Goal: Task Accomplishment & Management: Manage account settings

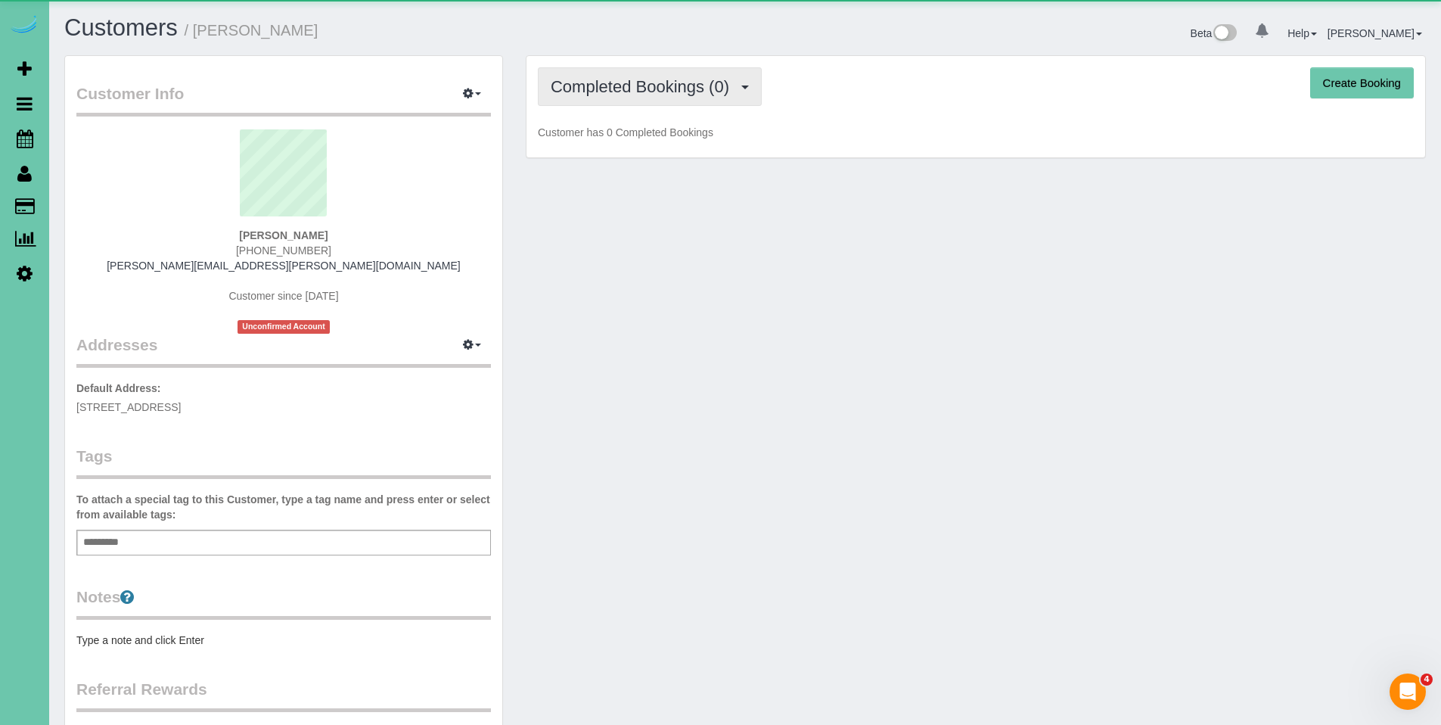
click at [653, 92] on span "Completed Bookings (0)" at bounding box center [644, 86] width 186 height 19
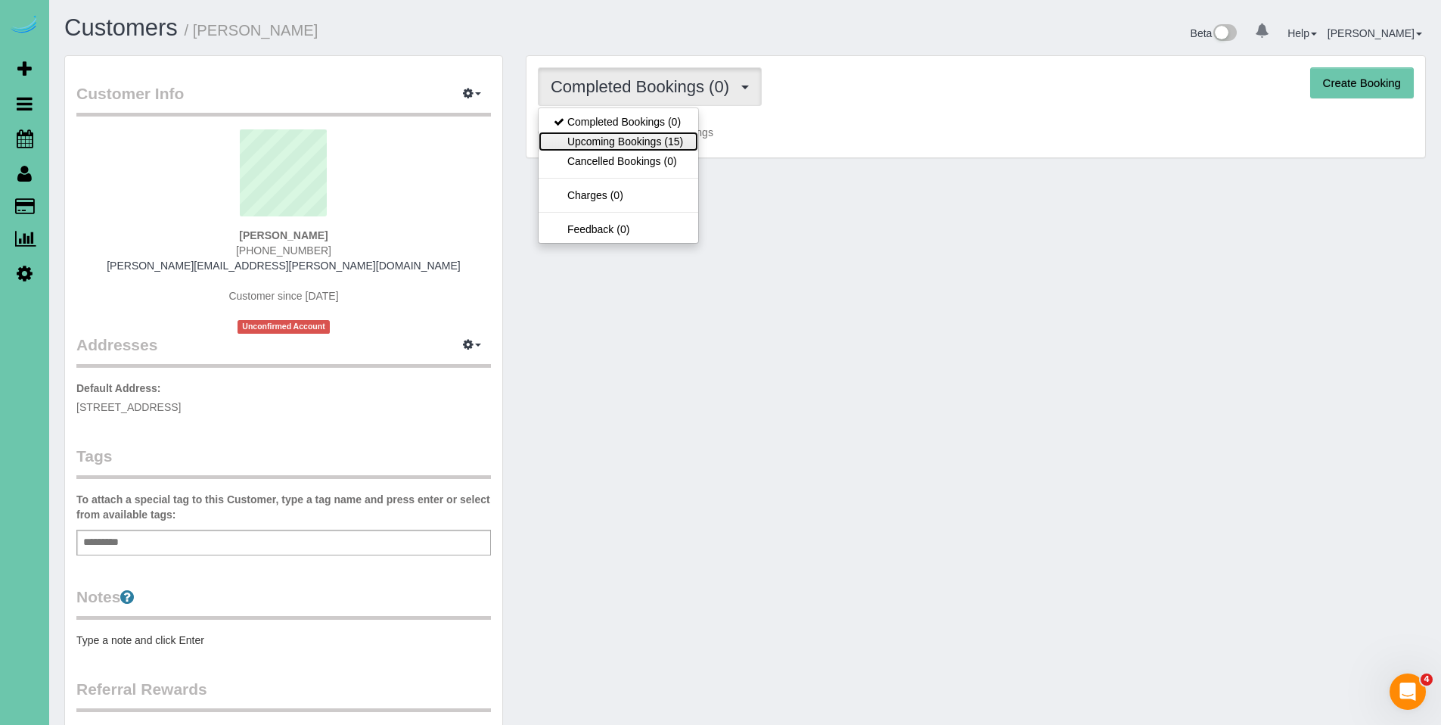
click at [643, 137] on link "Upcoming Bookings (15)" at bounding box center [618, 142] width 160 height 20
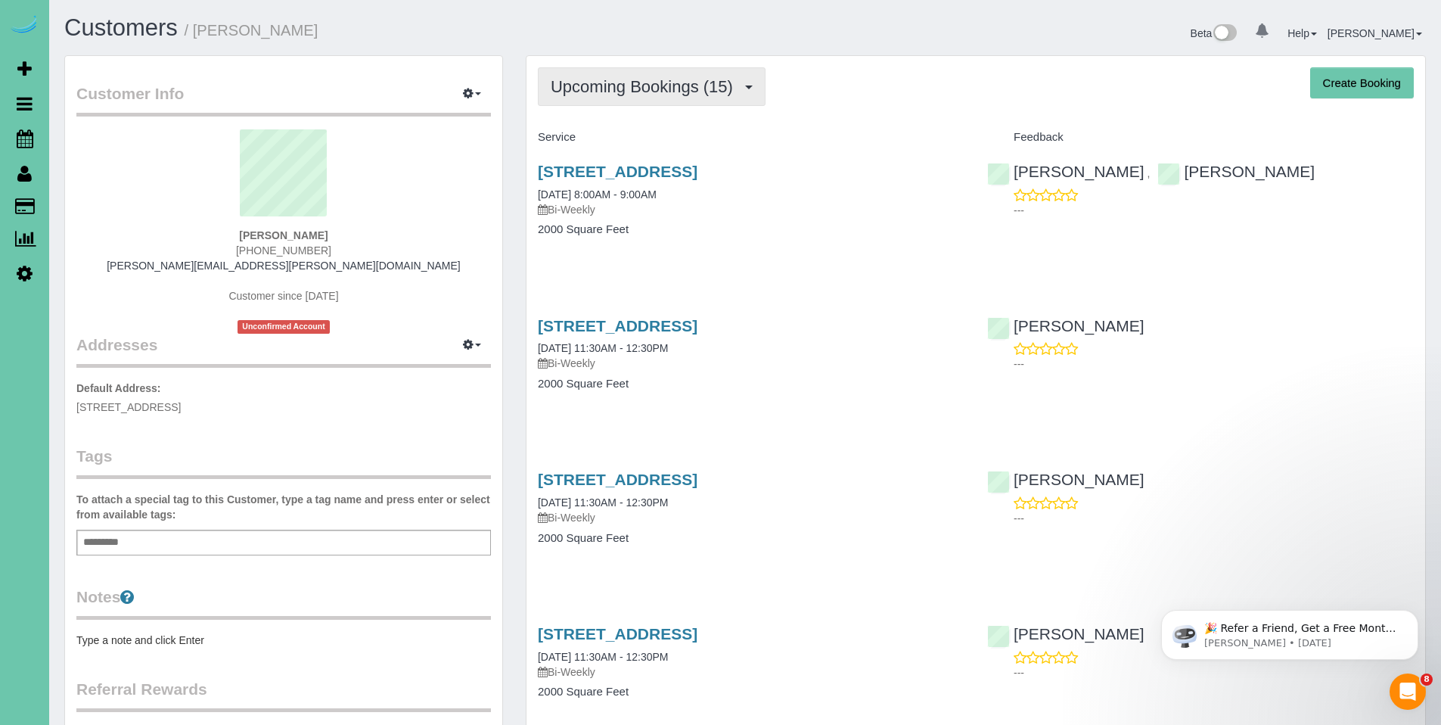
click at [644, 84] on span "Upcoming Bookings (15)" at bounding box center [646, 86] width 190 height 19
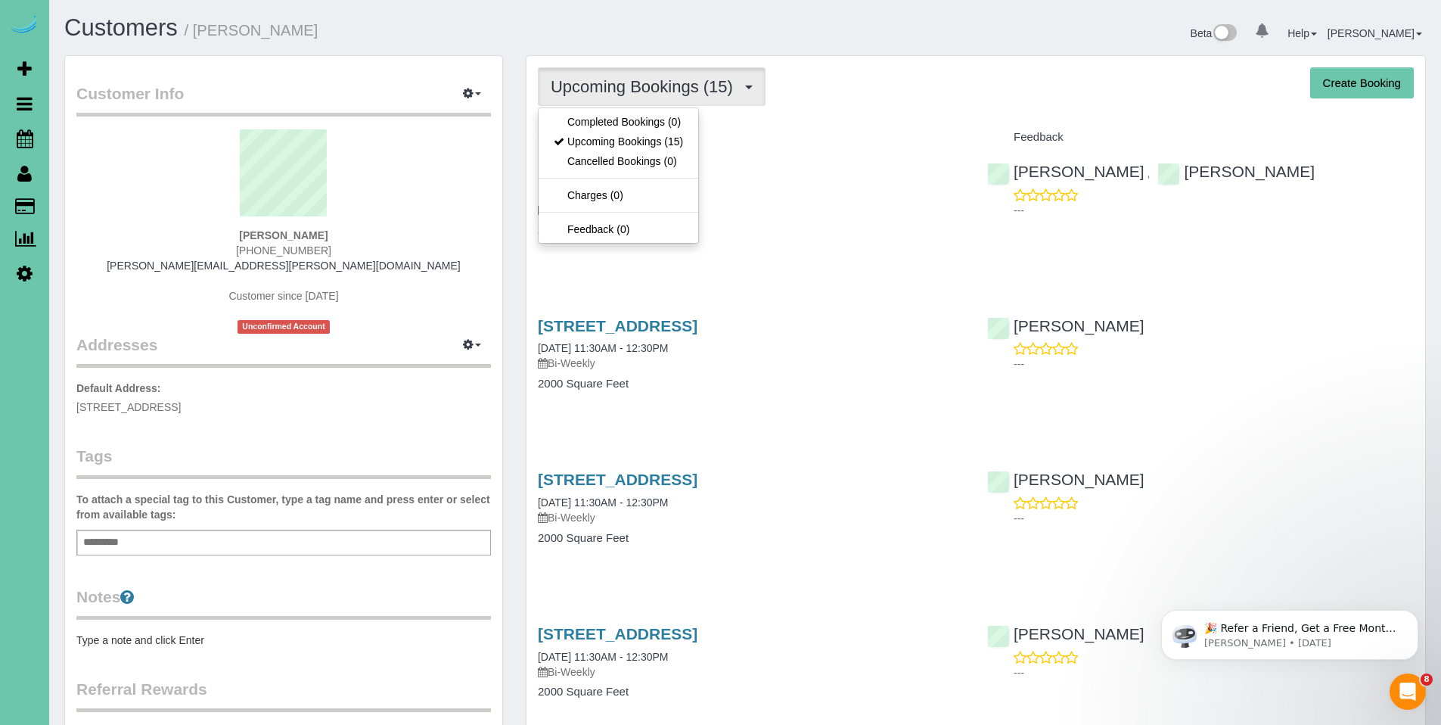
click at [697, 169] on link "1238 S 138th St, Omaha, NE 68144" at bounding box center [618, 171] width 160 height 17
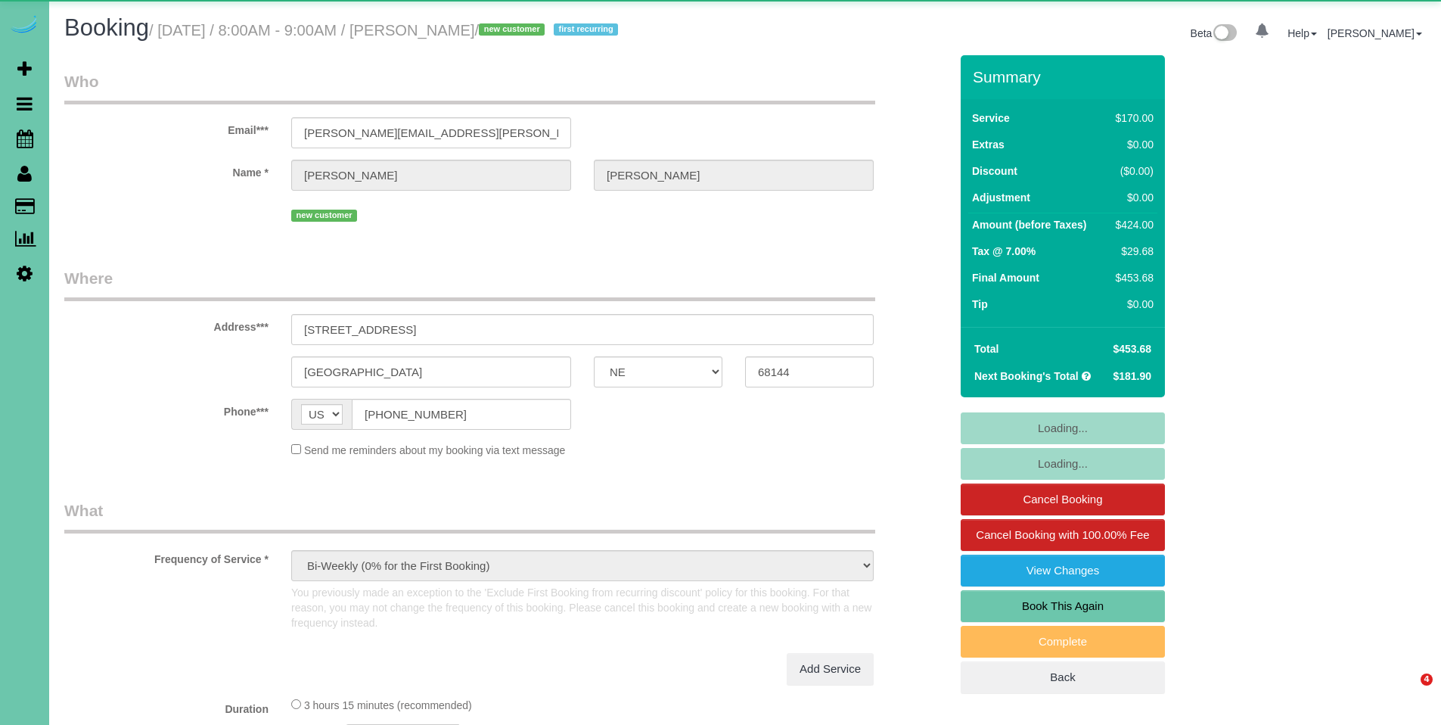
select select "NE"
select select "object:843"
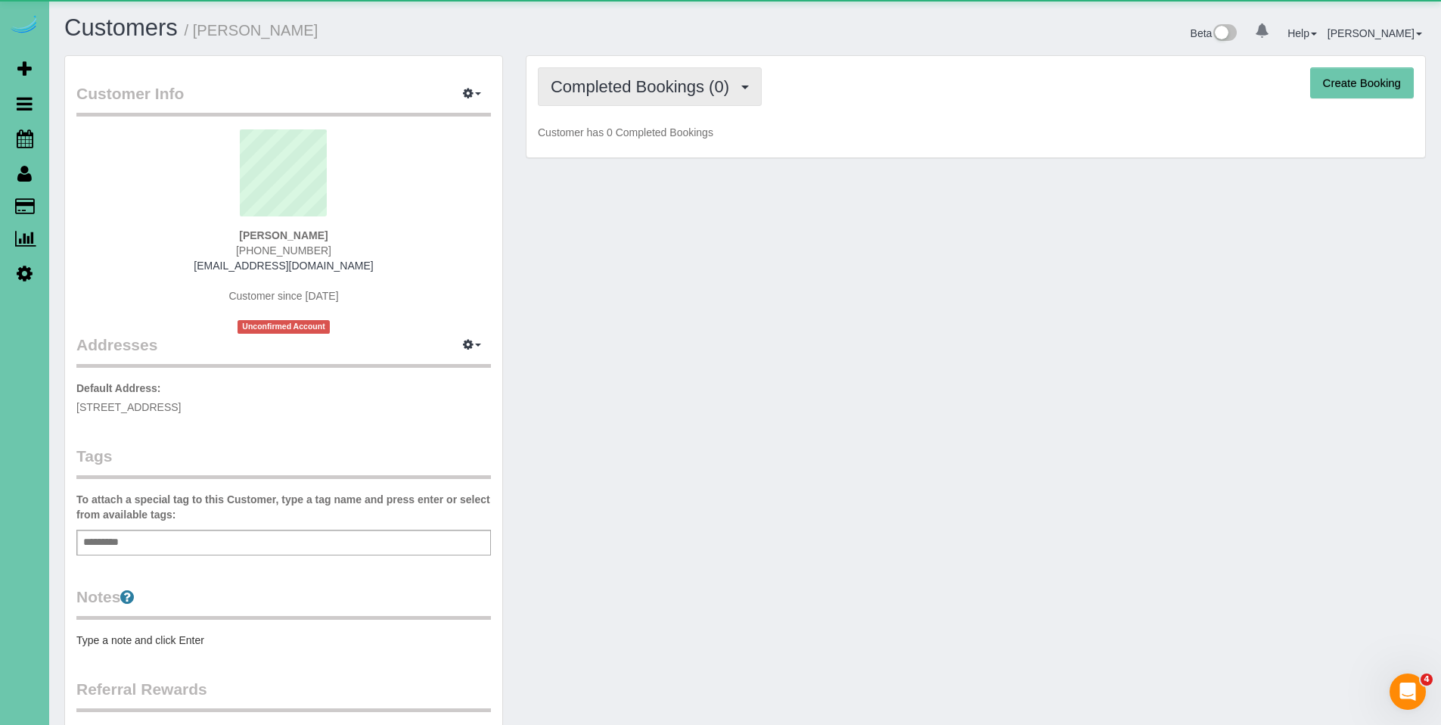
click at [647, 102] on button "Completed Bookings (0)" at bounding box center [650, 86] width 224 height 39
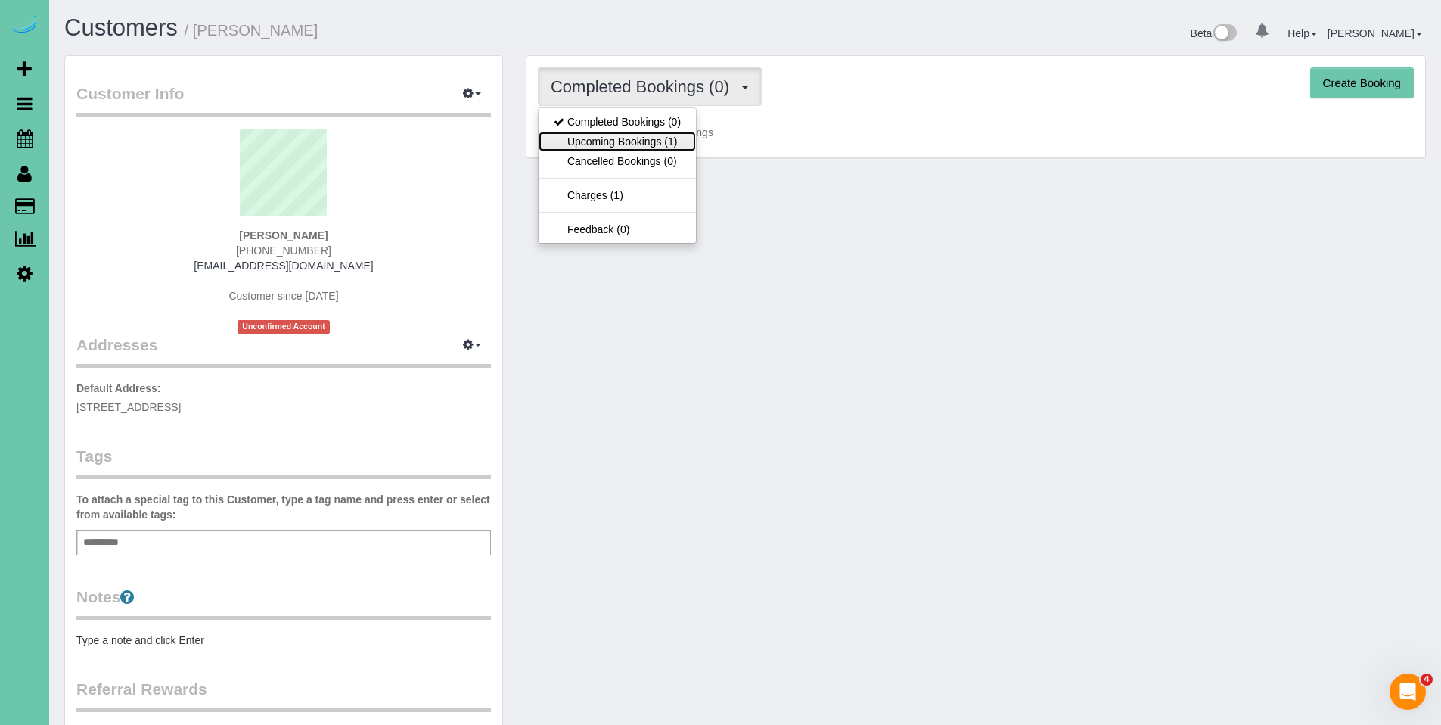
click at [623, 149] on link "Upcoming Bookings (1)" at bounding box center [616, 142] width 157 height 20
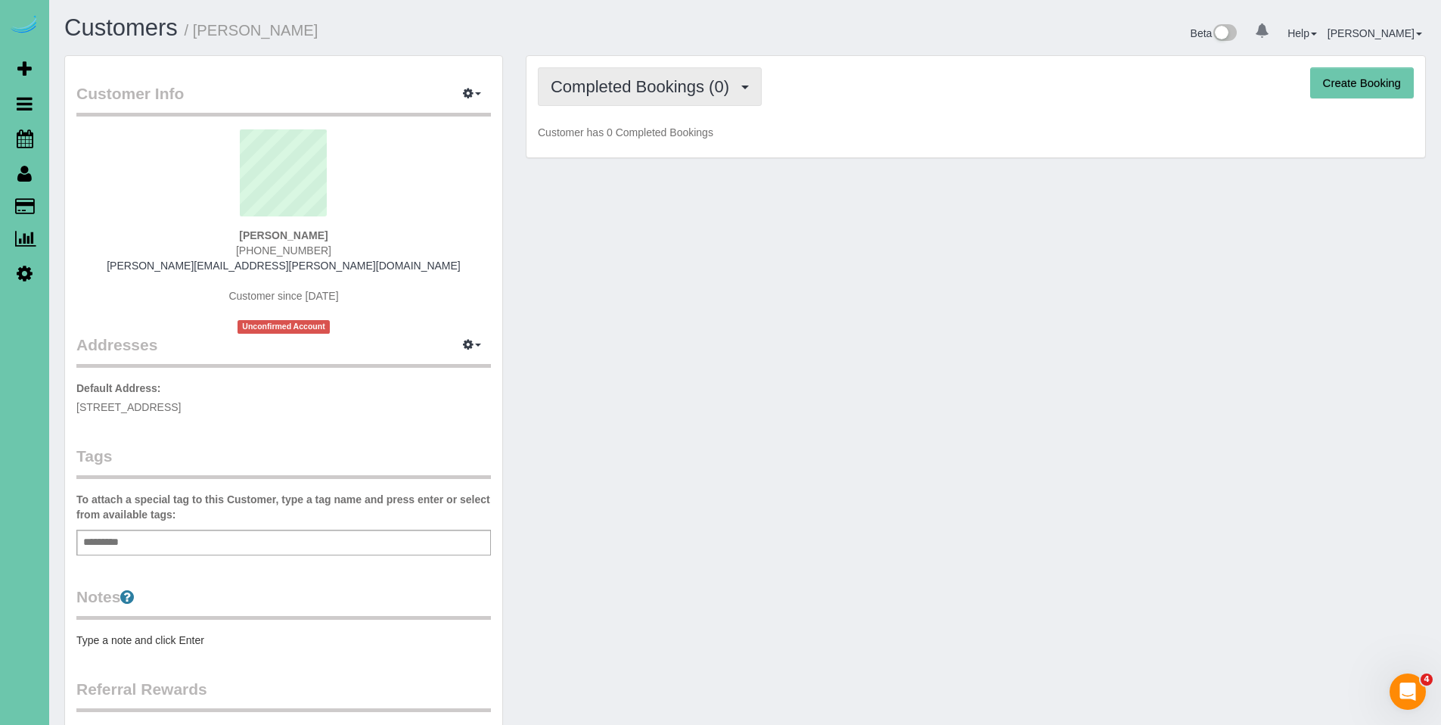
click at [632, 79] on span "Completed Bookings (0)" at bounding box center [644, 86] width 186 height 19
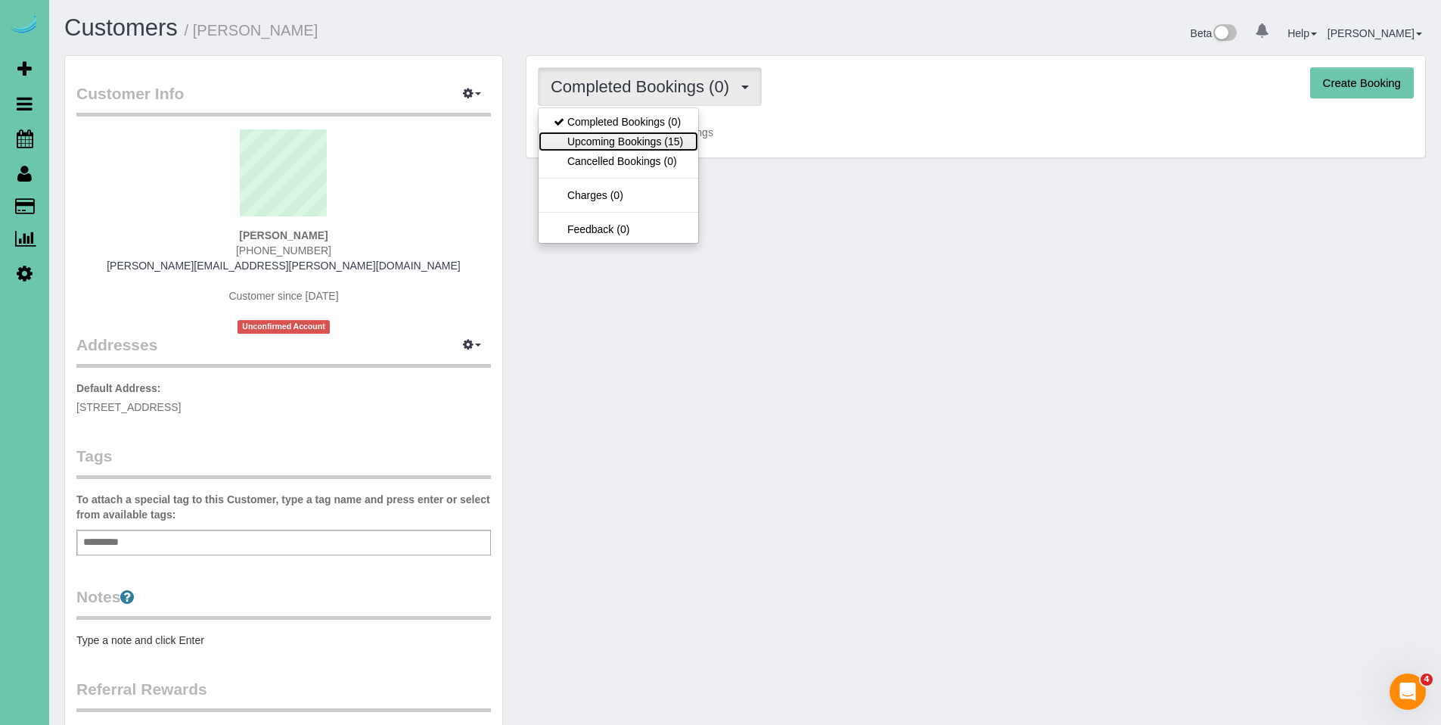
click at [611, 139] on link "Upcoming Bookings (15)" at bounding box center [618, 142] width 160 height 20
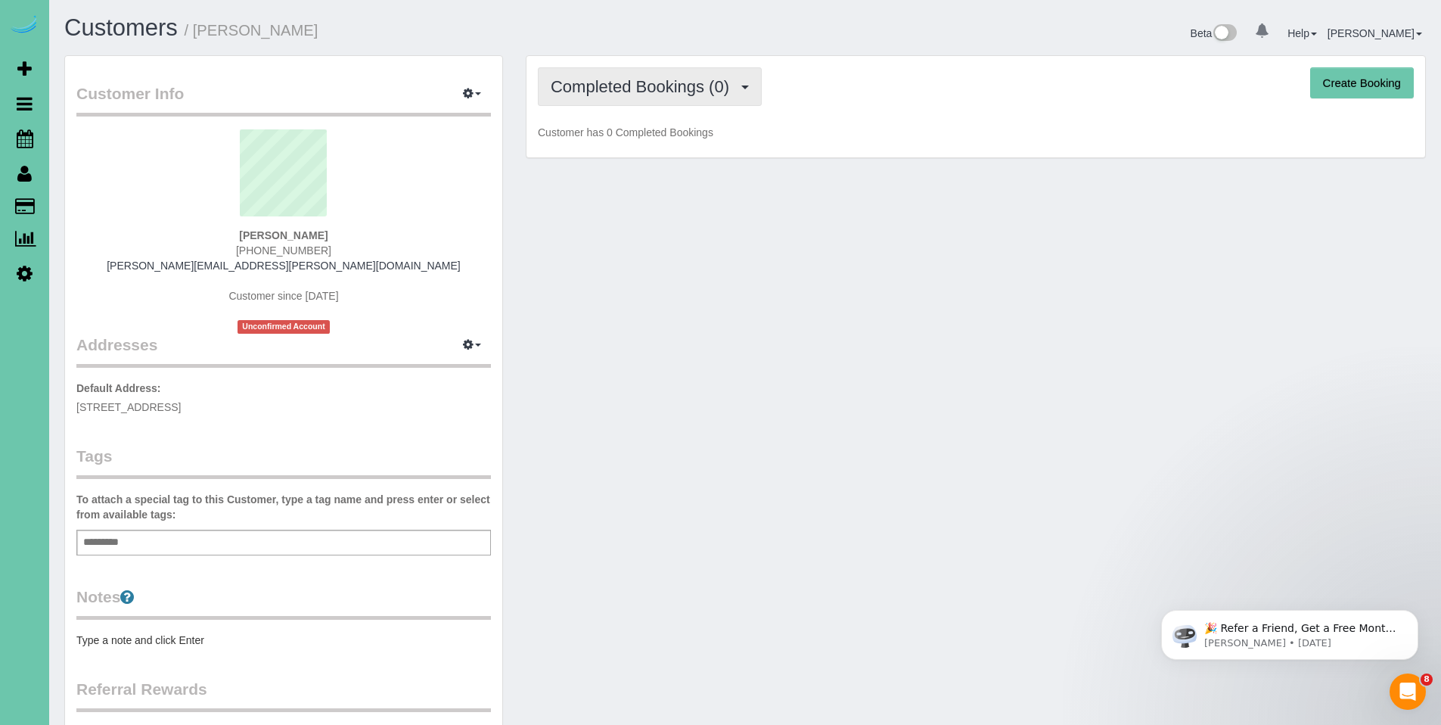
click at [640, 94] on span "Completed Bookings (0)" at bounding box center [644, 86] width 186 height 19
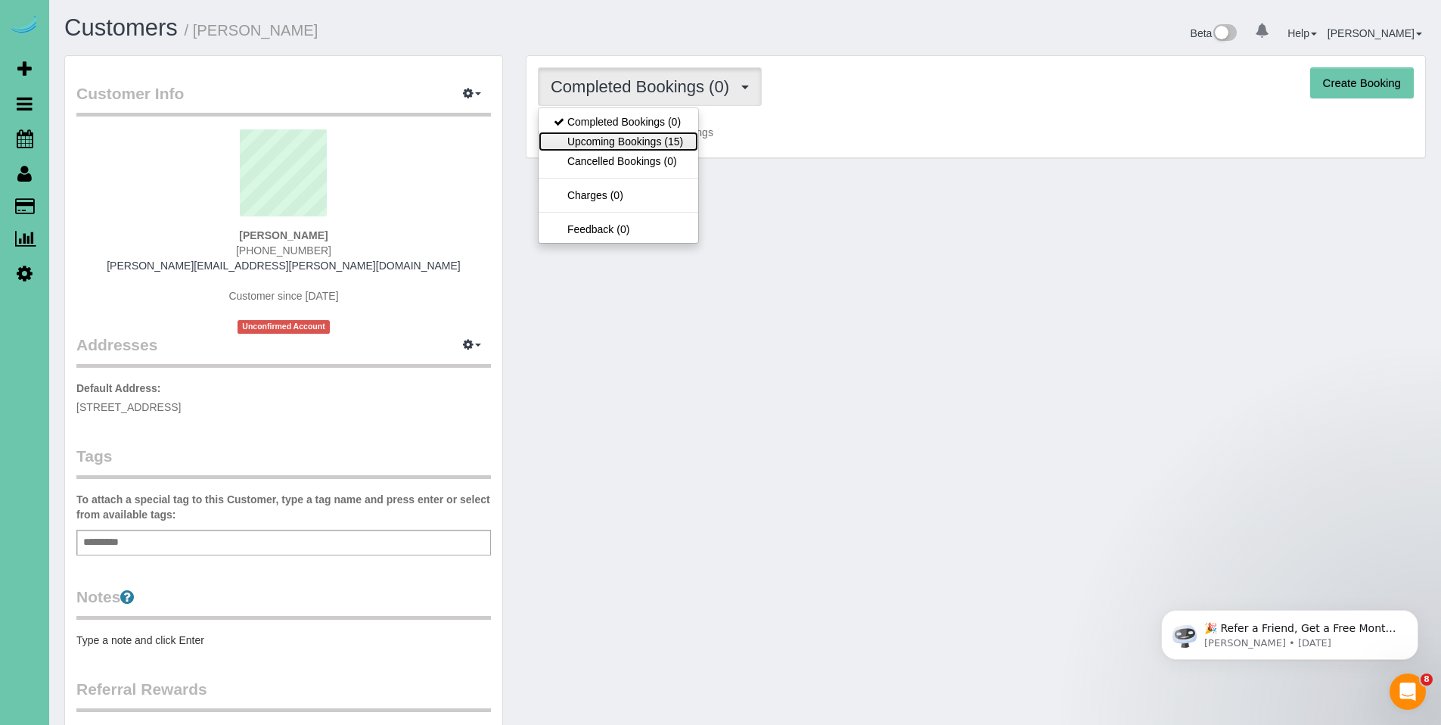
click at [638, 136] on link "Upcoming Bookings (15)" at bounding box center [618, 142] width 160 height 20
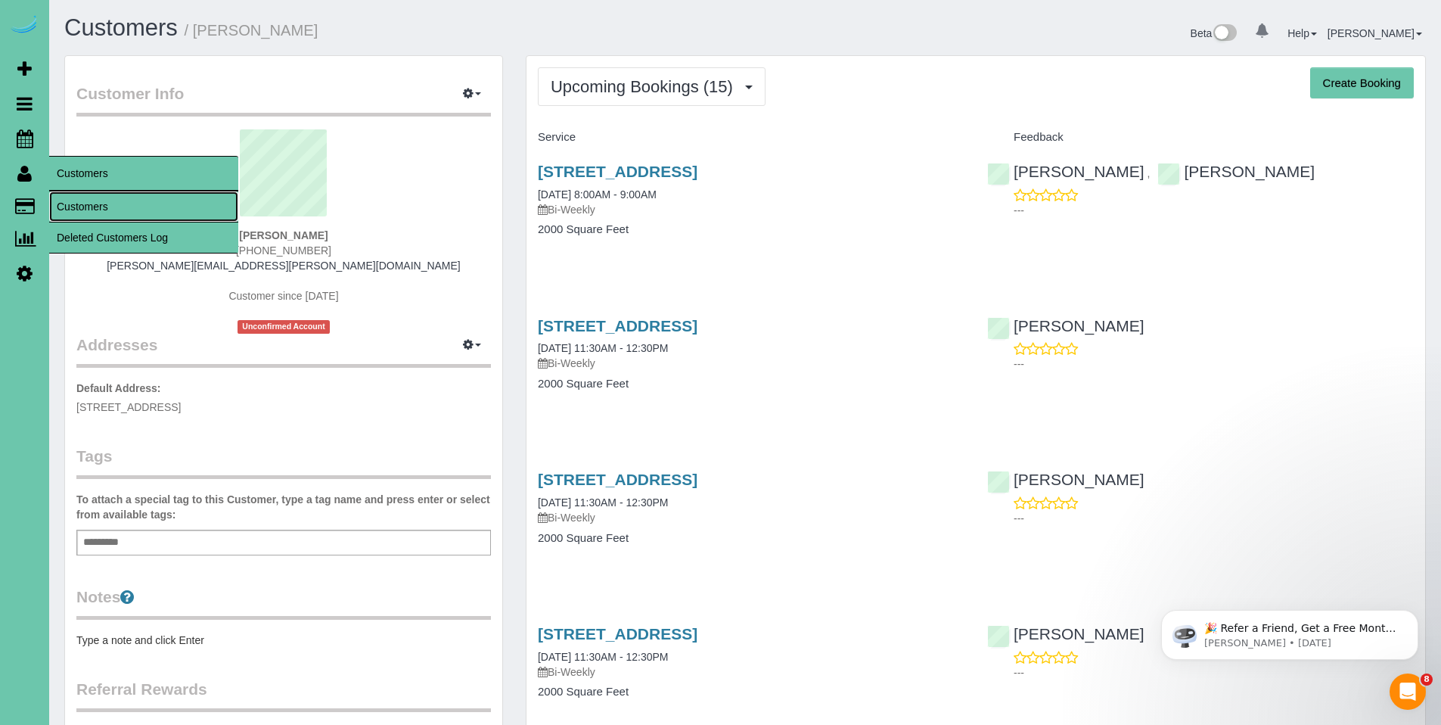
click at [87, 201] on link "Customers" at bounding box center [143, 206] width 189 height 30
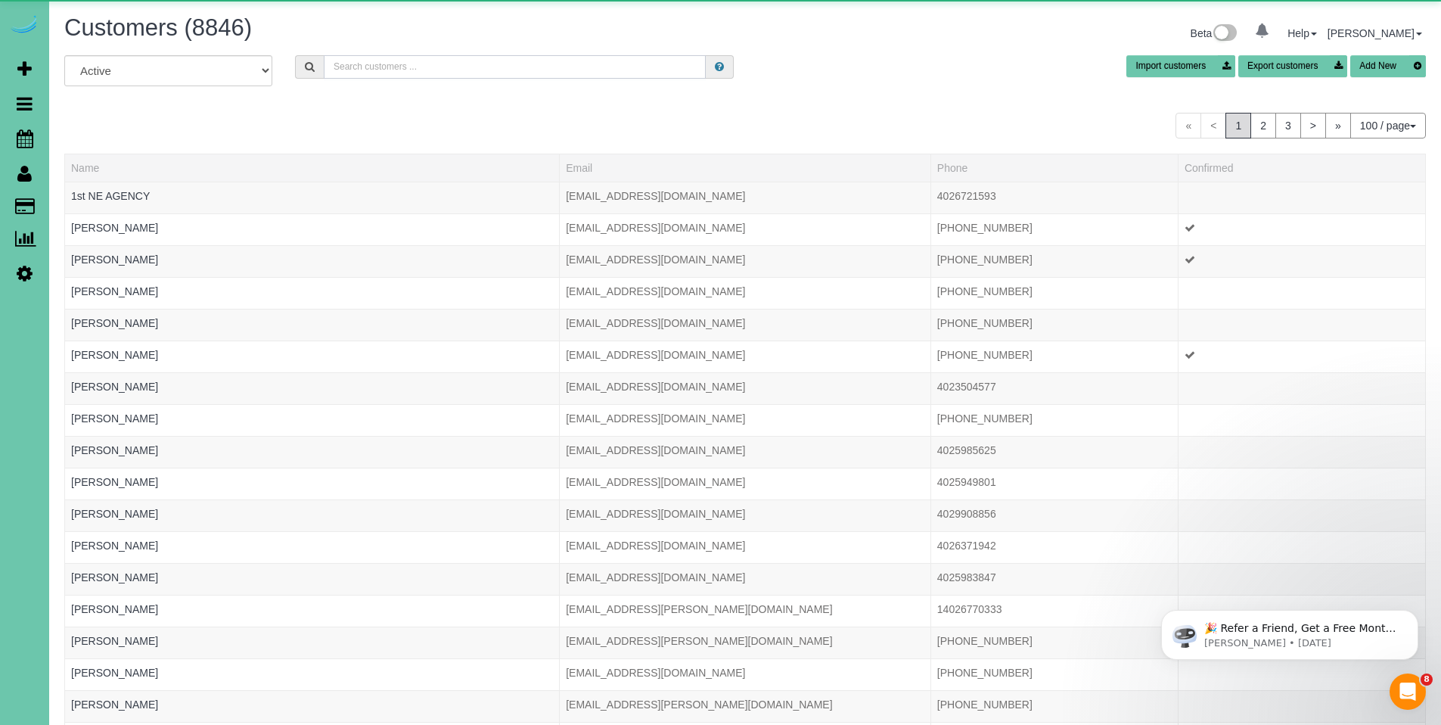
click at [410, 55] on input "text" at bounding box center [515, 66] width 382 height 23
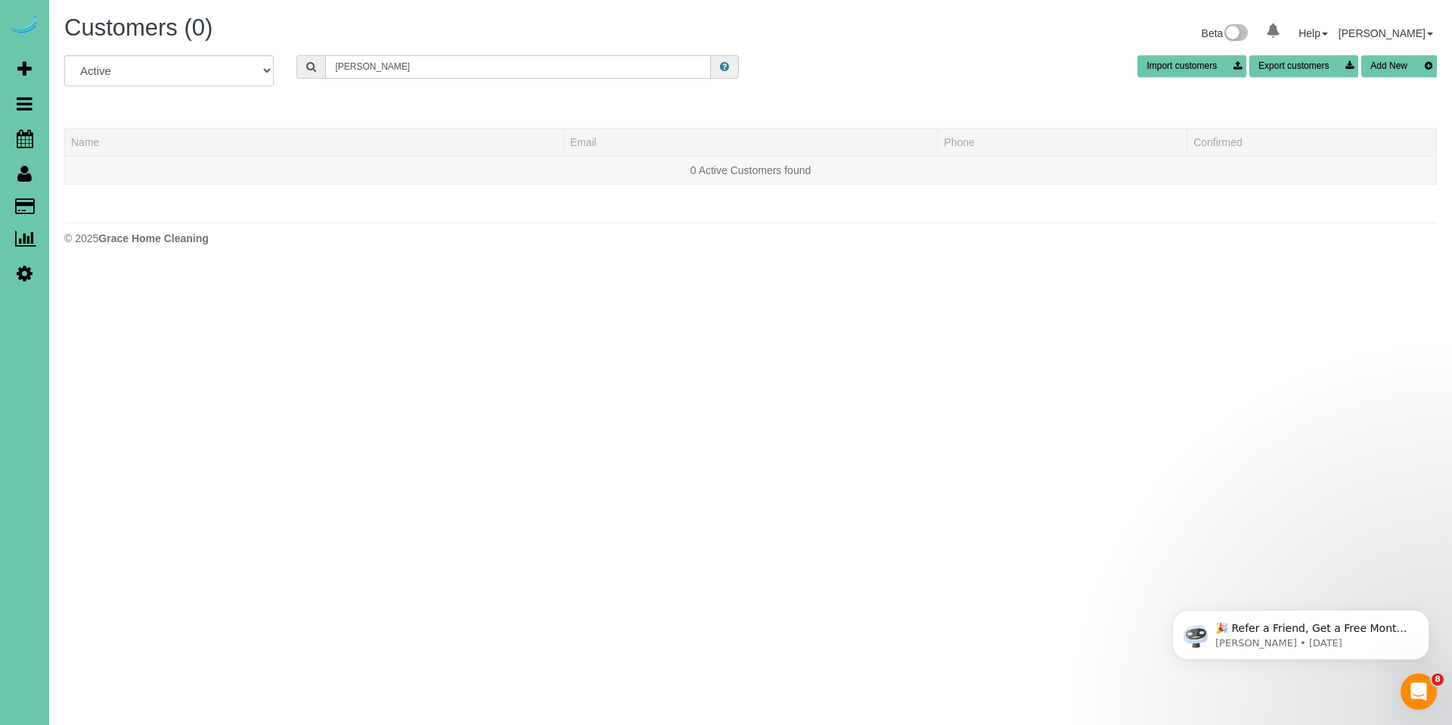
drag, startPoint x: 399, startPoint y: 72, endPoint x: 279, endPoint y: 71, distance: 119.5
click at [279, 71] on div "All Active Archived deb ray Import customers Export customers Add New" at bounding box center [750, 76] width 1395 height 42
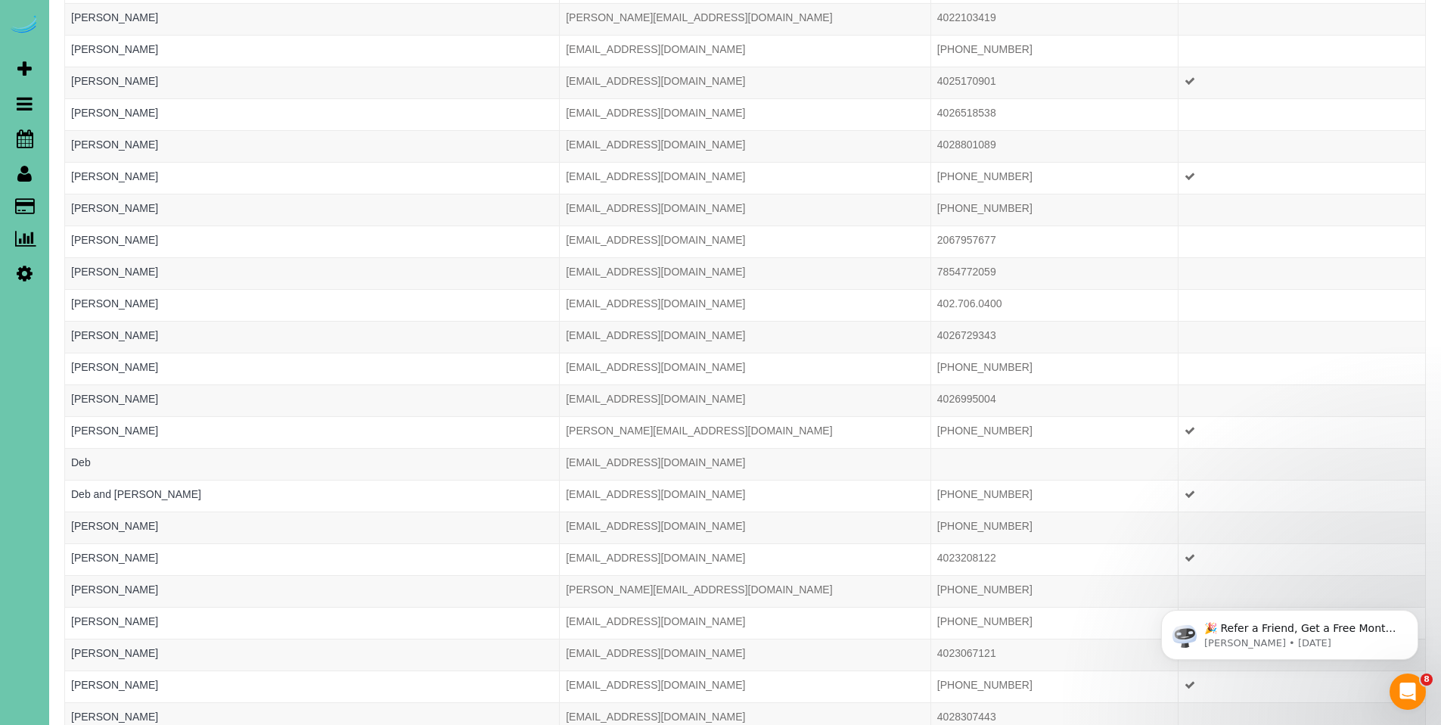
scroll to position [964, 0]
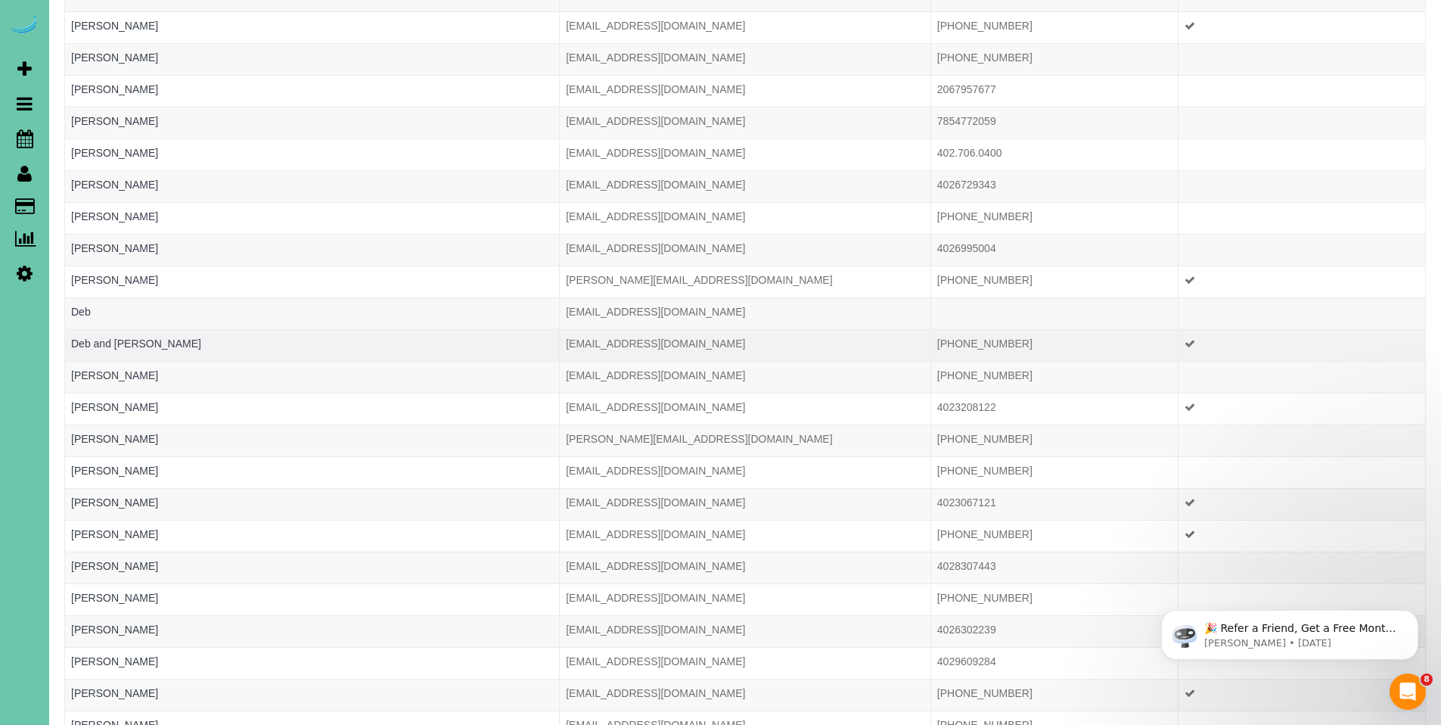
type input "Deb"
click at [143, 352] on div at bounding box center [312, 353] width 482 height 4
click at [143, 346] on link "Deb and Marvin Ray" at bounding box center [136, 343] width 130 height 12
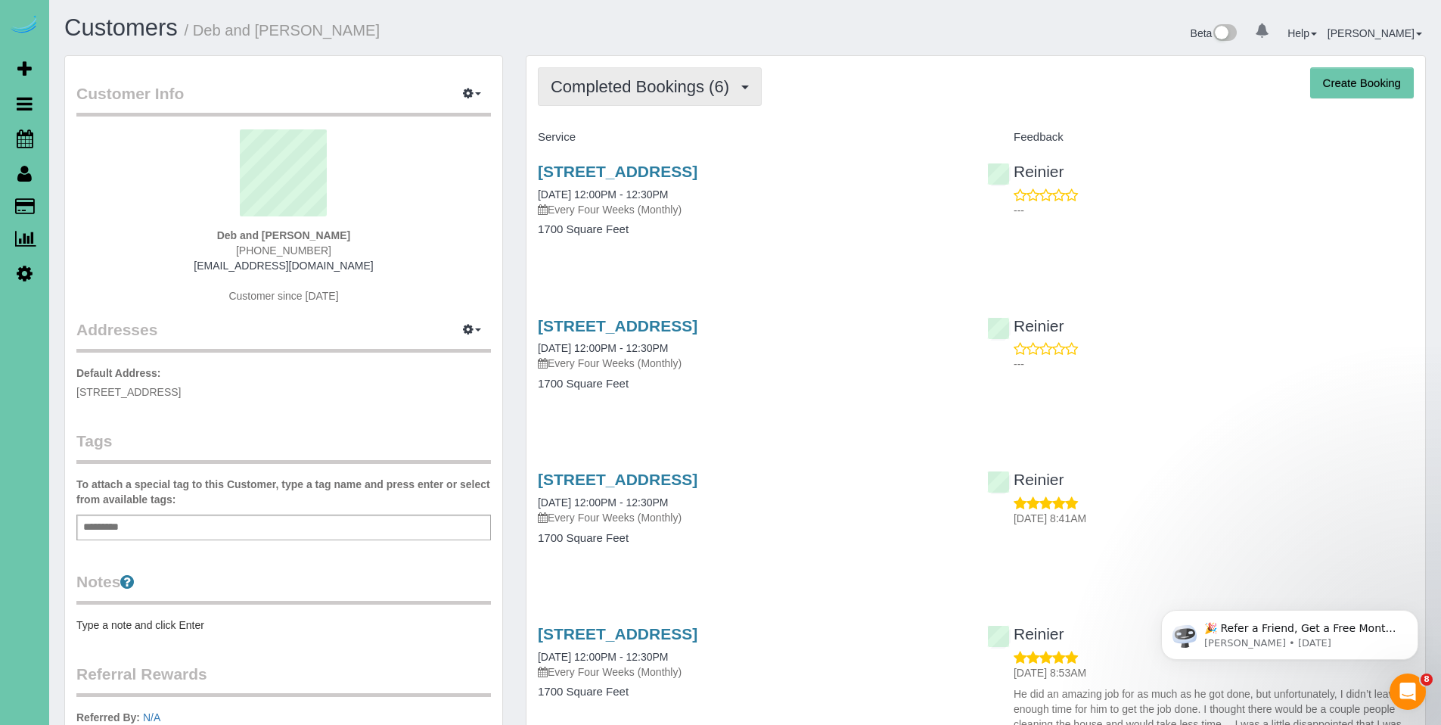
click at [660, 95] on span "Completed Bookings (6)" at bounding box center [644, 86] width 186 height 19
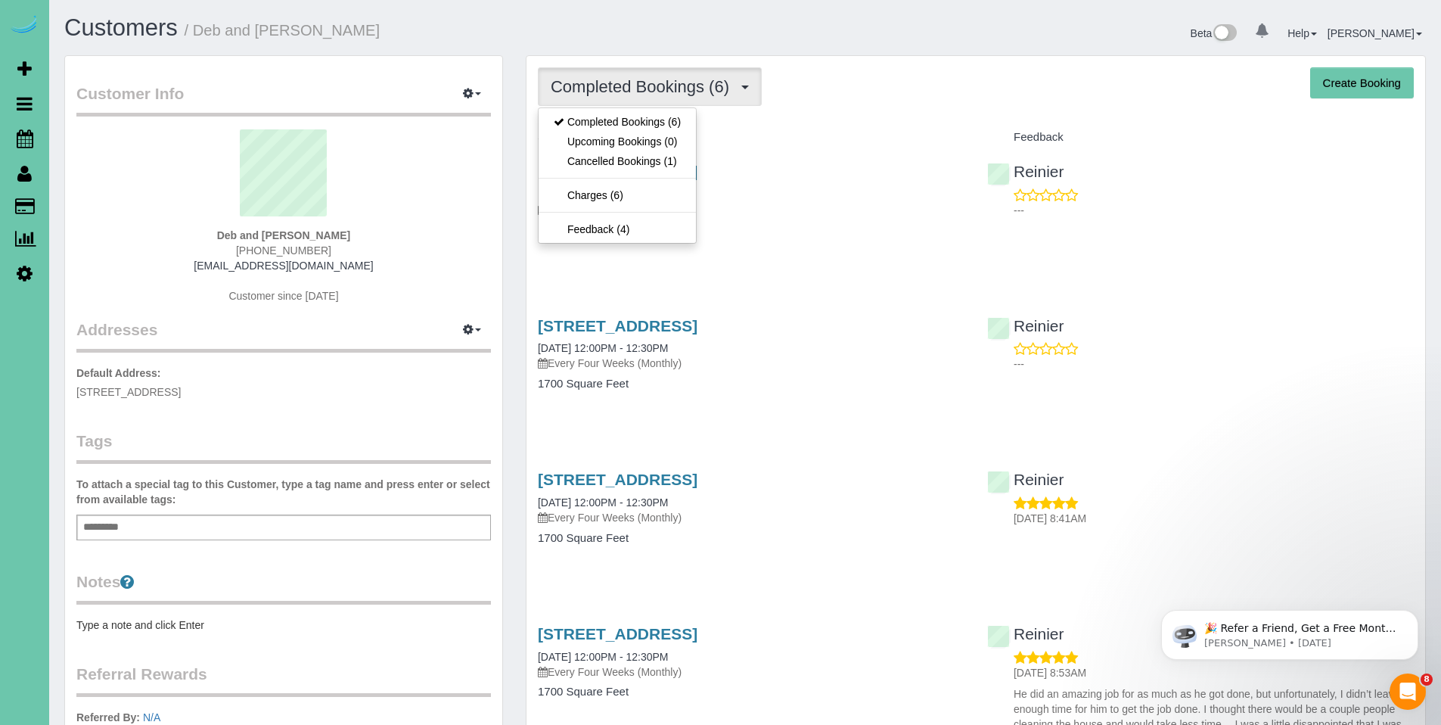
click at [858, 128] on div "Service" at bounding box center [750, 138] width 449 height 26
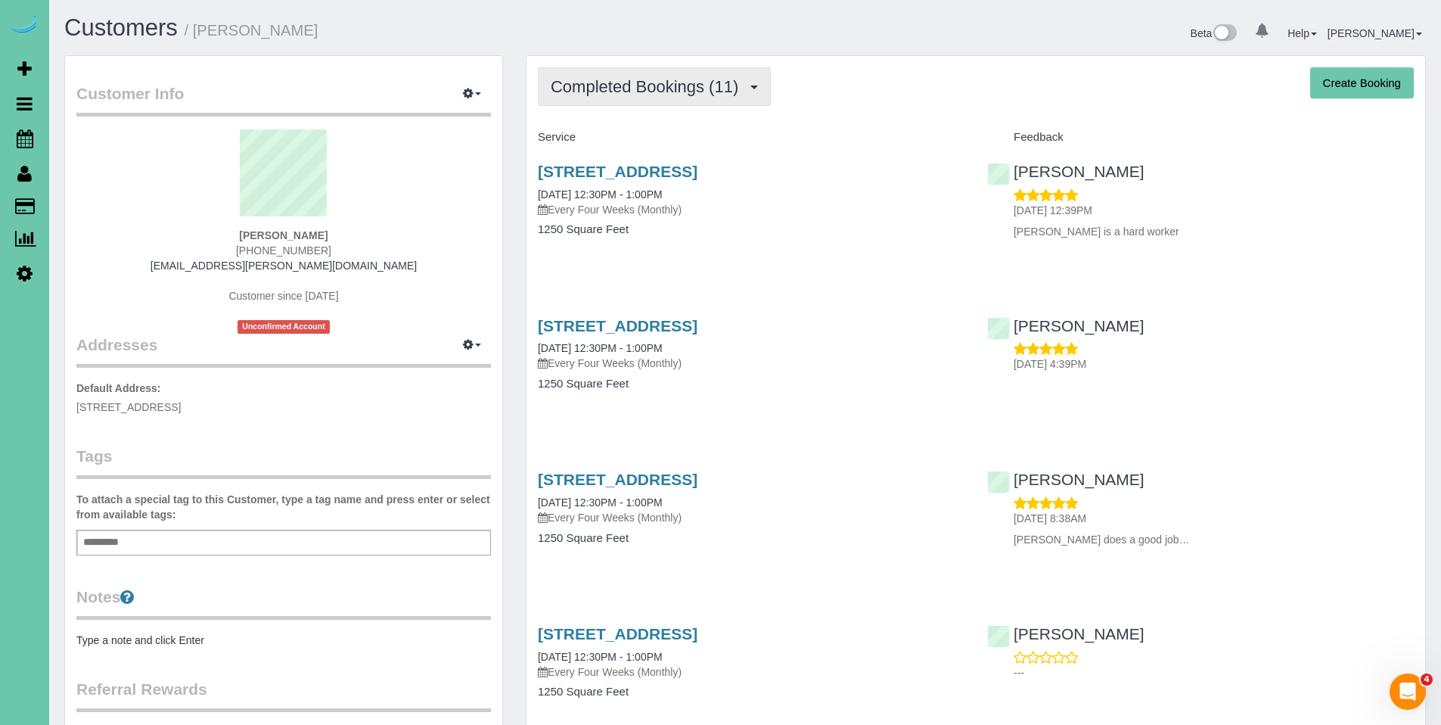
click at [625, 85] on span "Completed Bookings (11)" at bounding box center [648, 86] width 195 height 19
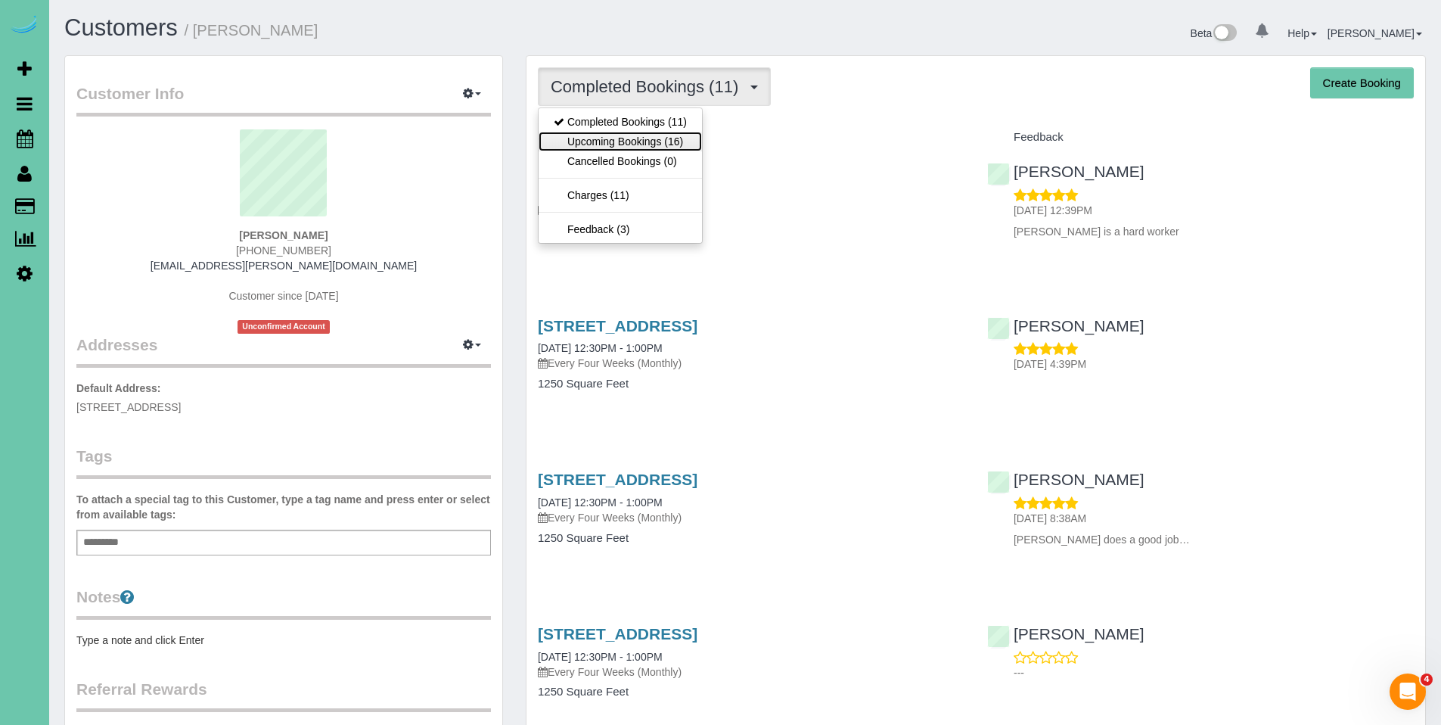
click at [622, 137] on link "Upcoming Bookings (16)" at bounding box center [619, 142] width 163 height 20
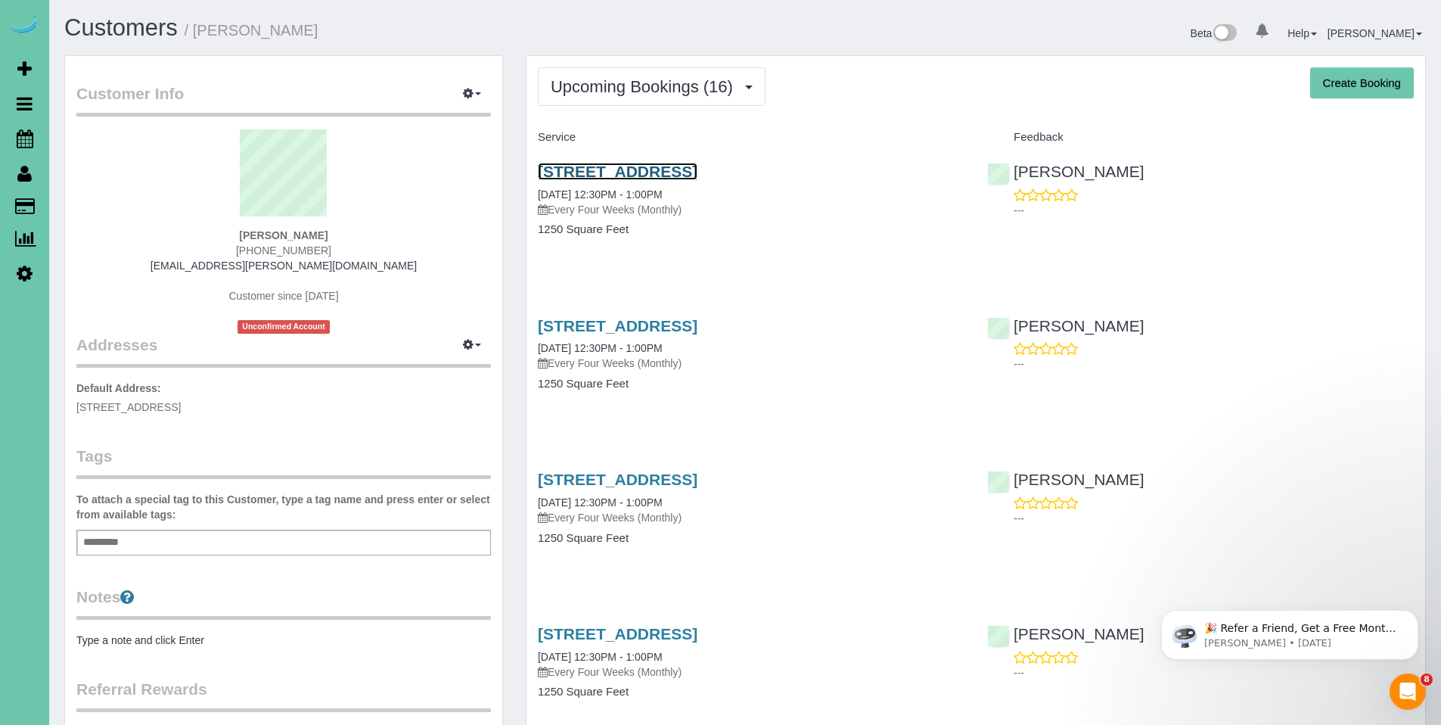
click at [632, 173] on link "[STREET_ADDRESS]" at bounding box center [618, 171] width 160 height 17
click at [672, 325] on link "1789 N 177th Plaza, Omaha, NE 68118" at bounding box center [618, 325] width 160 height 17
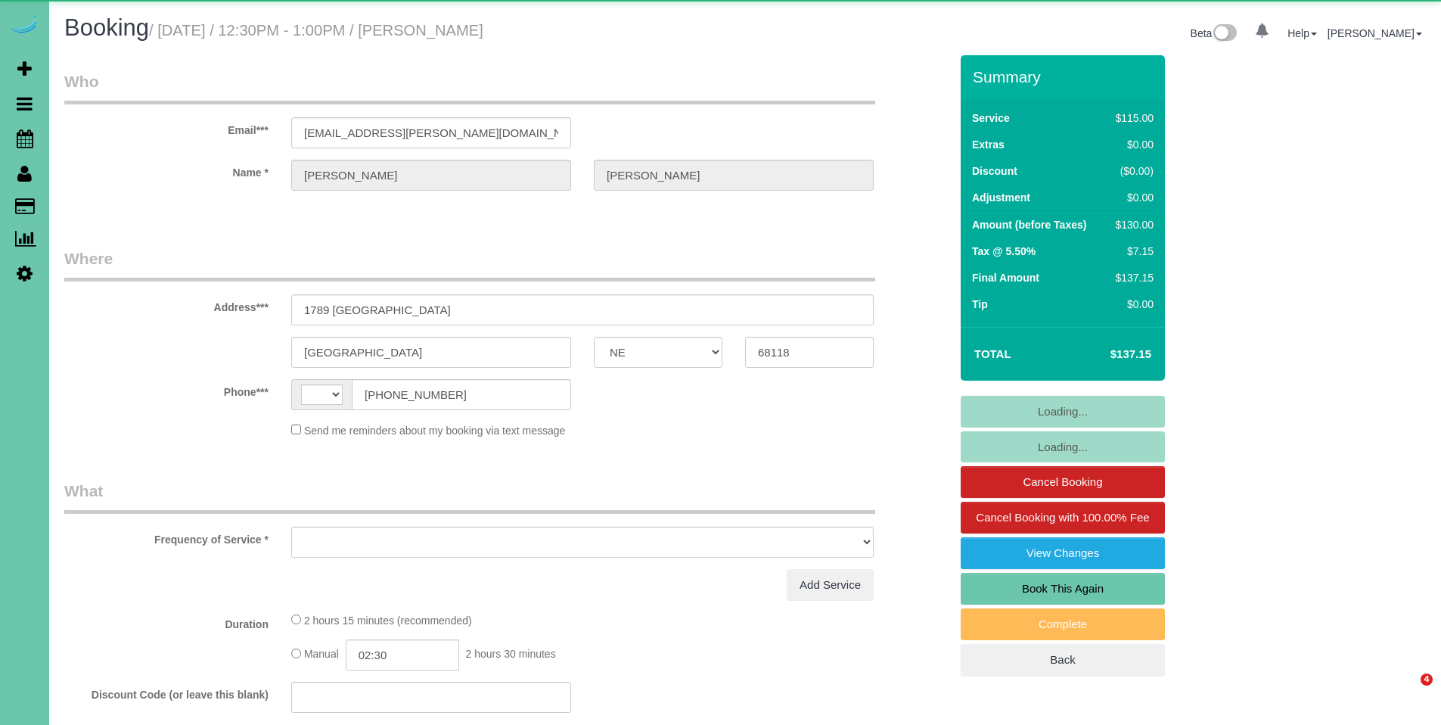
select select "NE"
select select "string:[GEOGRAPHIC_DATA]"
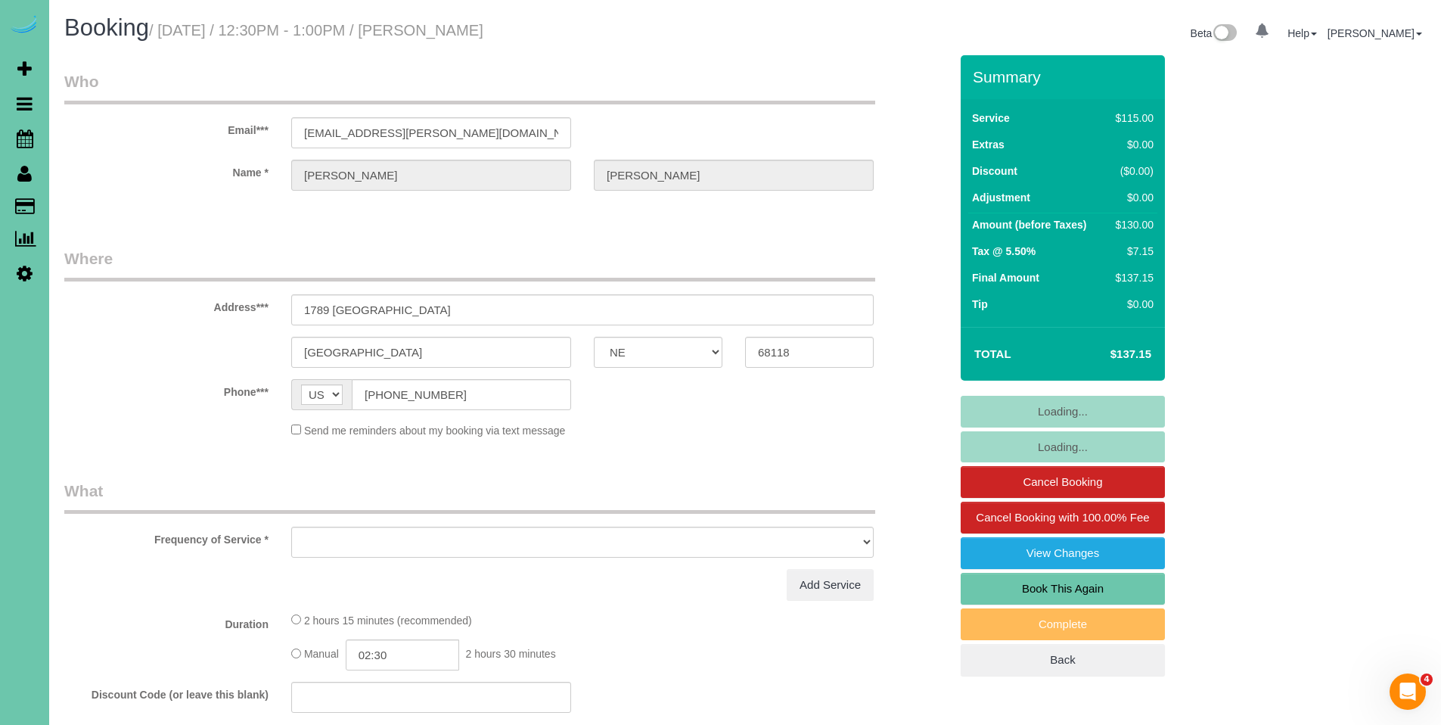
select select "string:fspay-fcb31839-895f-4830-beb2-cee33dd02b95"
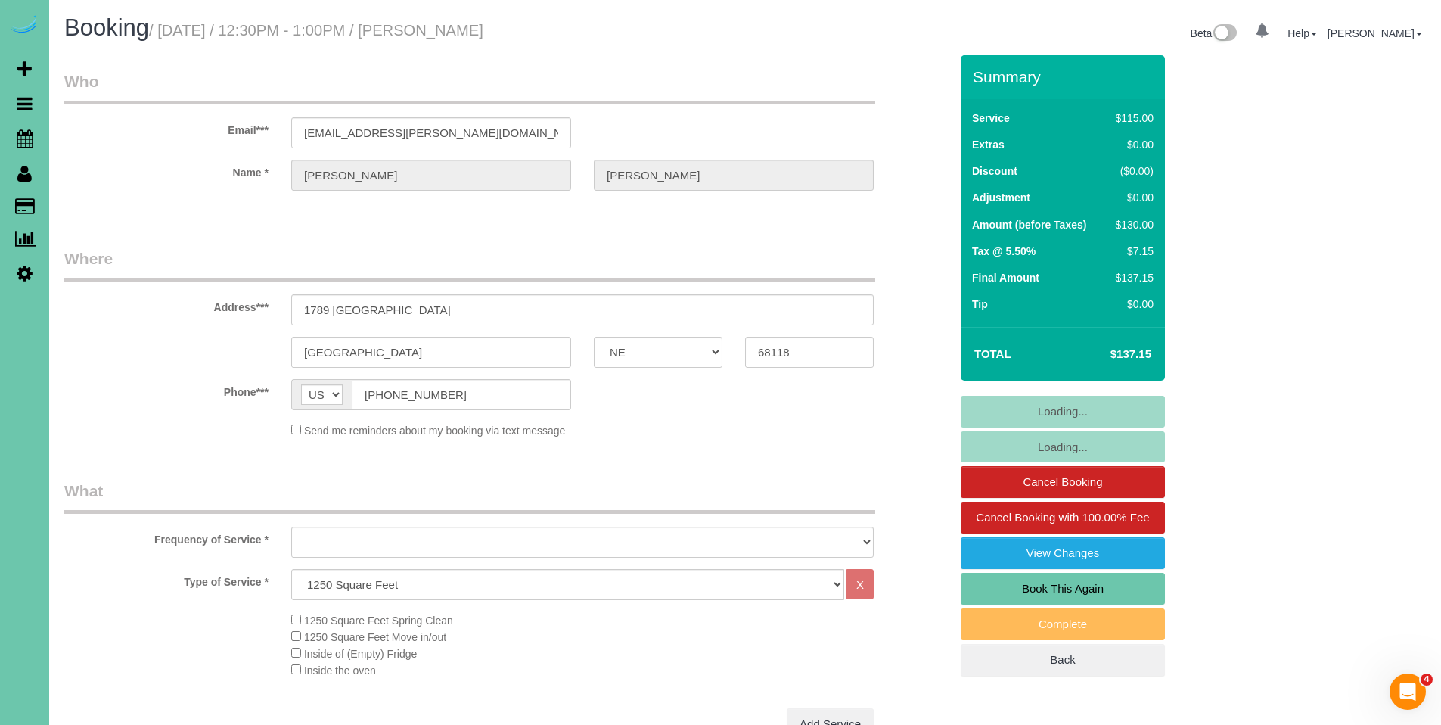
select select "object:832"
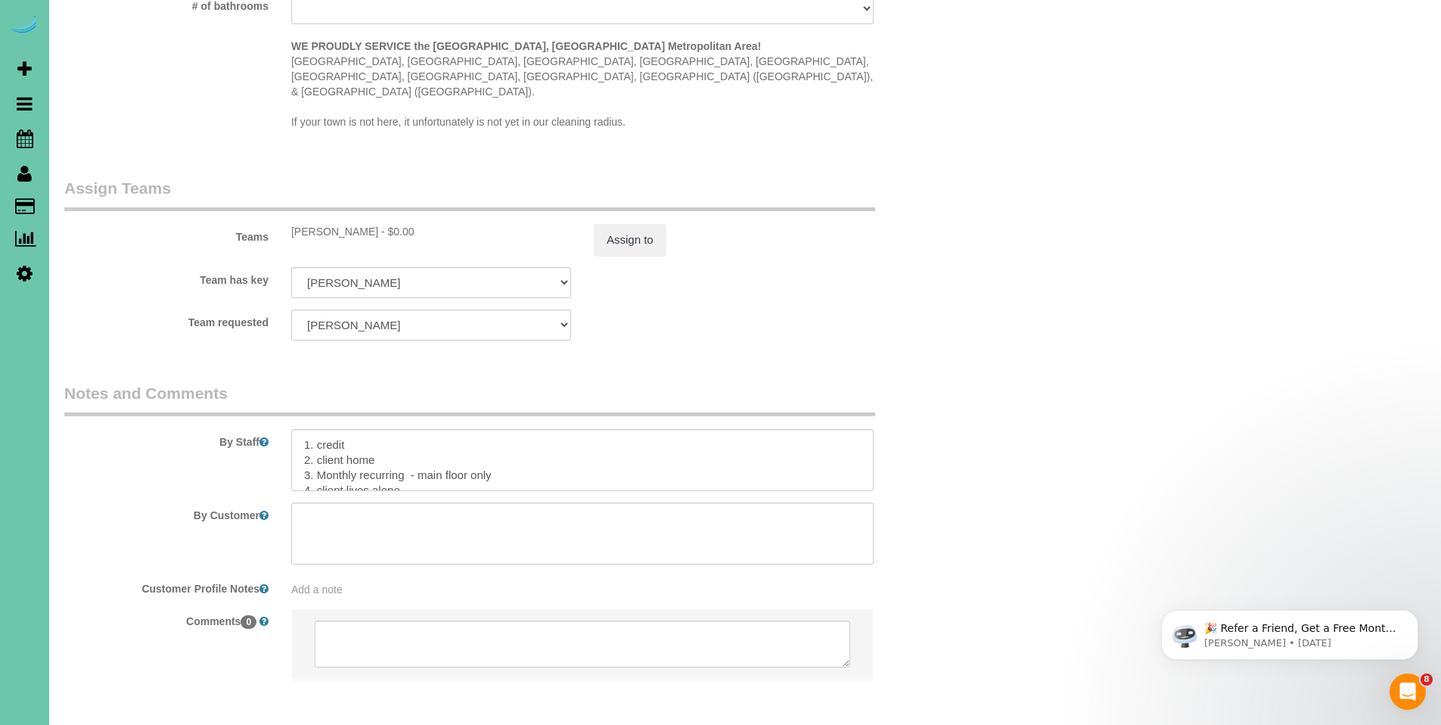
scroll to position [1519, 0]
click at [395, 428] on textarea at bounding box center [582, 458] width 582 height 62
click at [298, 427] on textarea at bounding box center [582, 458] width 582 height 62
click at [440, 442] on textarea at bounding box center [582, 458] width 582 height 62
click at [644, 427] on textarea at bounding box center [582, 458] width 582 height 62
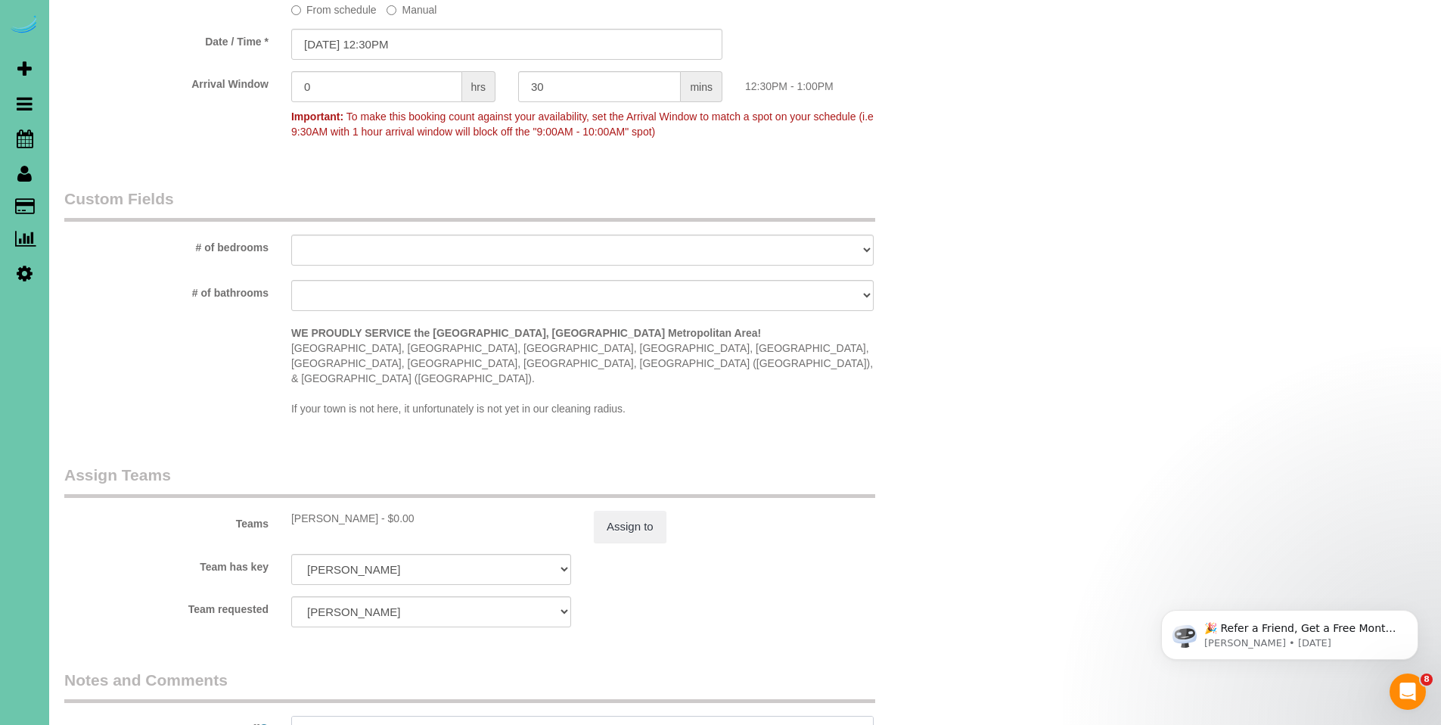
scroll to position [1386, 0]
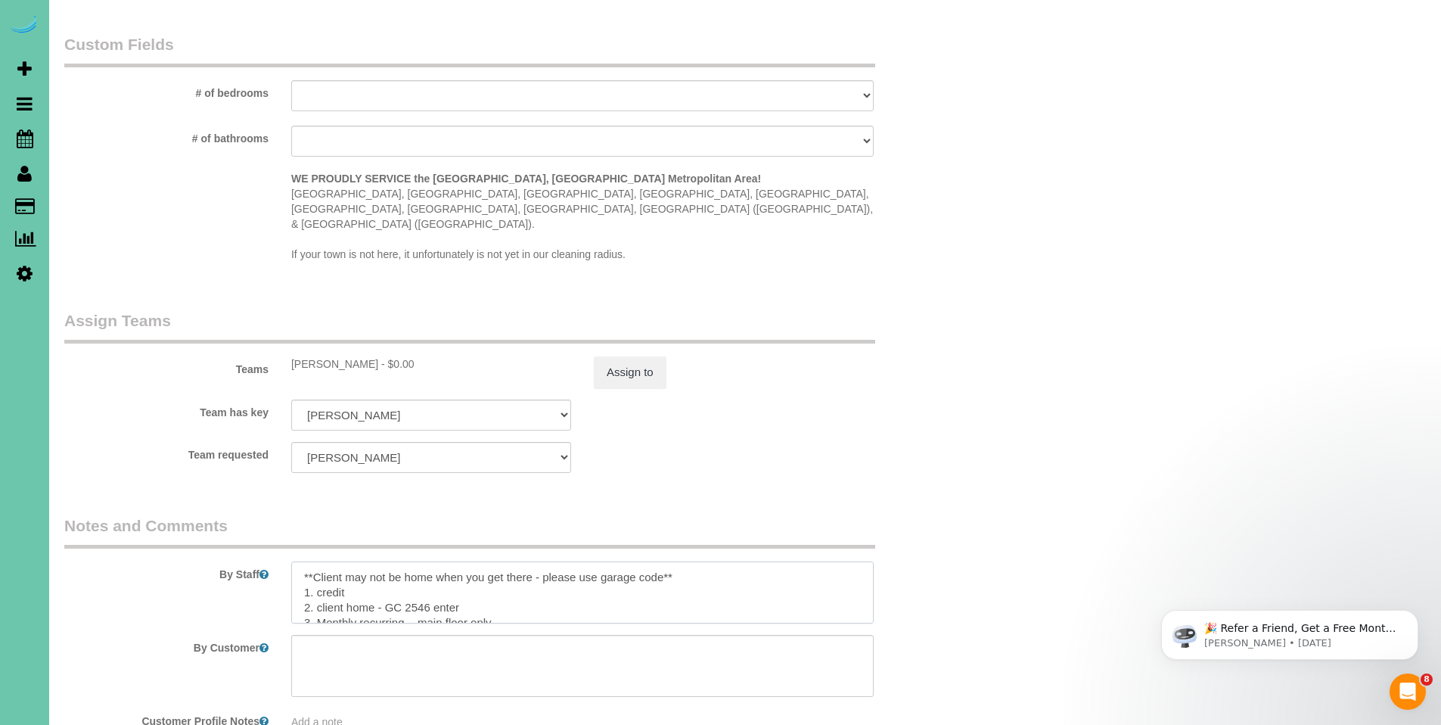
click at [297, 561] on textarea at bounding box center [582, 592] width 582 height 62
click at [442, 561] on textarea at bounding box center [582, 592] width 582 height 62
type textarea "*Okay to go early** **Client may not be home when you get there - please use ga…"
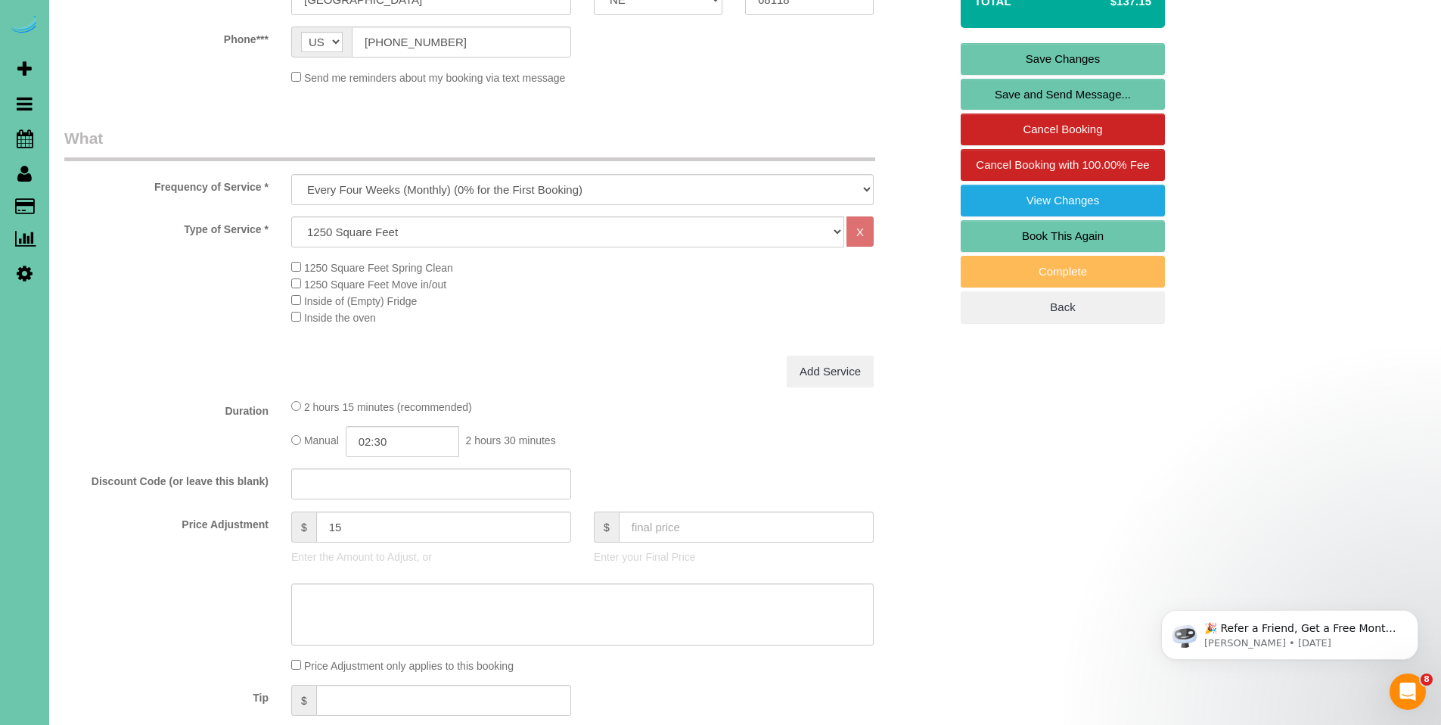
scroll to position [0, 0]
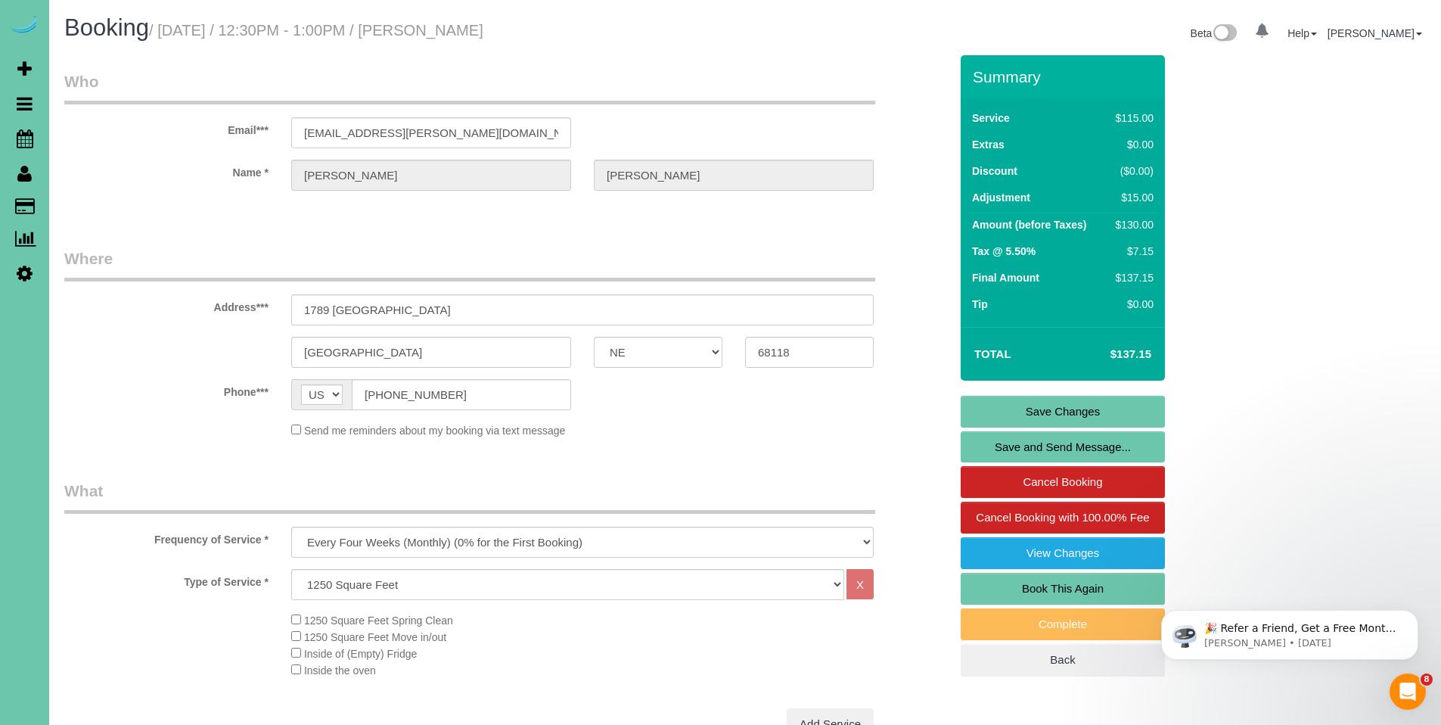
click at [1060, 411] on link "Save Changes" at bounding box center [1063, 412] width 204 height 32
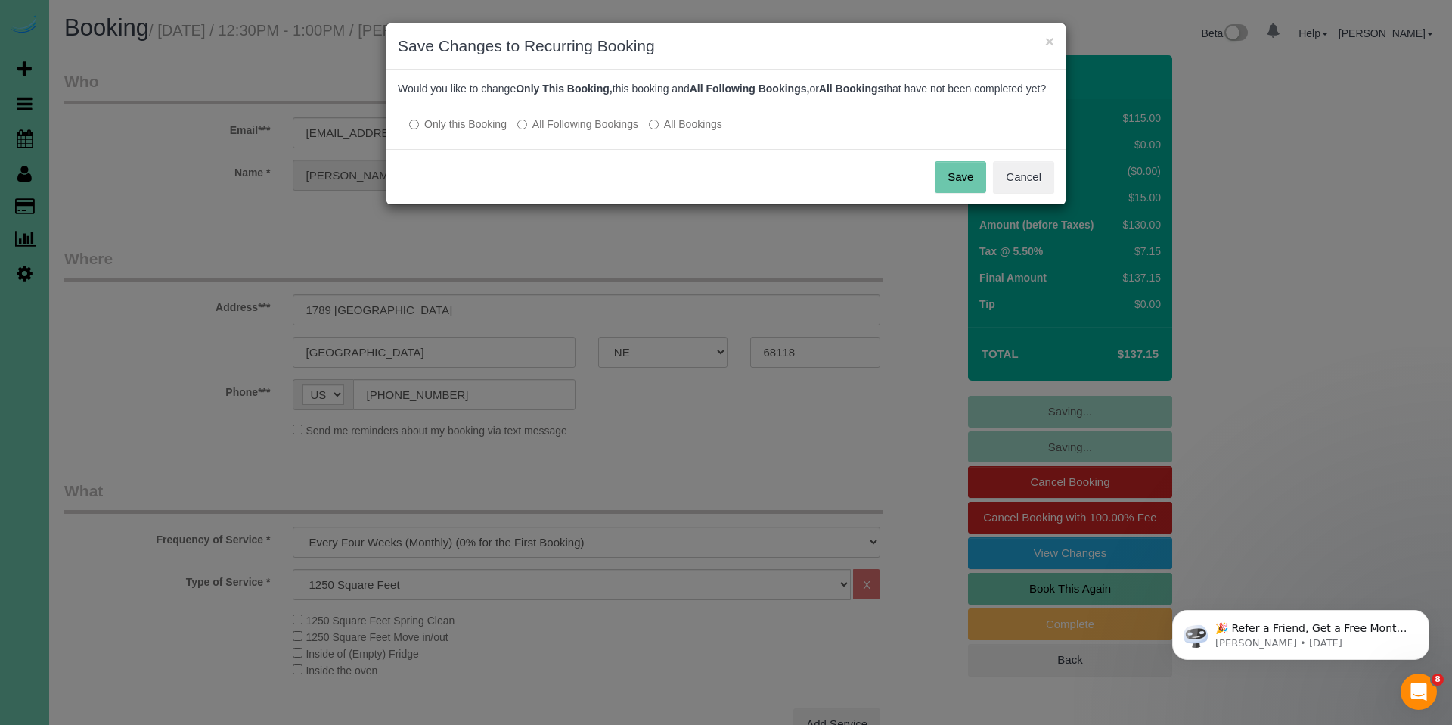
click at [960, 193] on button "Save" at bounding box center [960, 177] width 51 height 32
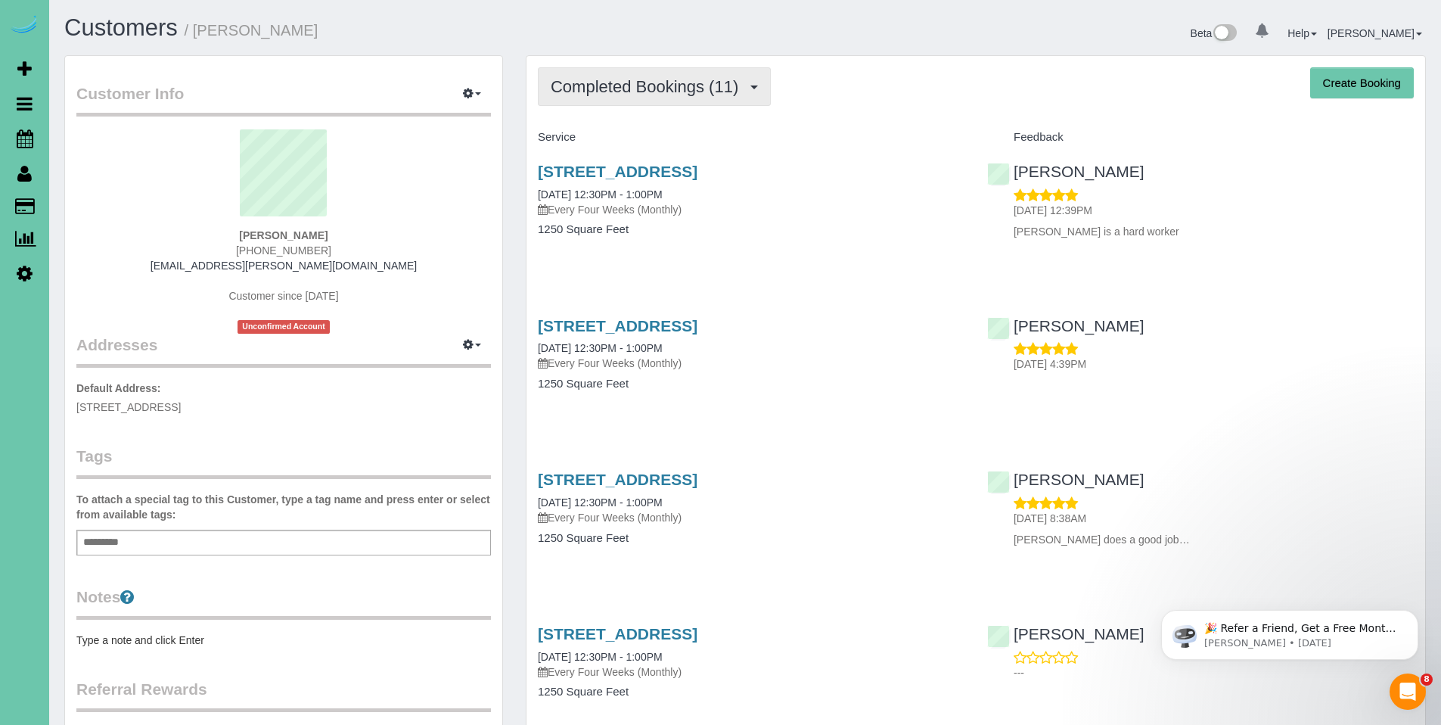
click at [622, 87] on span "Completed Bookings (11)" at bounding box center [648, 86] width 195 height 19
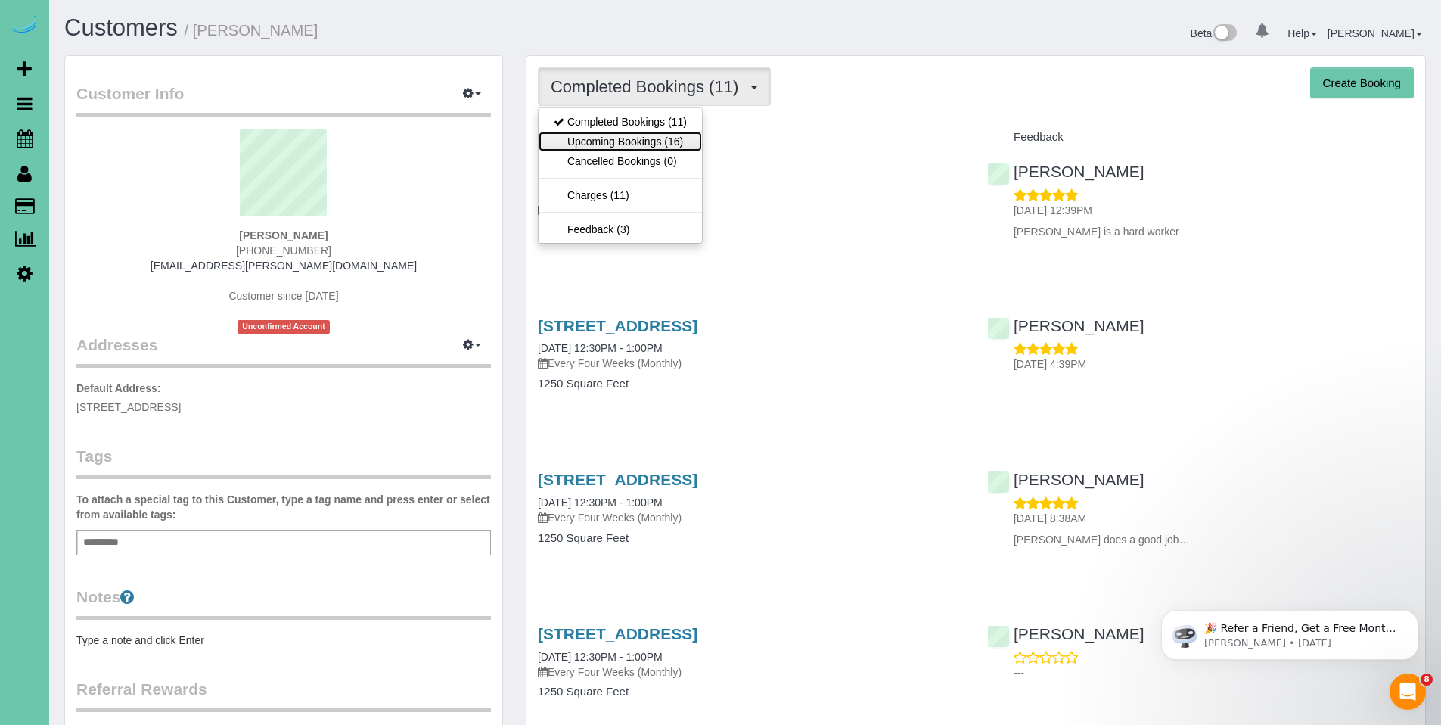
click at [610, 140] on link "Upcoming Bookings (16)" at bounding box center [619, 142] width 163 height 20
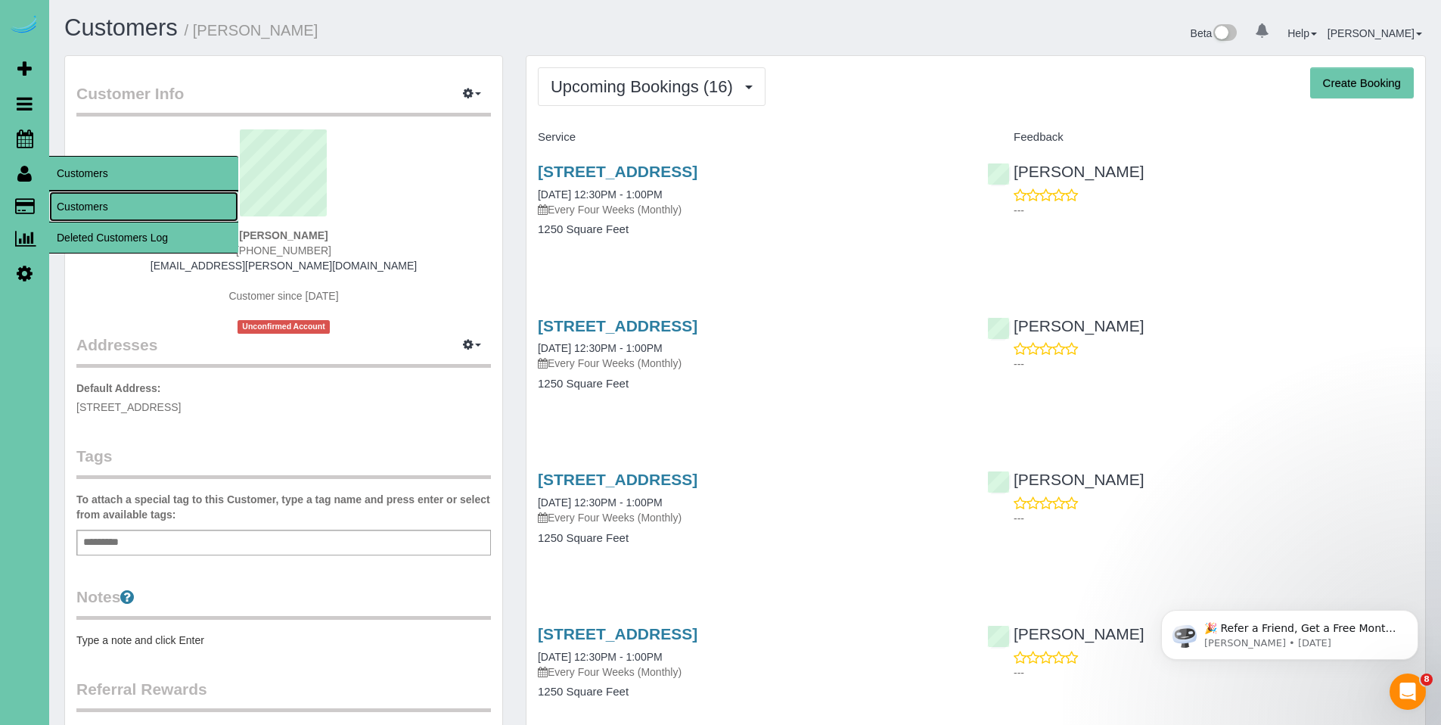
click at [95, 203] on link "Customers" at bounding box center [143, 206] width 189 height 30
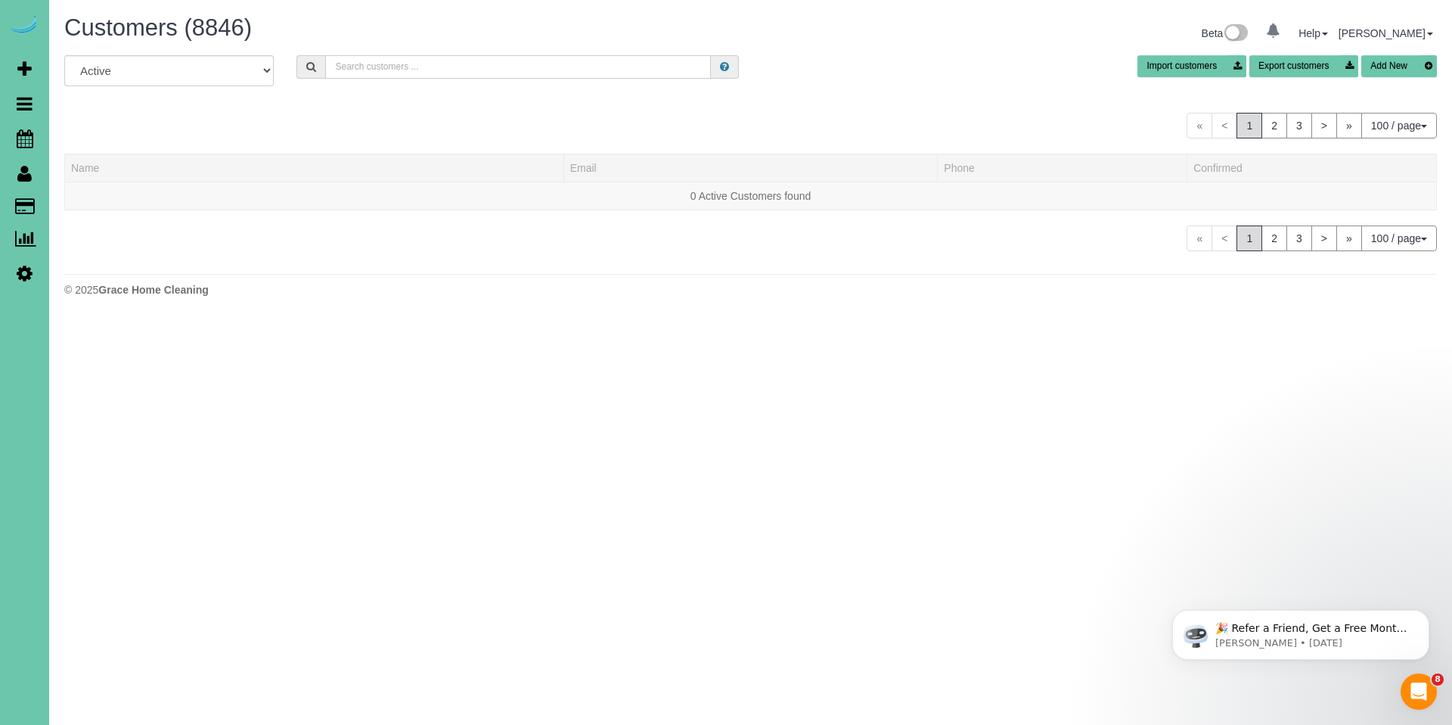
click at [434, 62] on input "text" at bounding box center [518, 66] width 386 height 23
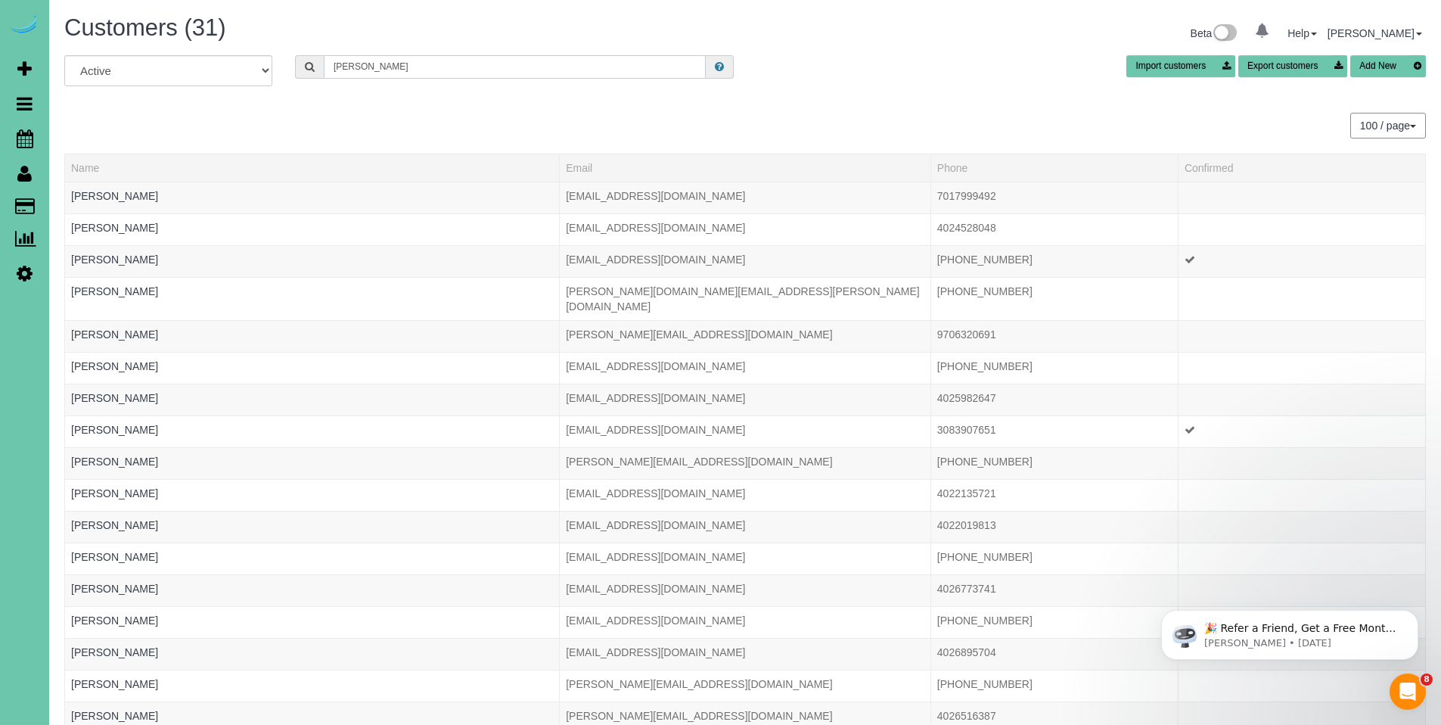
type input "jill beckstrom"
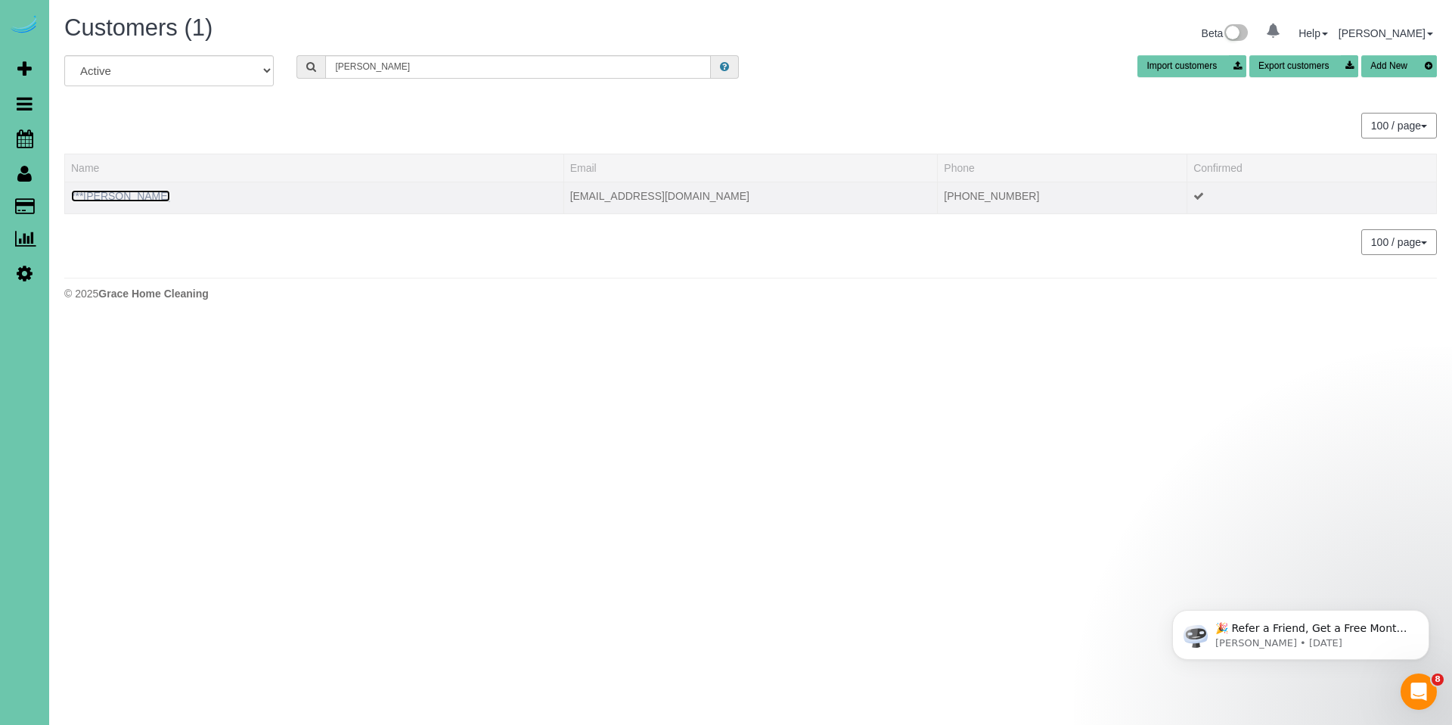
click at [127, 194] on link "***Jill Beckstrom" at bounding box center [120, 196] width 99 height 12
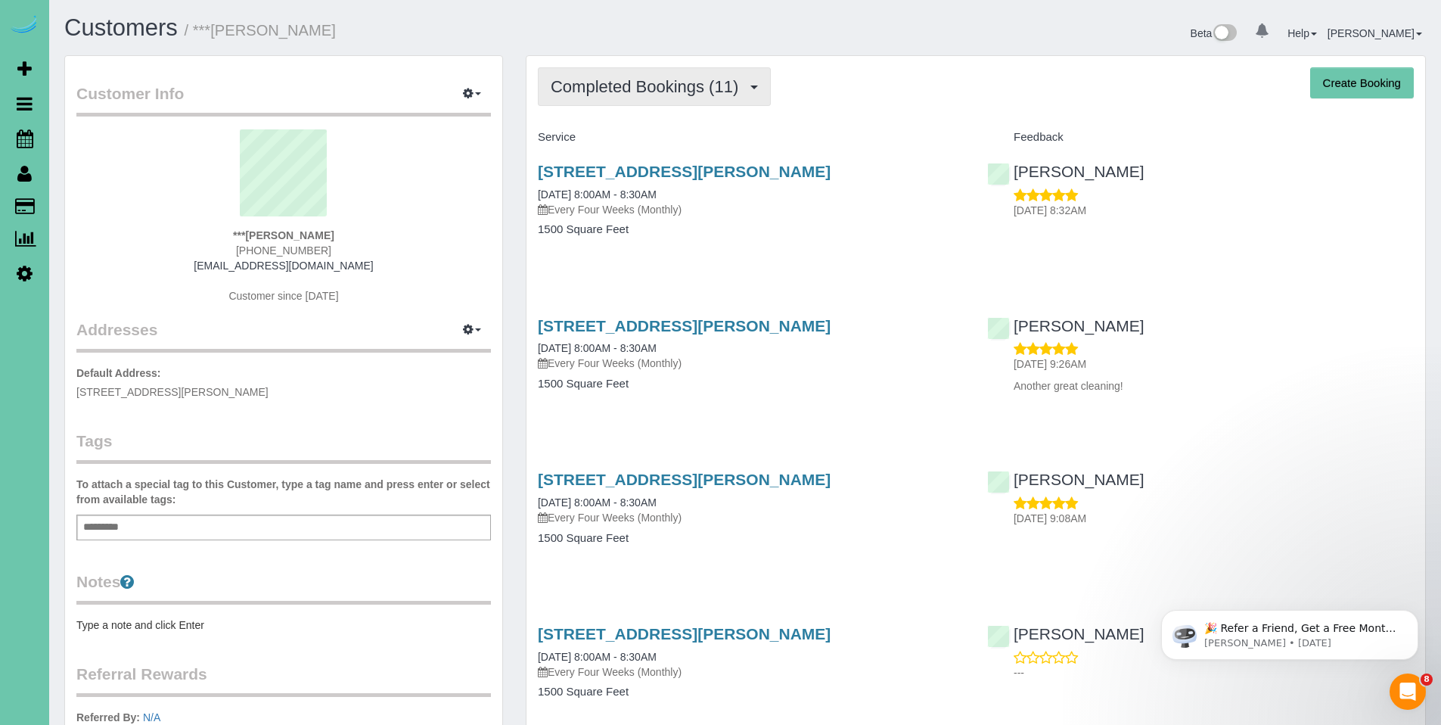
click at [635, 79] on span "Completed Bookings (11)" at bounding box center [648, 86] width 195 height 19
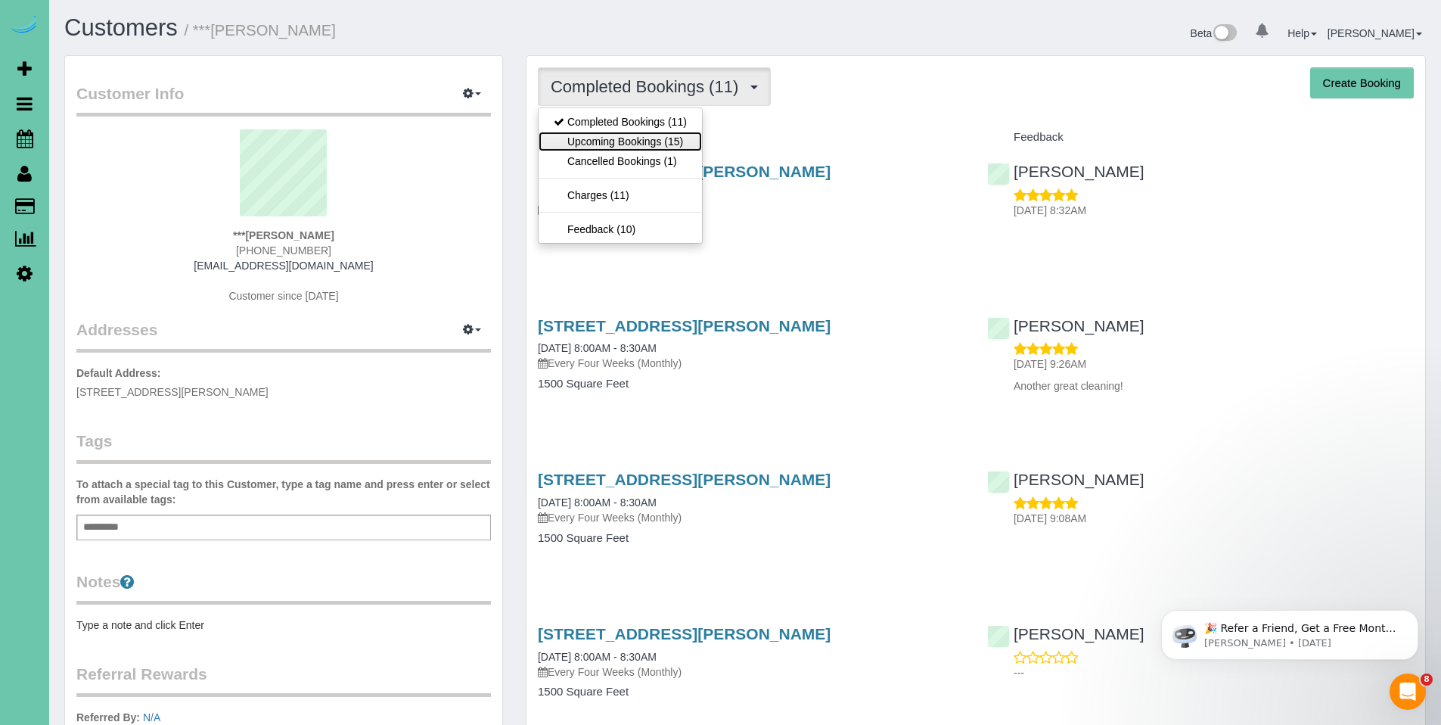
click at [615, 141] on link "Upcoming Bookings (15)" at bounding box center [619, 142] width 163 height 20
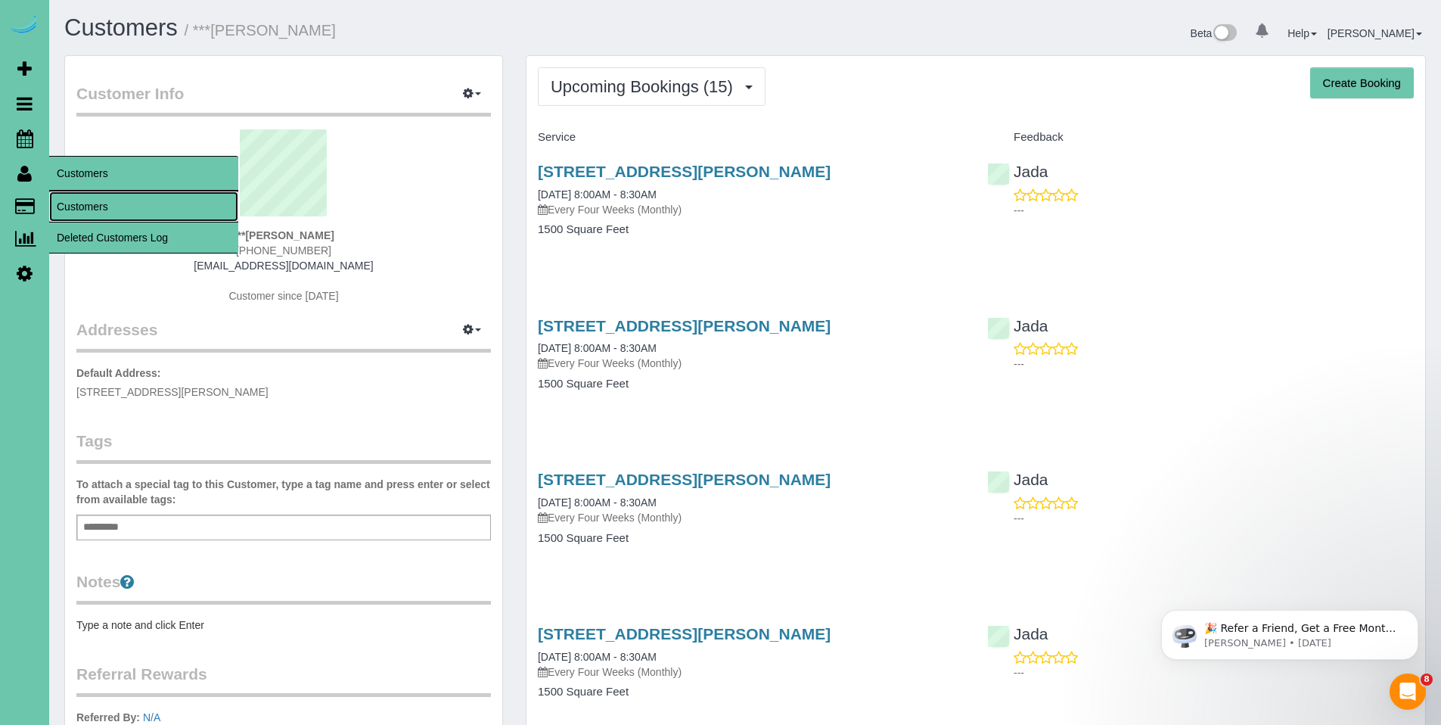
click at [82, 198] on link "Customers" at bounding box center [143, 206] width 189 height 30
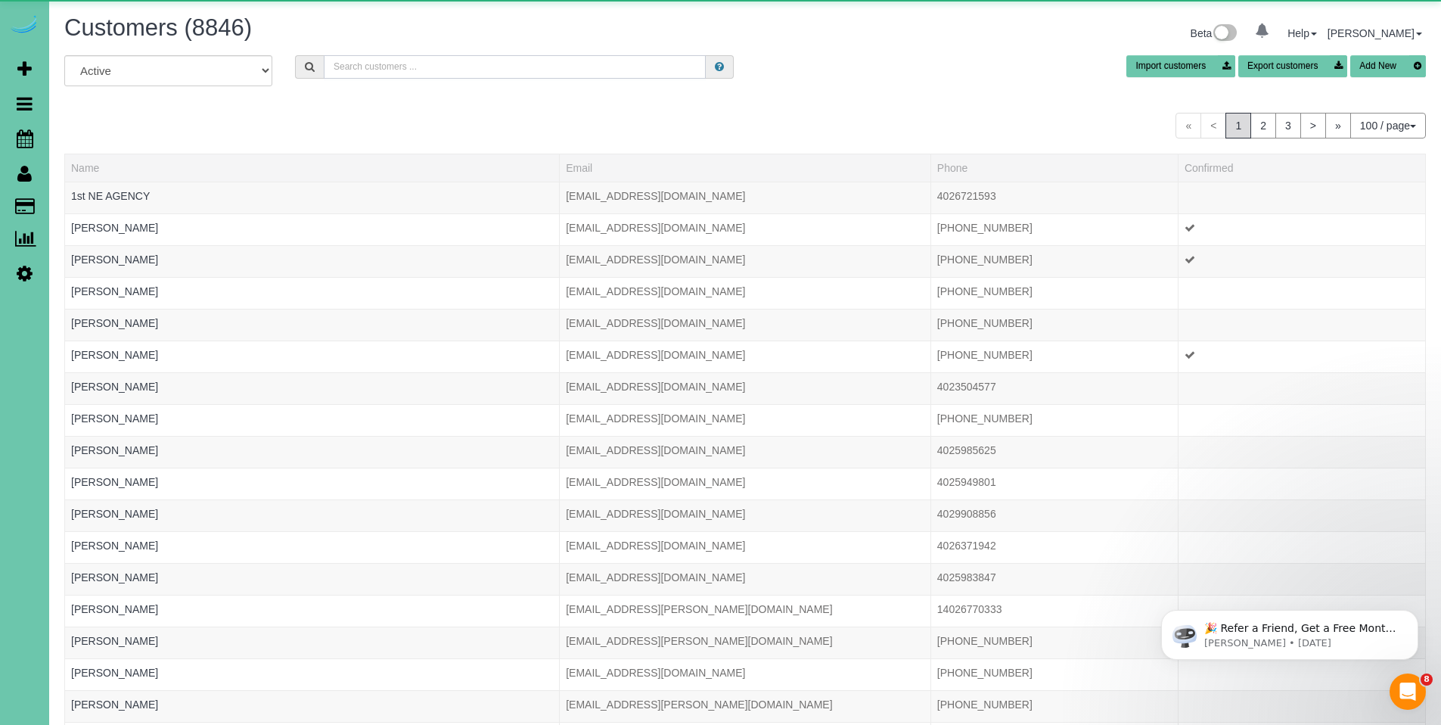
click at [456, 71] on input "text" at bounding box center [515, 66] width 382 height 23
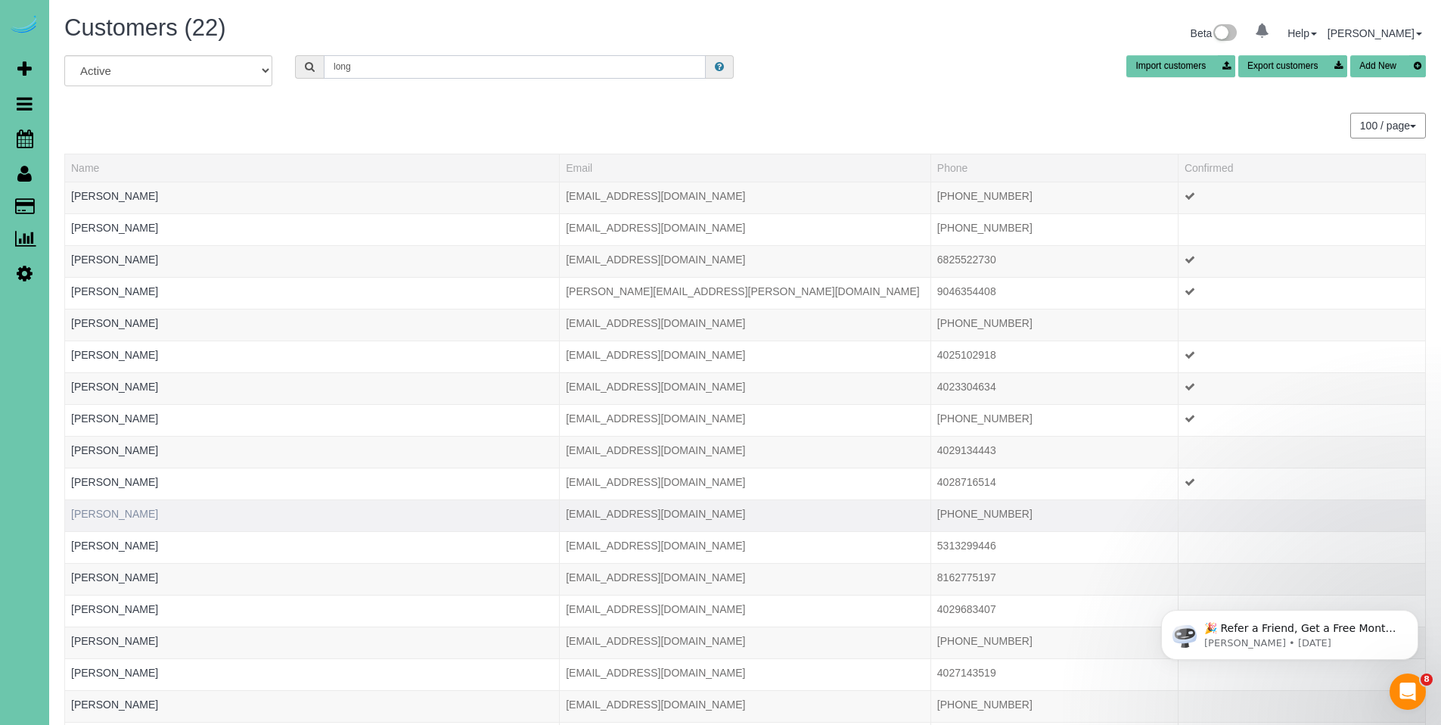
type input "long"
click at [104, 514] on link "Lynda Long" at bounding box center [114, 513] width 87 height 12
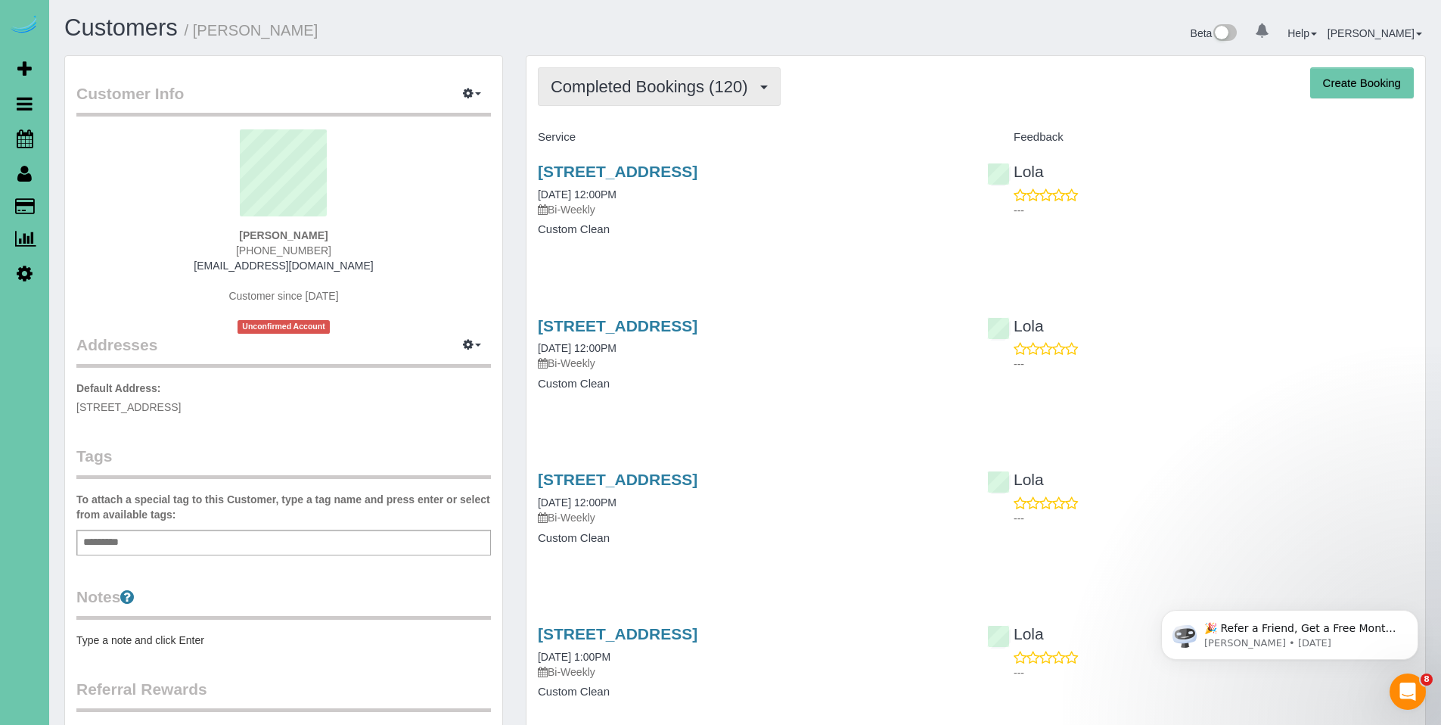
click at [616, 79] on span "Completed Bookings (120)" at bounding box center [653, 86] width 204 height 19
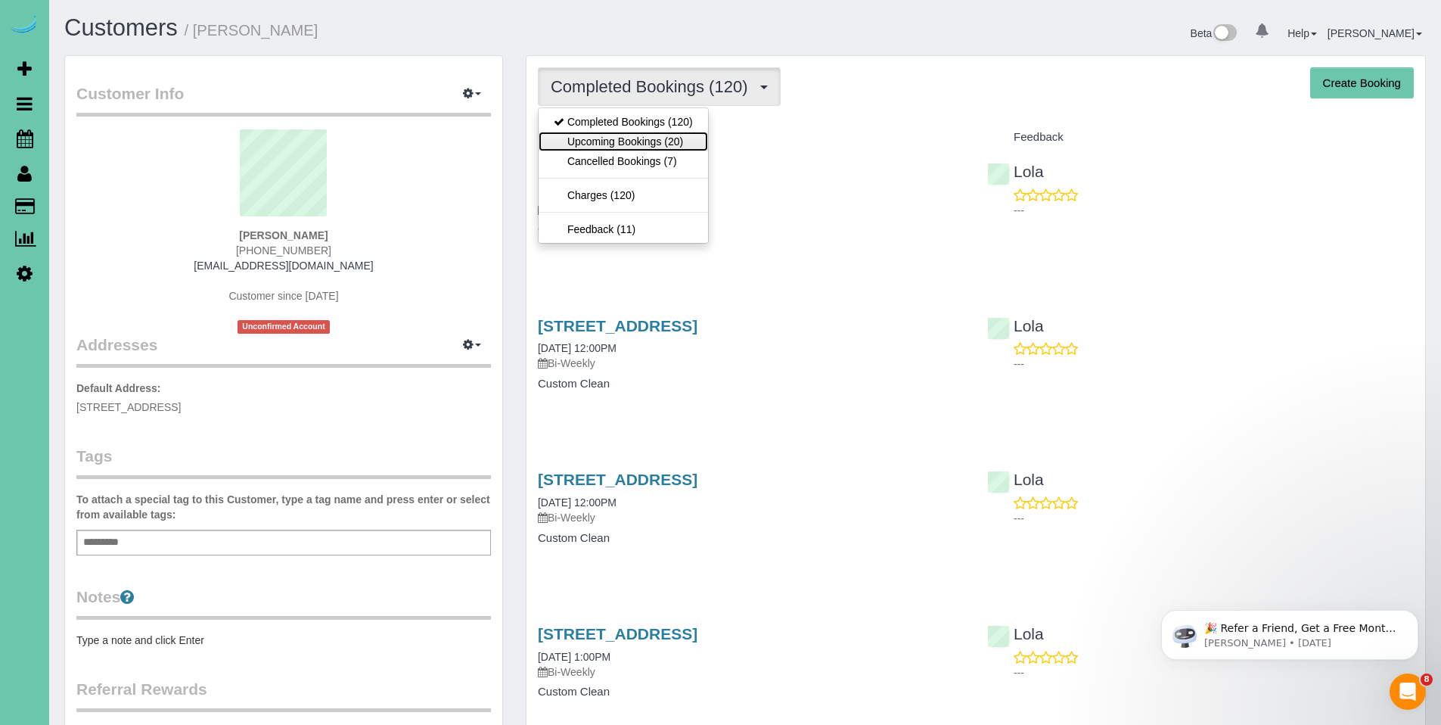
click at [616, 144] on link "Upcoming Bookings (20)" at bounding box center [622, 142] width 169 height 20
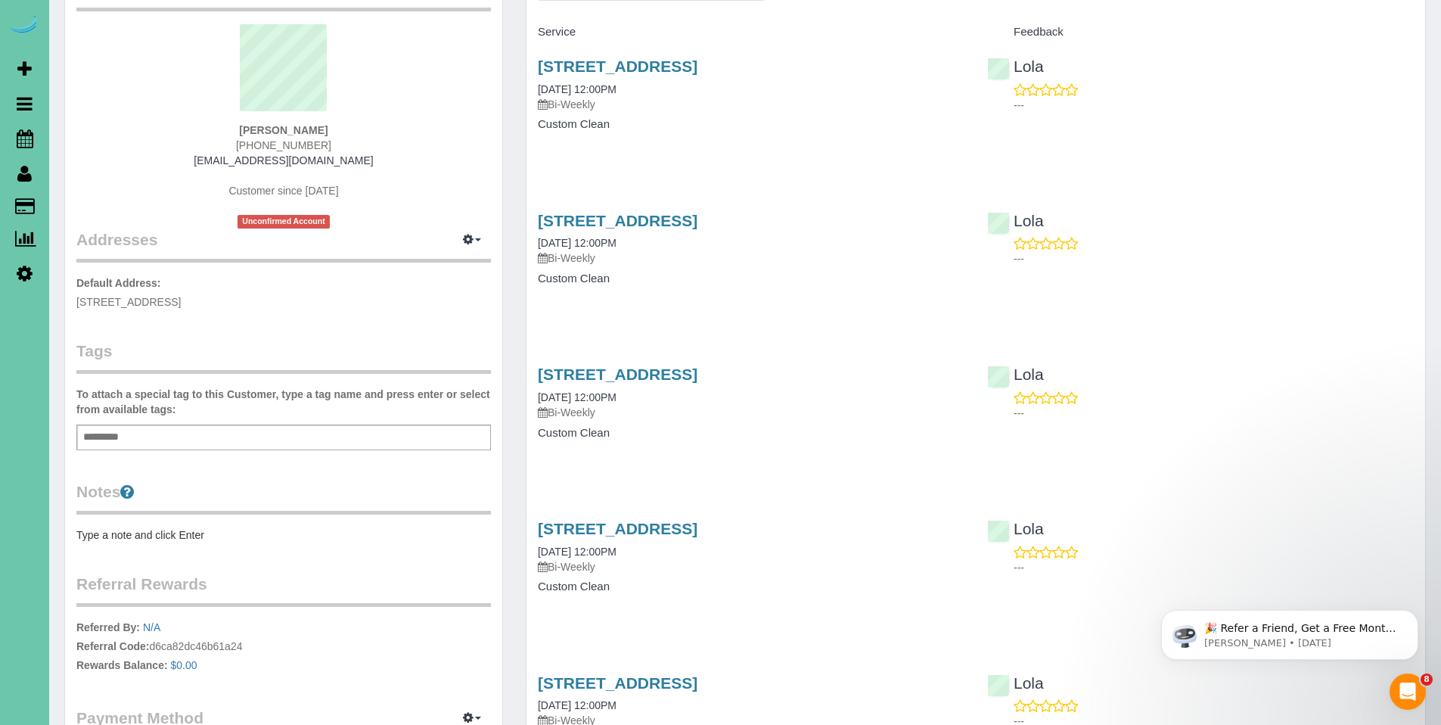
scroll to position [73, 0]
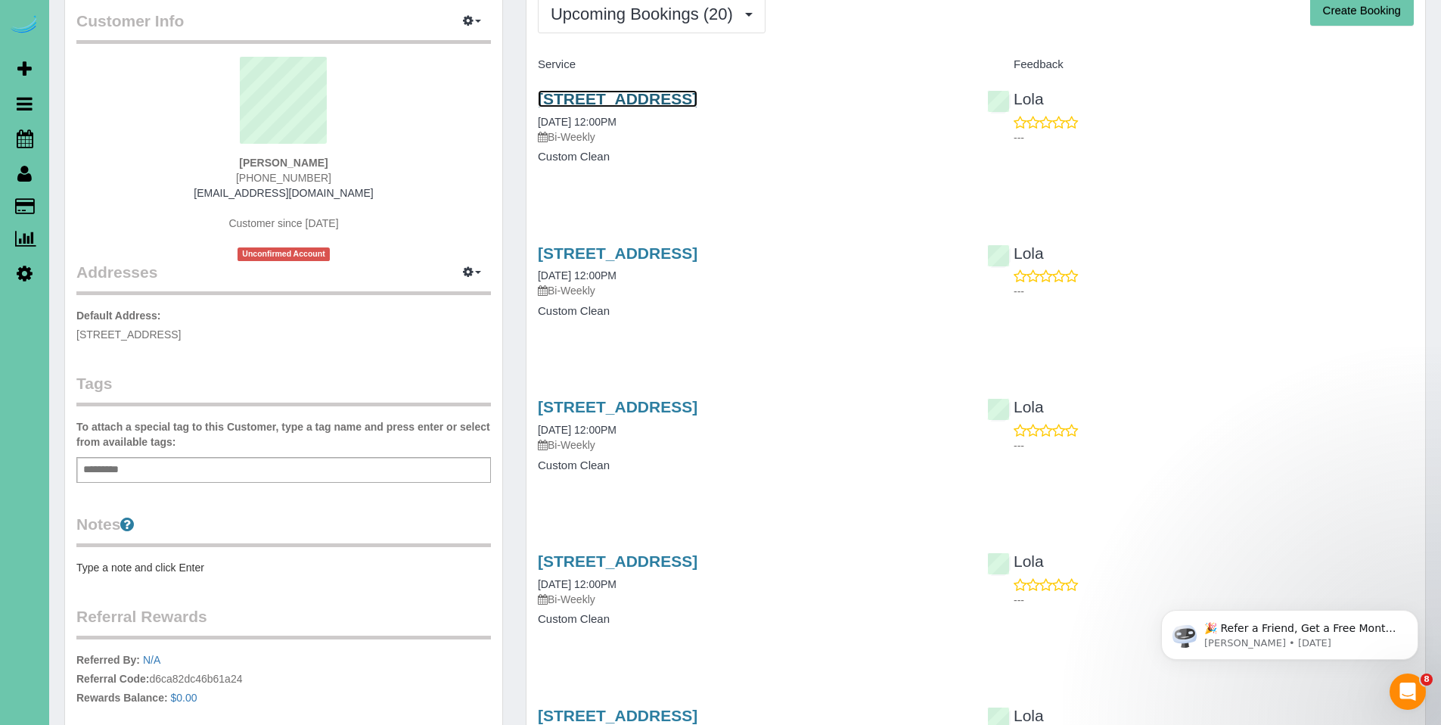
click at [666, 98] on link "8154 S 190th Street, Omaha, NE 68136" at bounding box center [618, 98] width 160 height 17
click at [684, 255] on link "8154 S 190th Street, Omaha, NE 68136" at bounding box center [618, 252] width 160 height 17
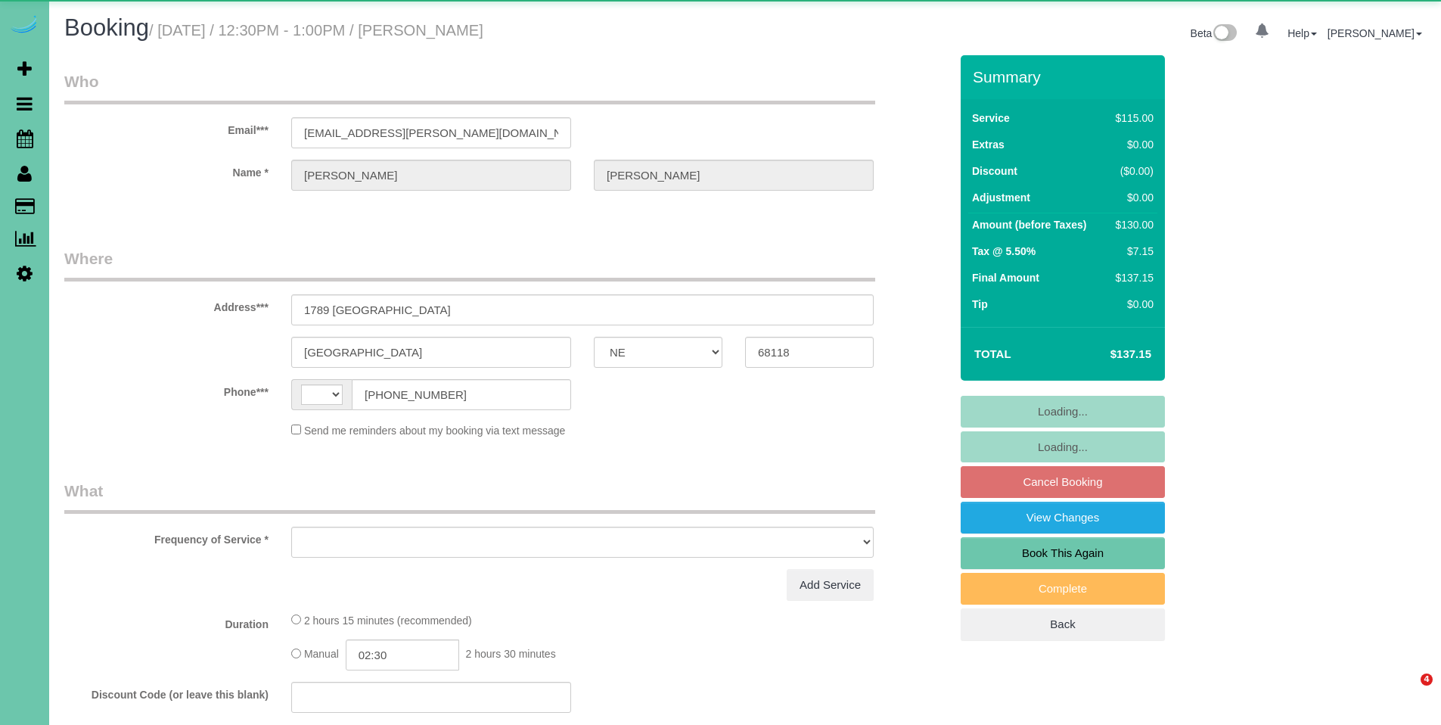
select select "NE"
select select "string:[GEOGRAPHIC_DATA]"
select select "object:646"
select select "string:fspay-fcb31839-895f-4830-beb2-cee33dd02b95"
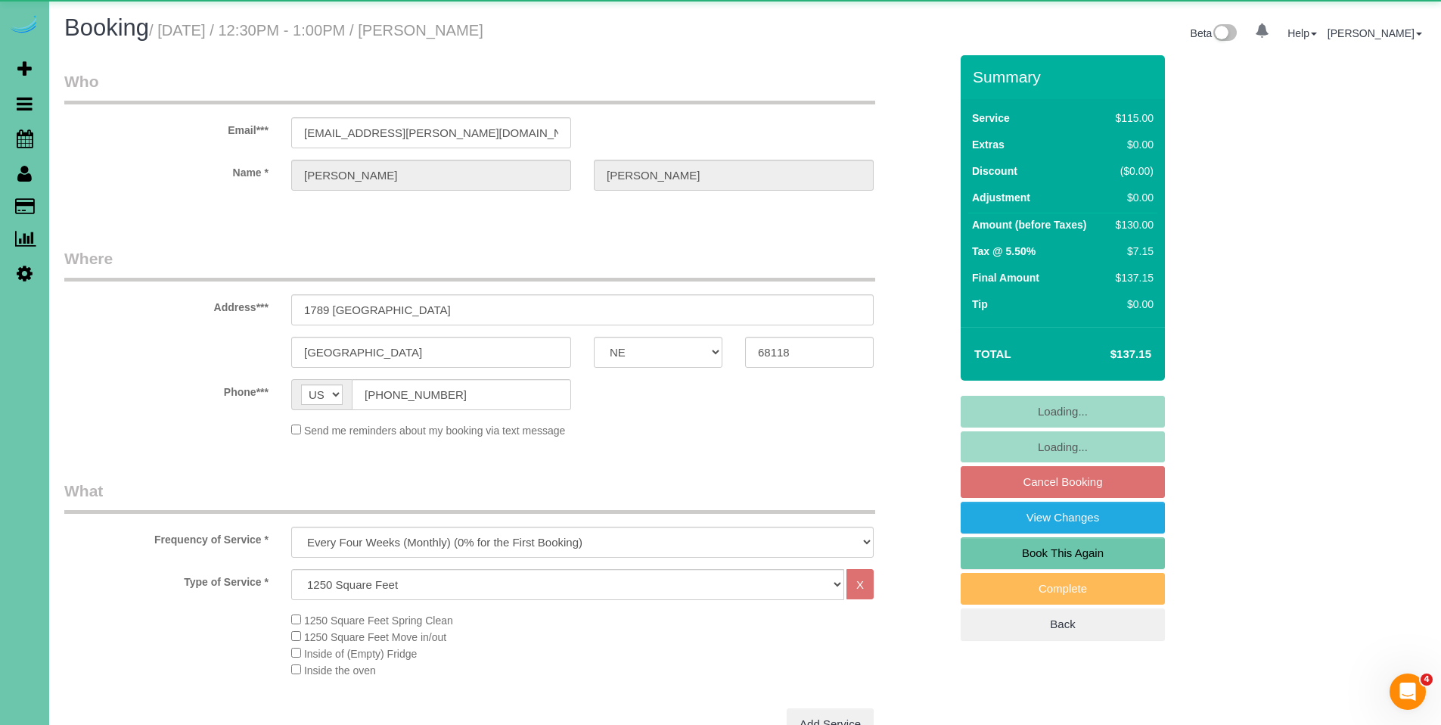
select select "object:904"
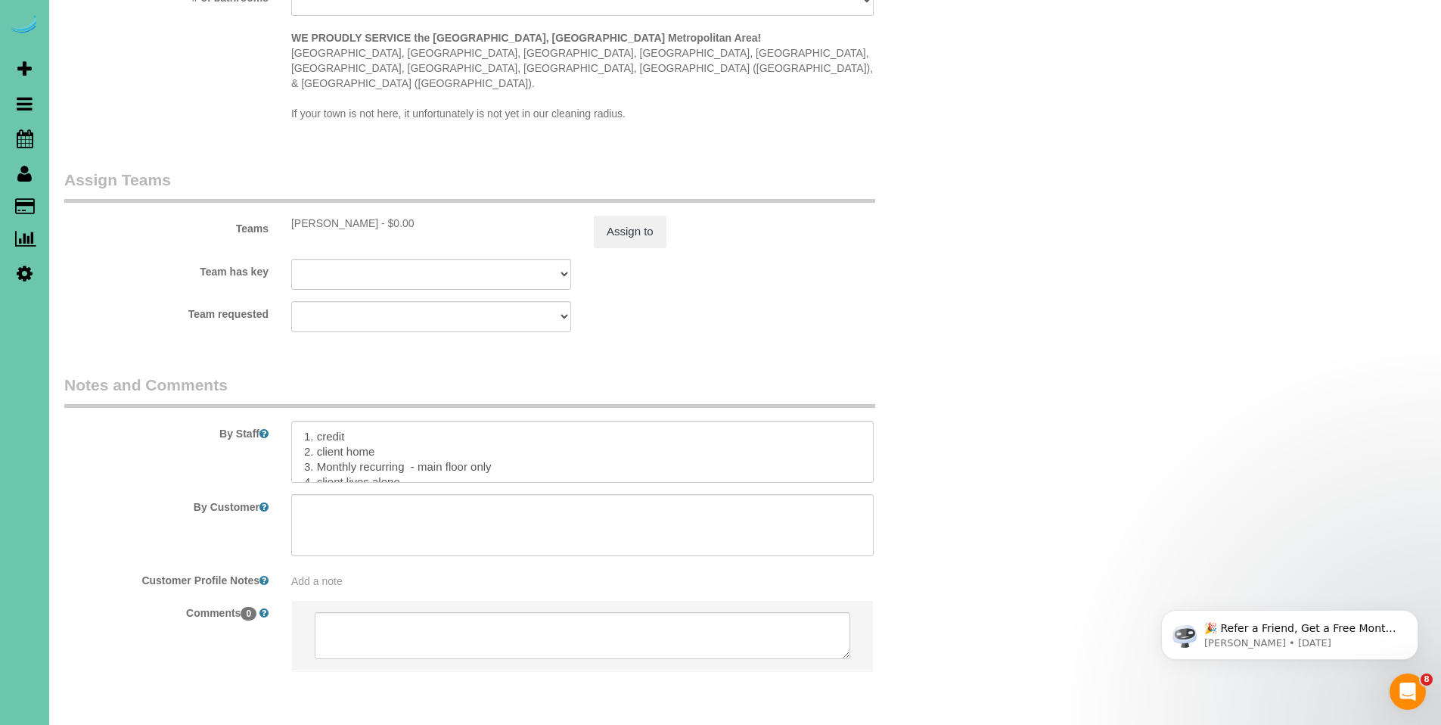
scroll to position [1552, 0]
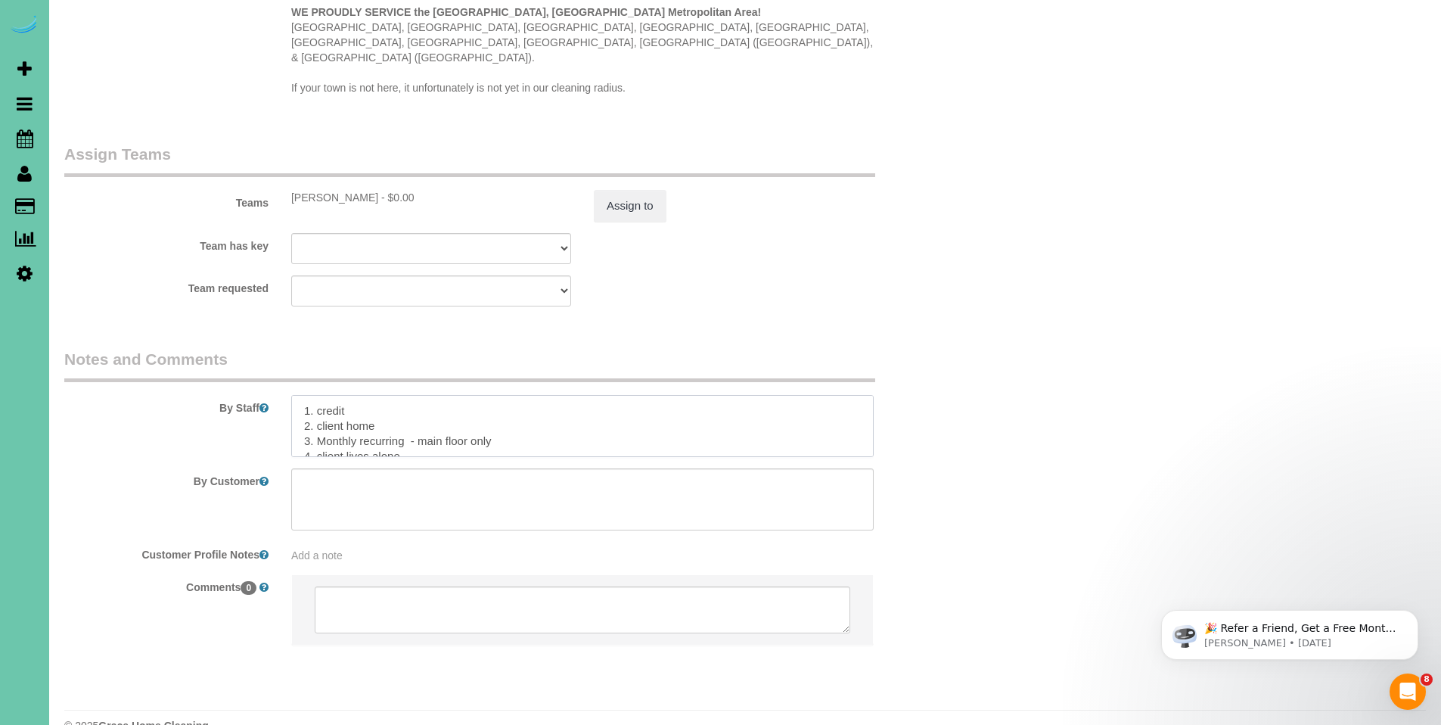
click at [390, 396] on textarea at bounding box center [582, 426] width 582 height 62
click at [411, 395] on textarea at bounding box center [582, 426] width 582 height 62
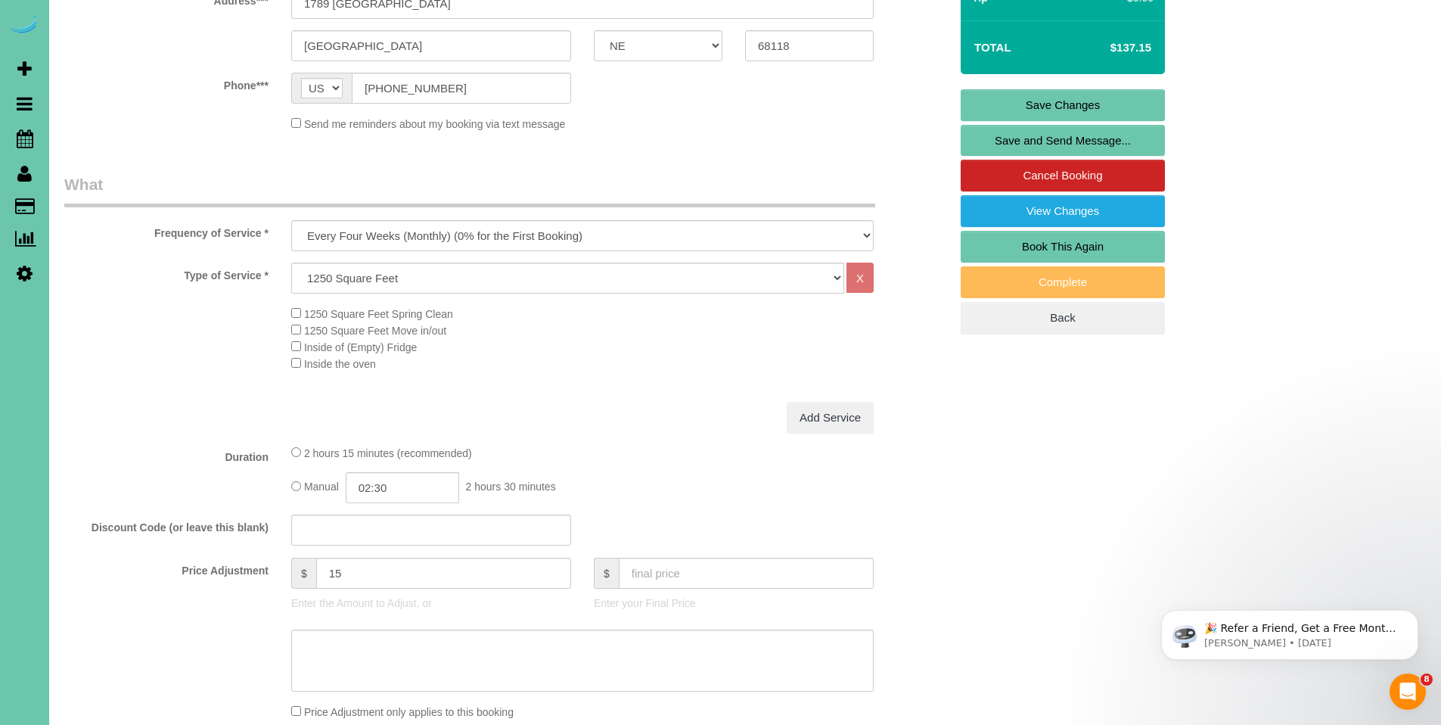
scroll to position [232, 0]
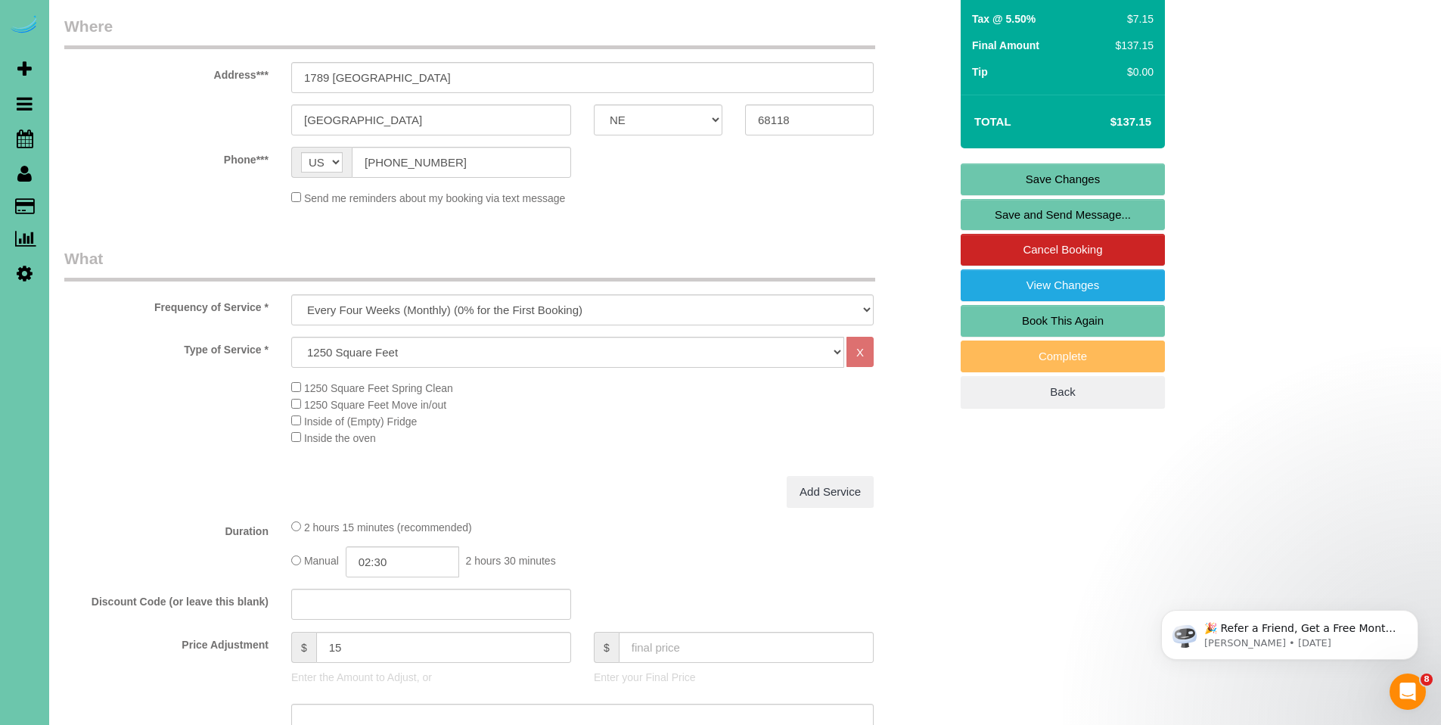
type textarea "1. credit 2. client home - GC 2546 enter 3. Monthly recurring - main floor only…"
click at [1065, 175] on link "Save Changes" at bounding box center [1063, 179] width 204 height 32
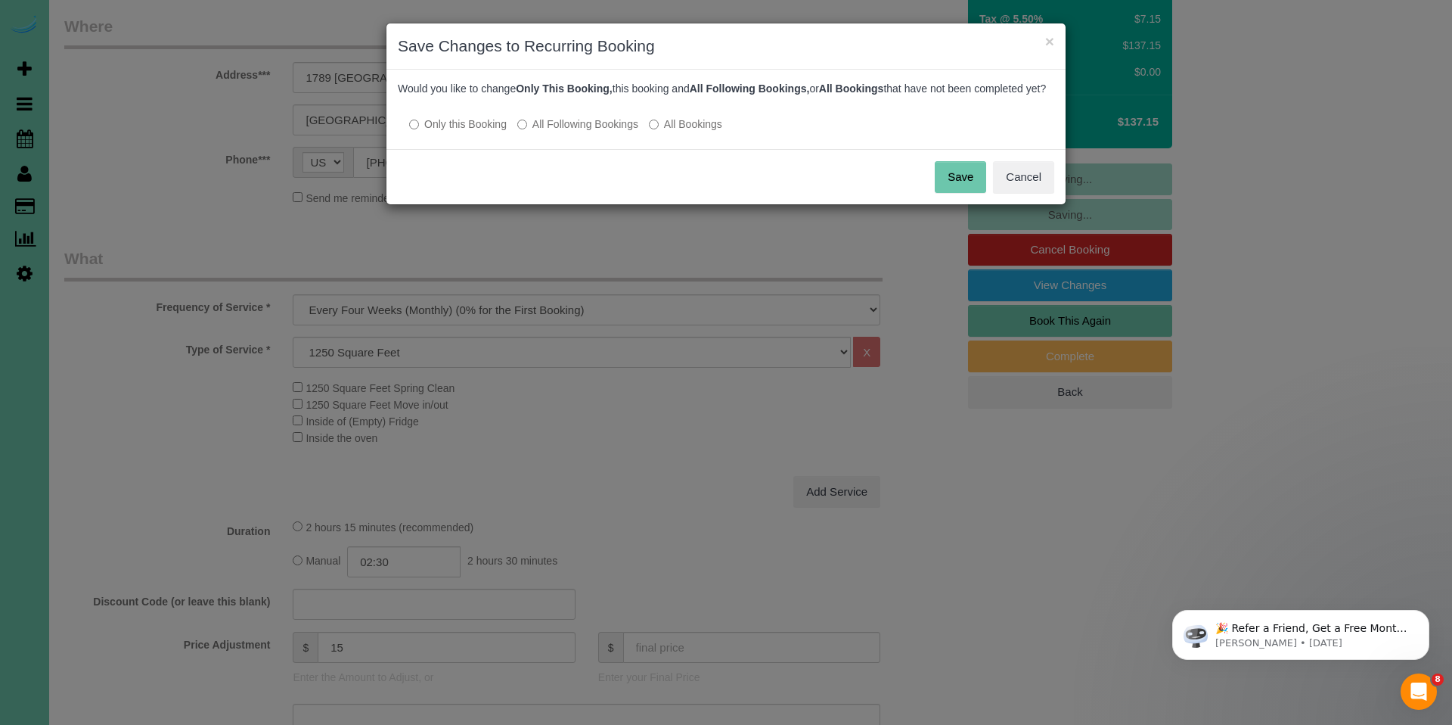
click at [544, 132] on label "All Following Bookings" at bounding box center [577, 123] width 121 height 15
click at [967, 186] on button "Save" at bounding box center [960, 177] width 51 height 32
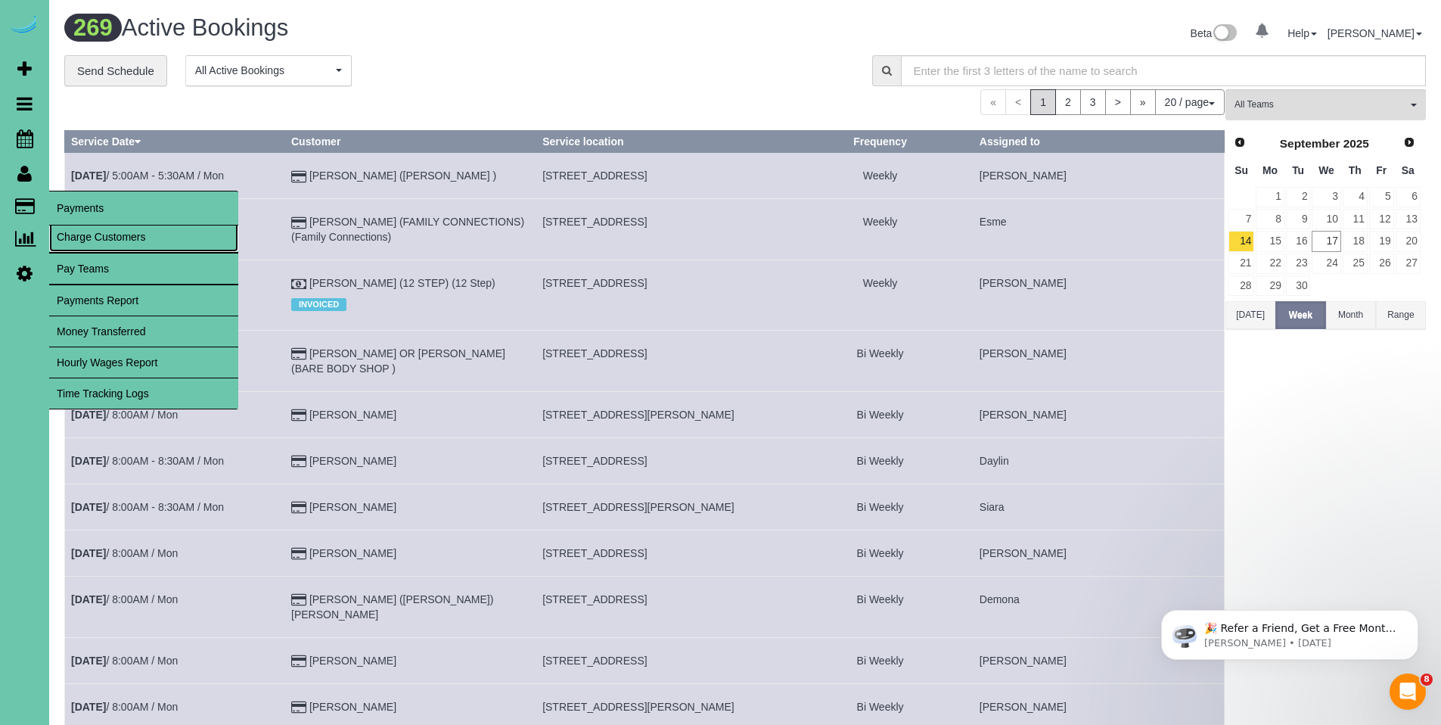
click at [95, 237] on link "Charge Customers" at bounding box center [143, 237] width 189 height 30
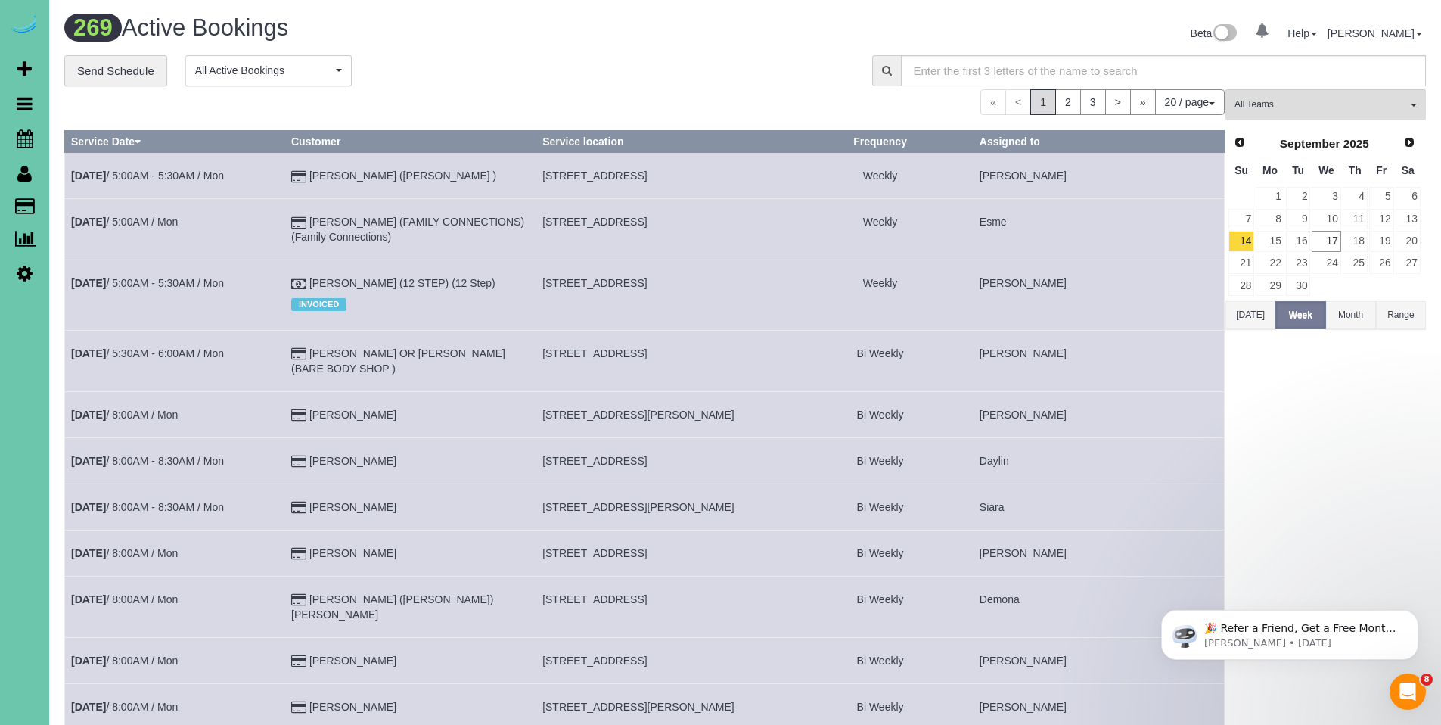
select select
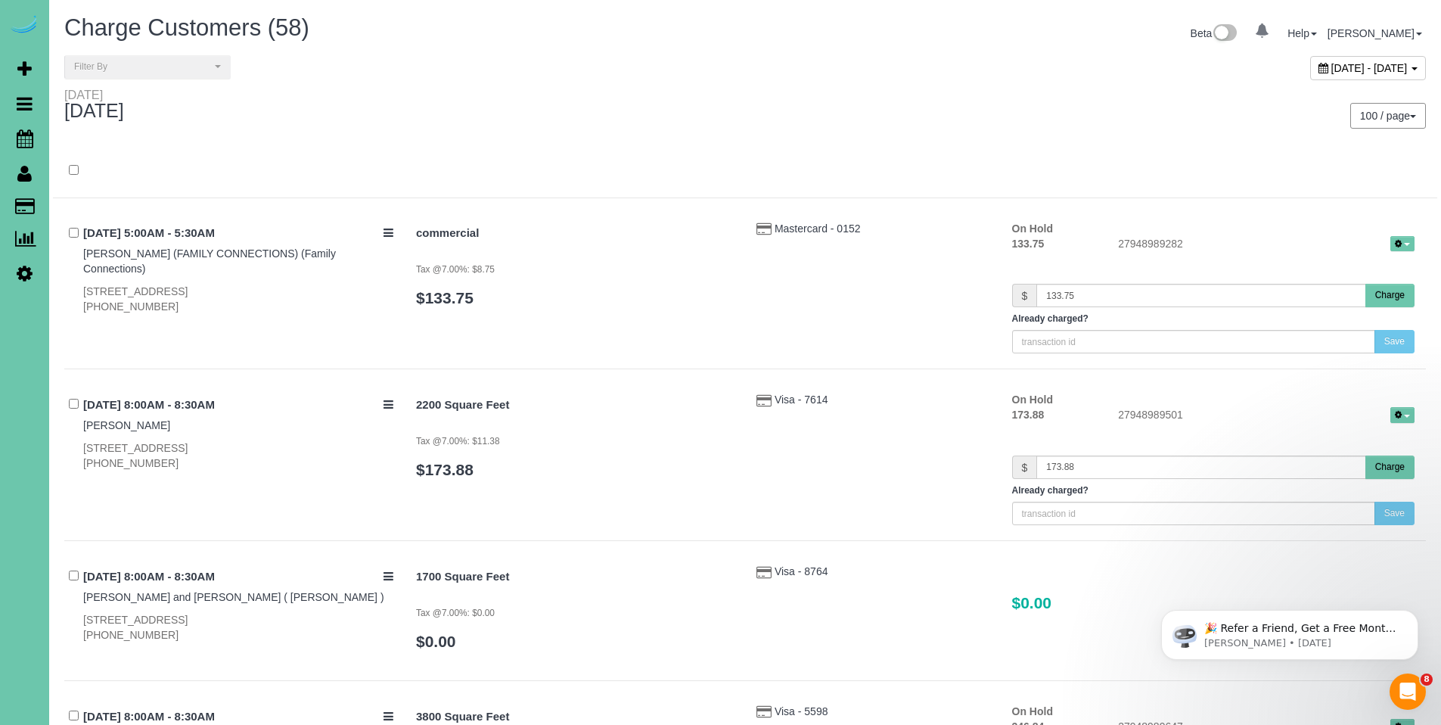
click at [1318, 67] on icon at bounding box center [1323, 68] width 10 height 11
type input "**********"
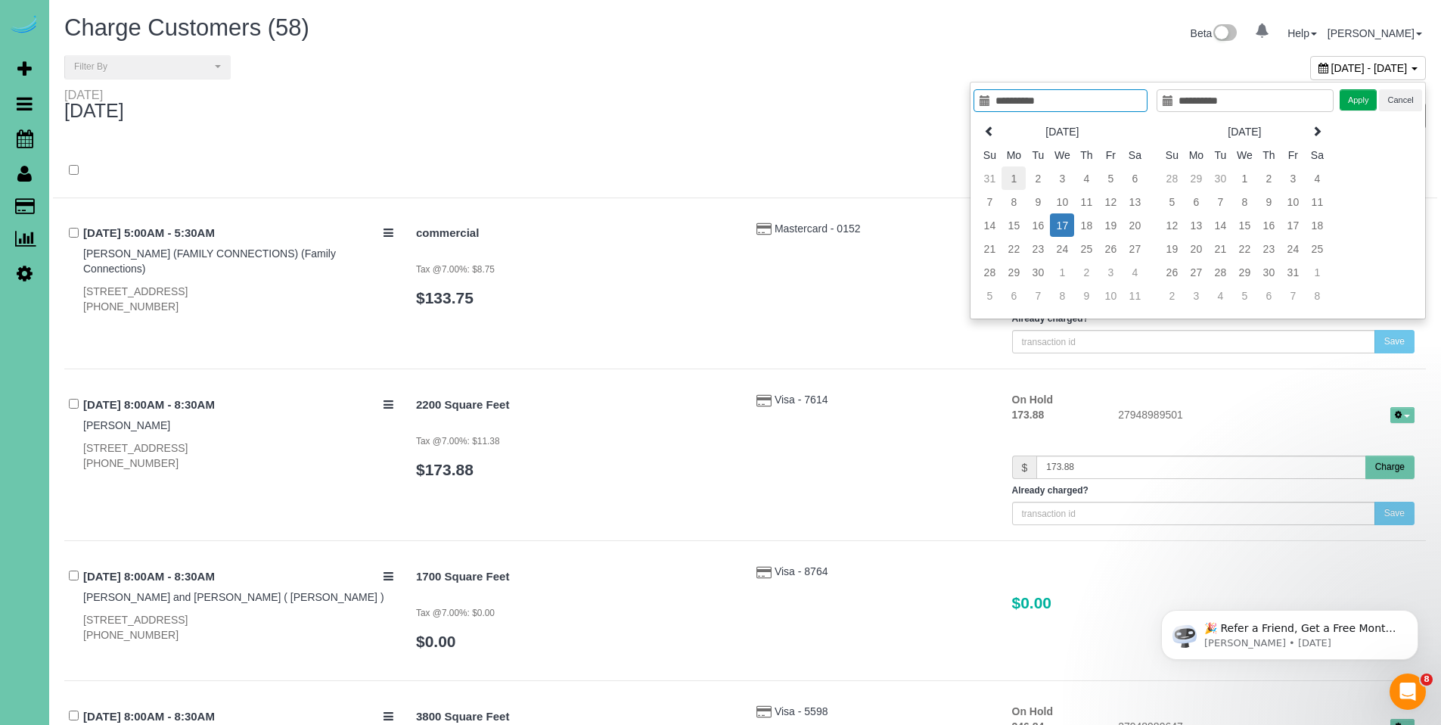
type input "**********"
click at [1017, 178] on td "1" at bounding box center [1013, 177] width 24 height 23
type input "**********"
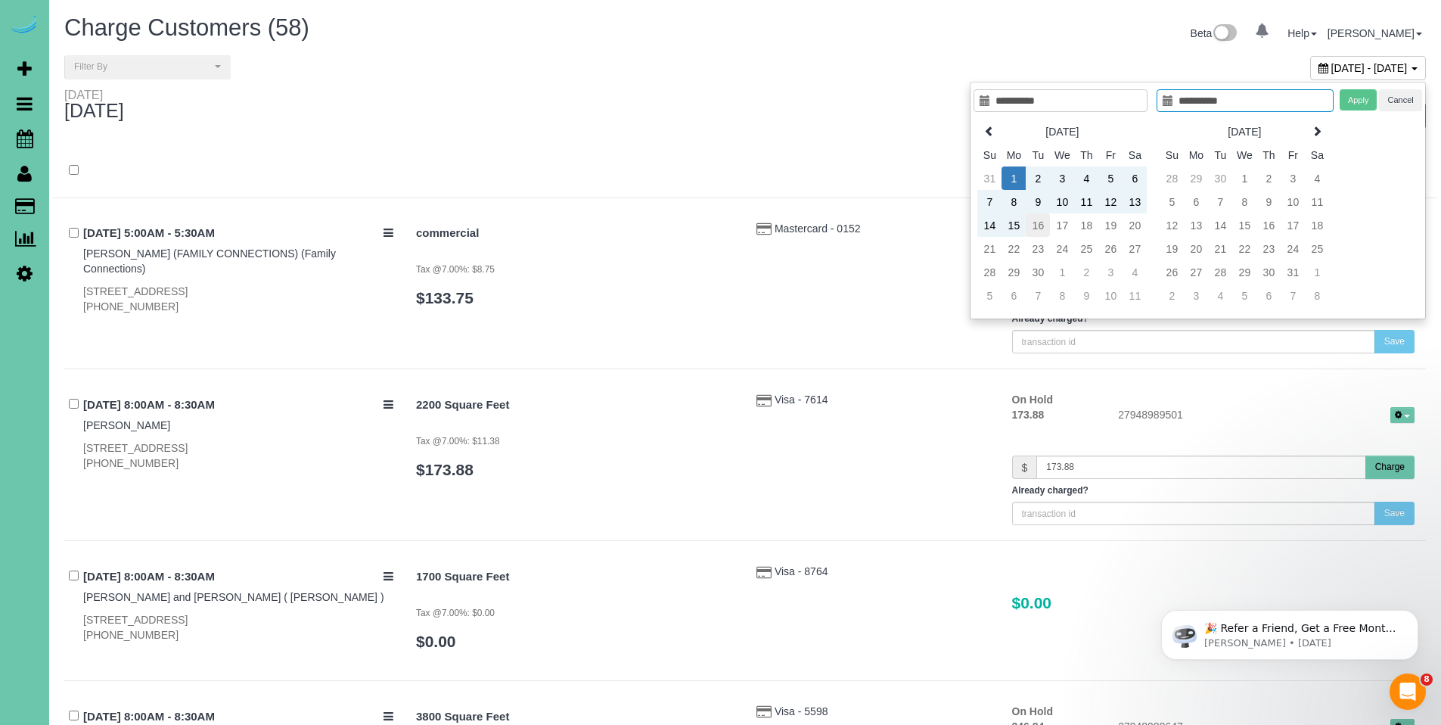
click at [1038, 224] on td "16" at bounding box center [1038, 224] width 24 height 23
type input "**********"
click at [1365, 101] on button "Apply" at bounding box center [1358, 100] width 38 height 22
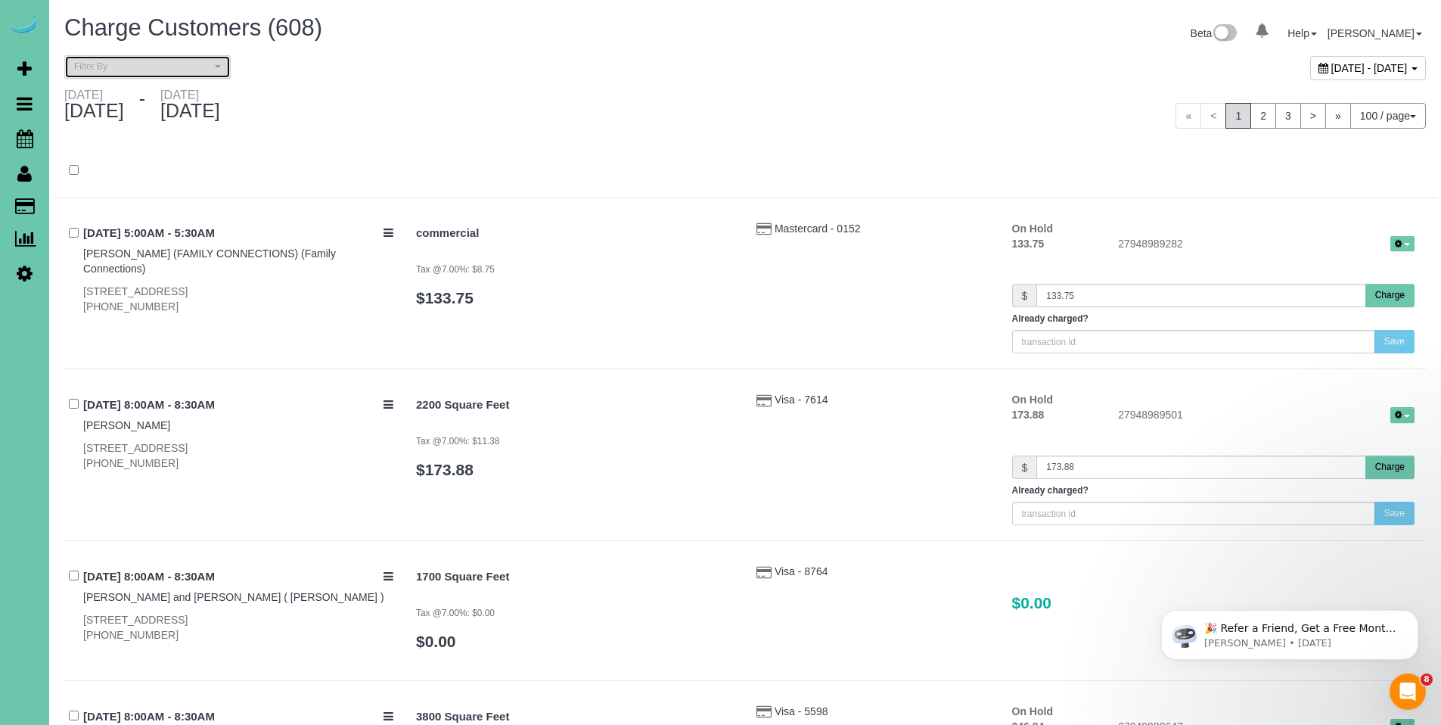
click at [138, 70] on span "Filter By" at bounding box center [142, 67] width 137 height 13
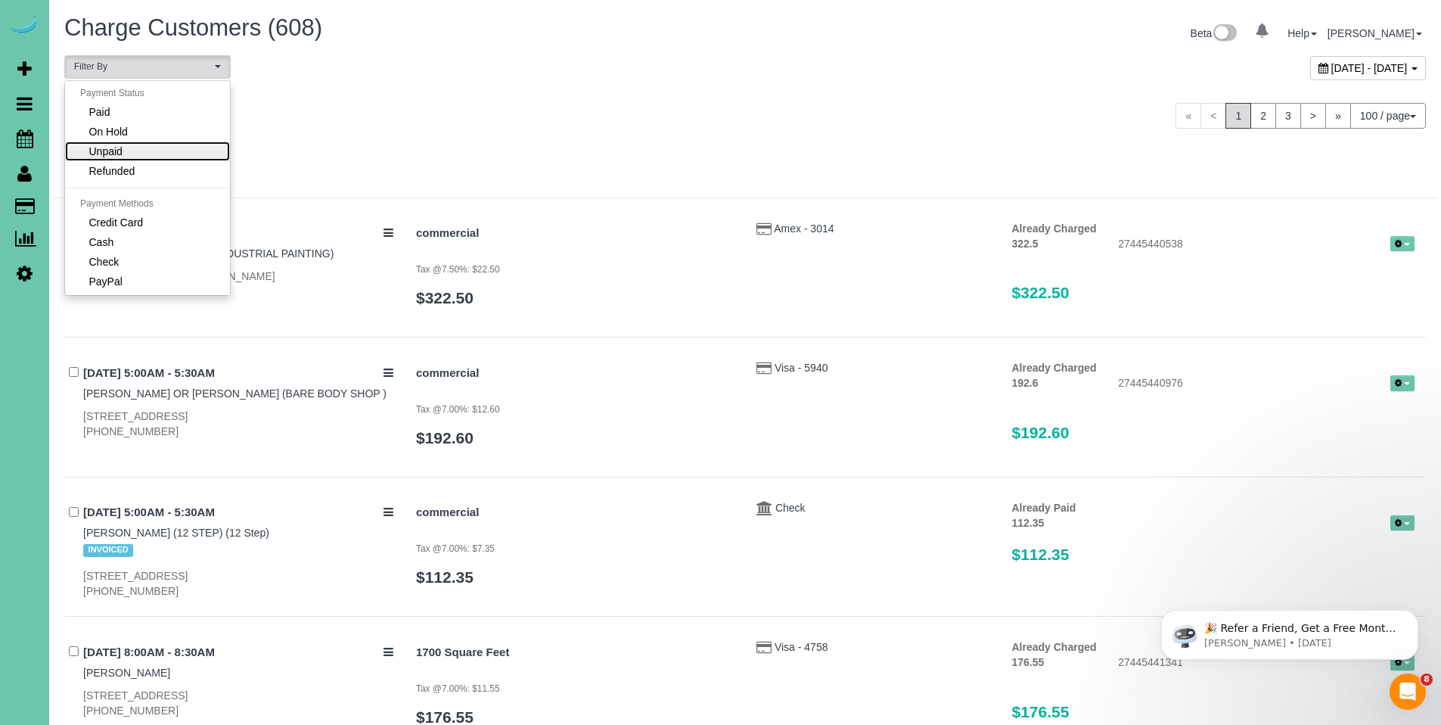
click at [135, 146] on link "Unpaid" at bounding box center [147, 151] width 165 height 20
select select "******"
click at [706, 126] on div "Monday September 01, 2025 - Tuesday September 16, 2025" at bounding box center [399, 108] width 692 height 40
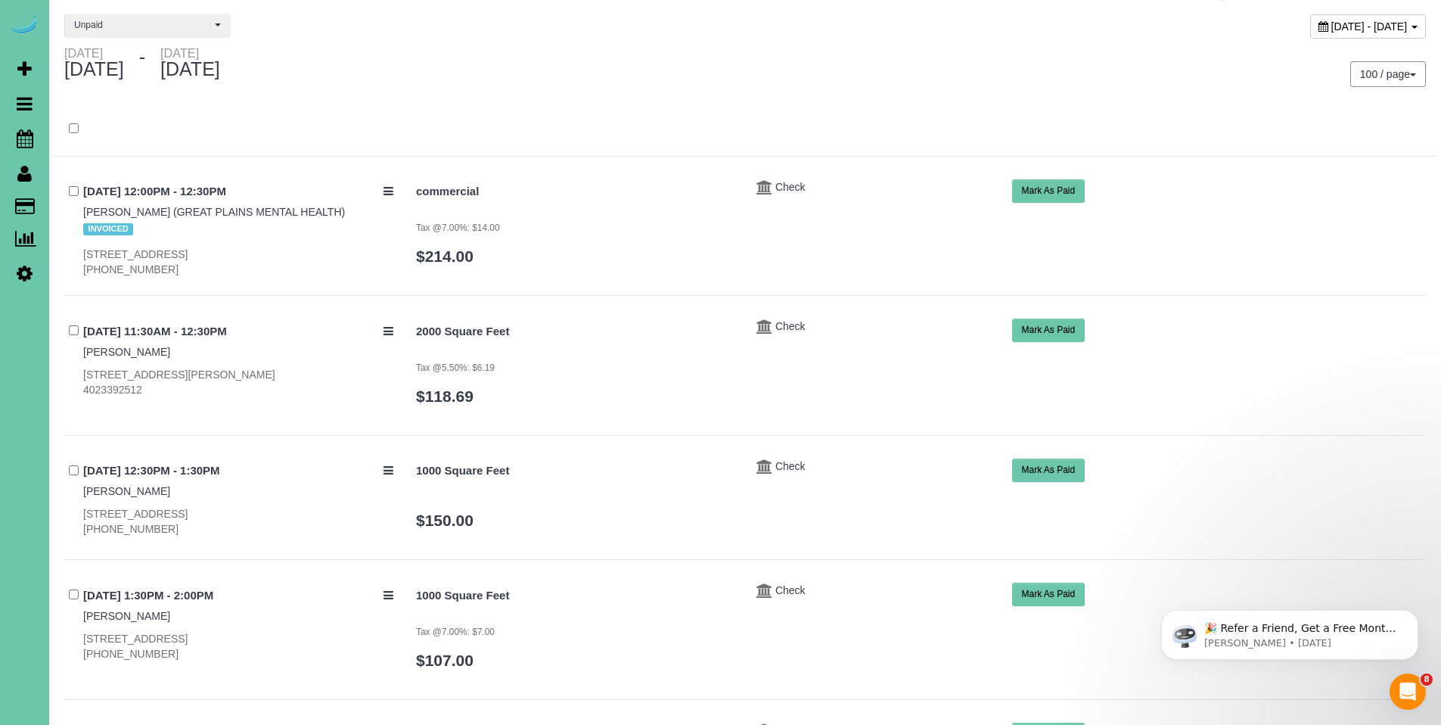
scroll to position [23, 0]
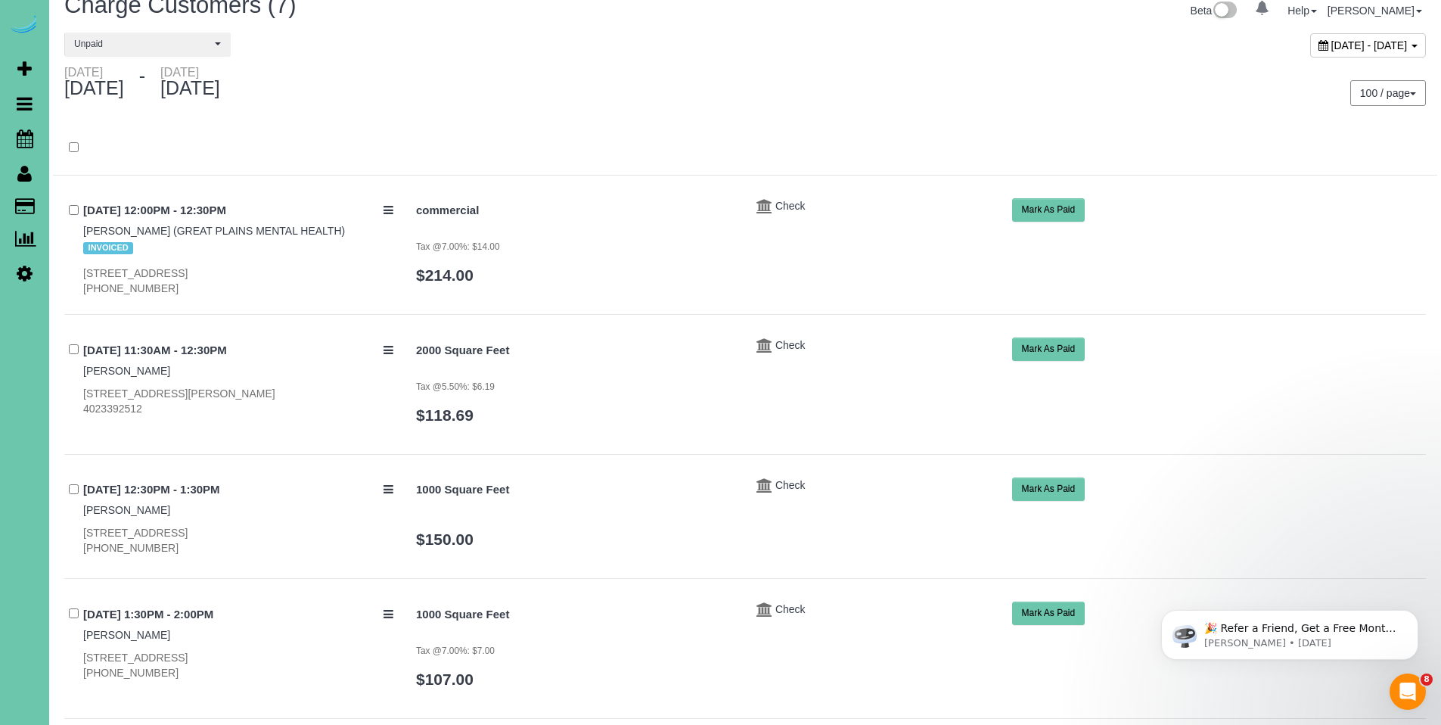
click at [1310, 46] on div "September 01, 2025 - September 16, 2025" at bounding box center [1368, 45] width 116 height 24
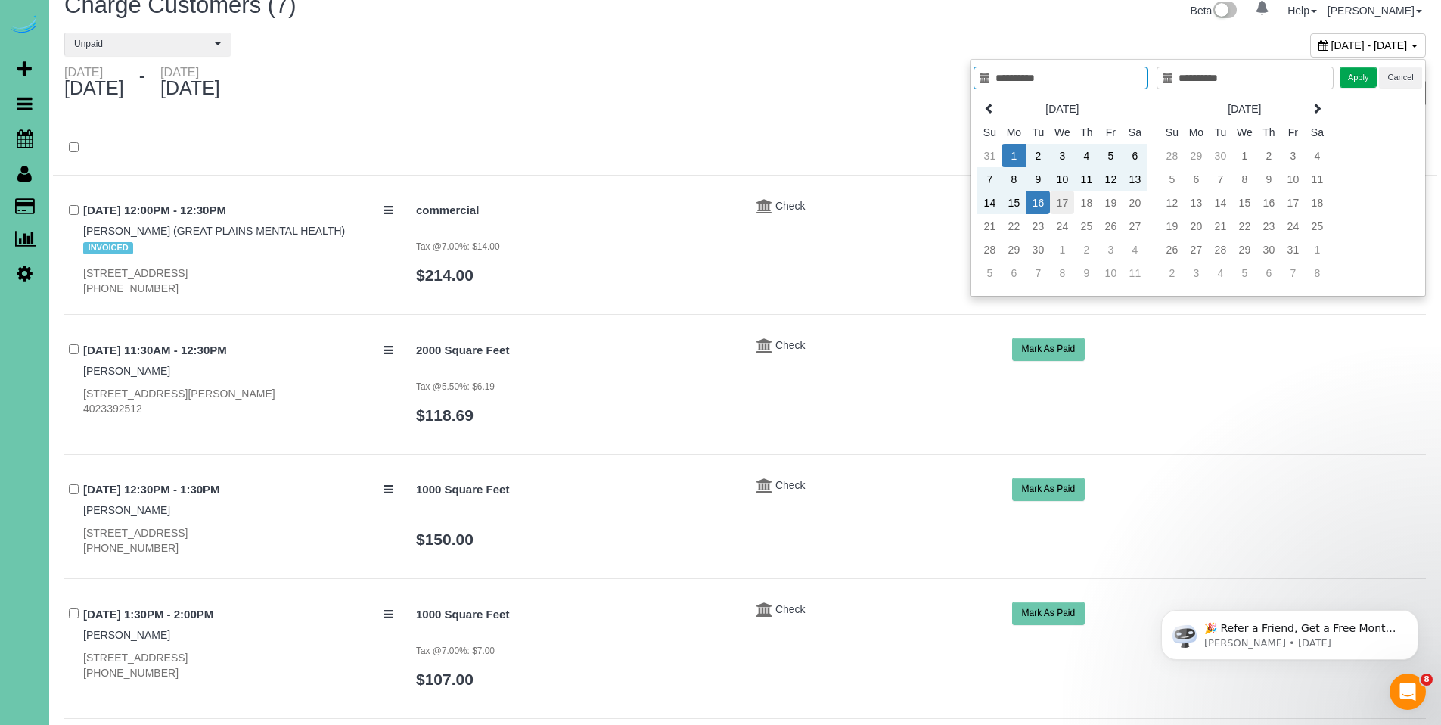
type input "**********"
click at [1060, 201] on td "17" at bounding box center [1062, 202] width 24 height 23
type input "**********"
click at [1362, 79] on button "Apply" at bounding box center [1358, 78] width 38 height 22
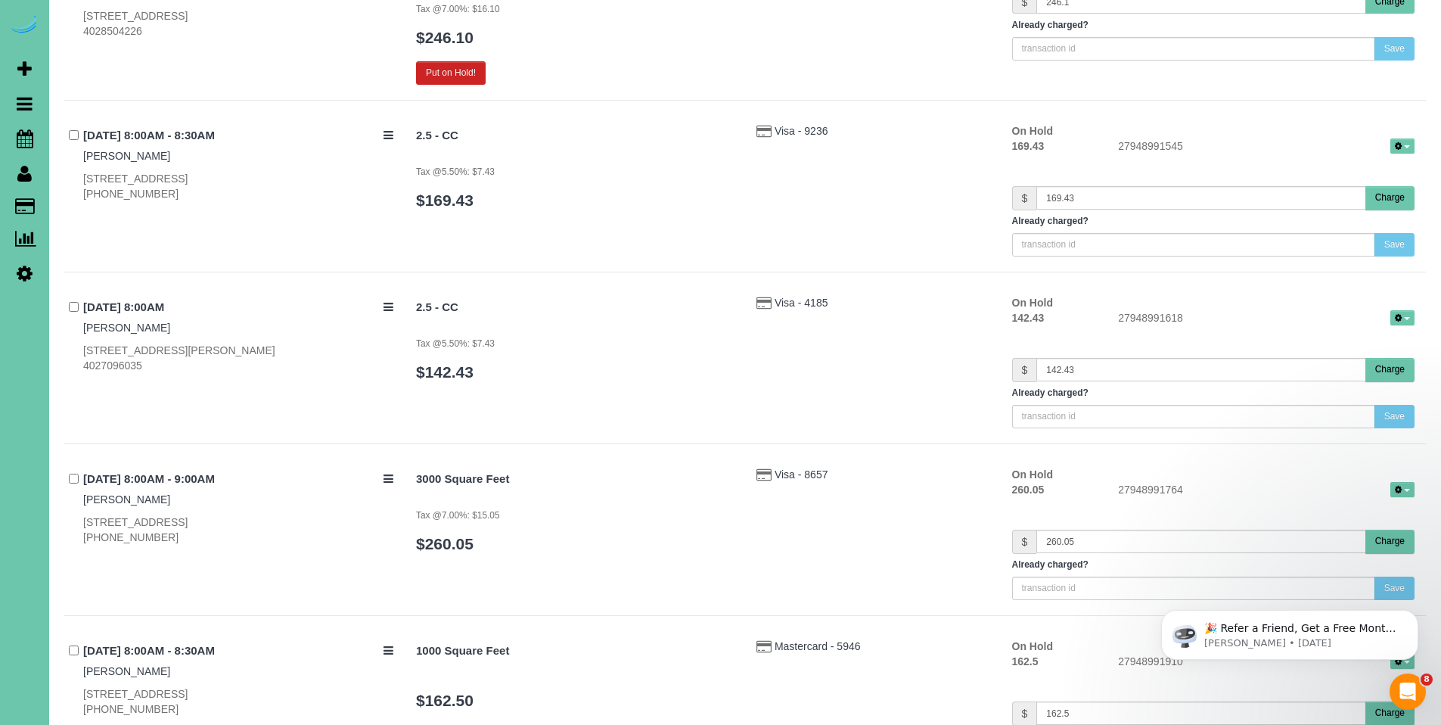
scroll to position [1493, 0]
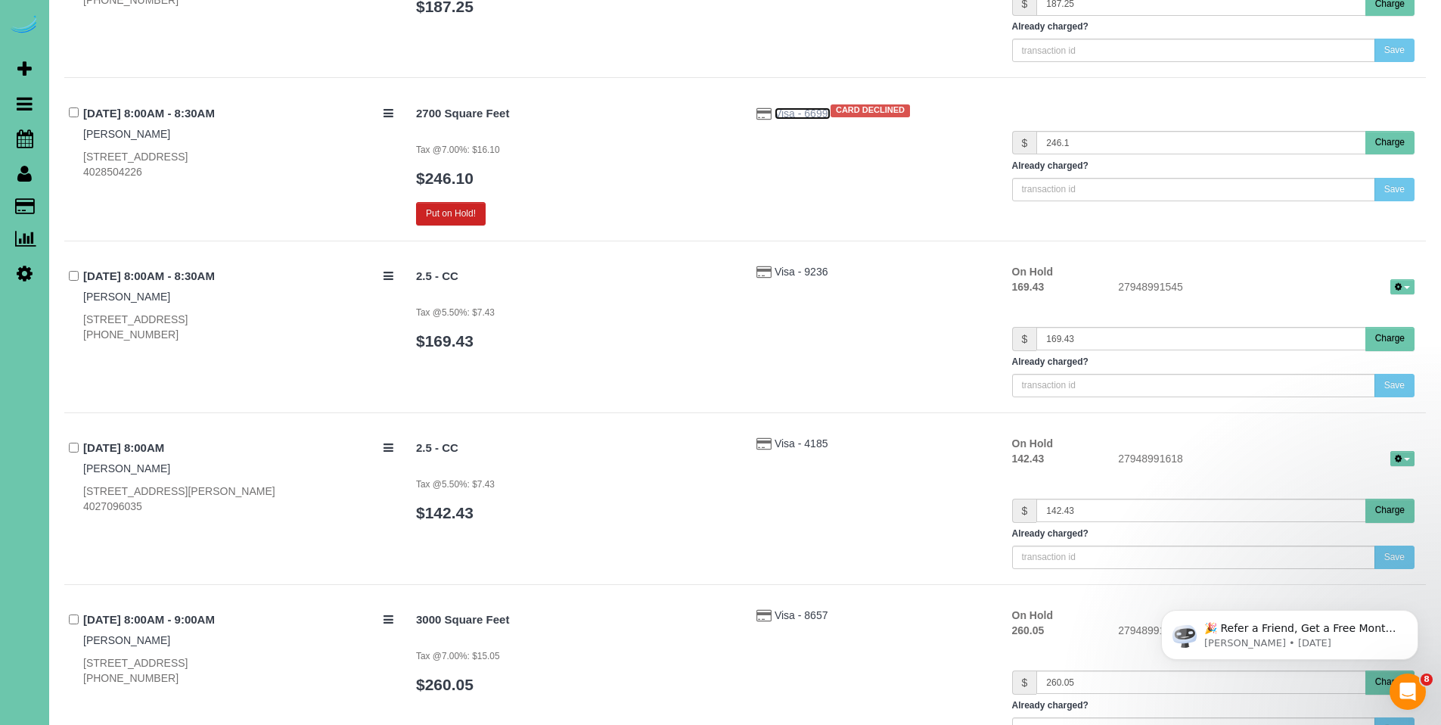
click at [775, 113] on span "Visa - 6699" at bounding box center [802, 113] width 56 height 12
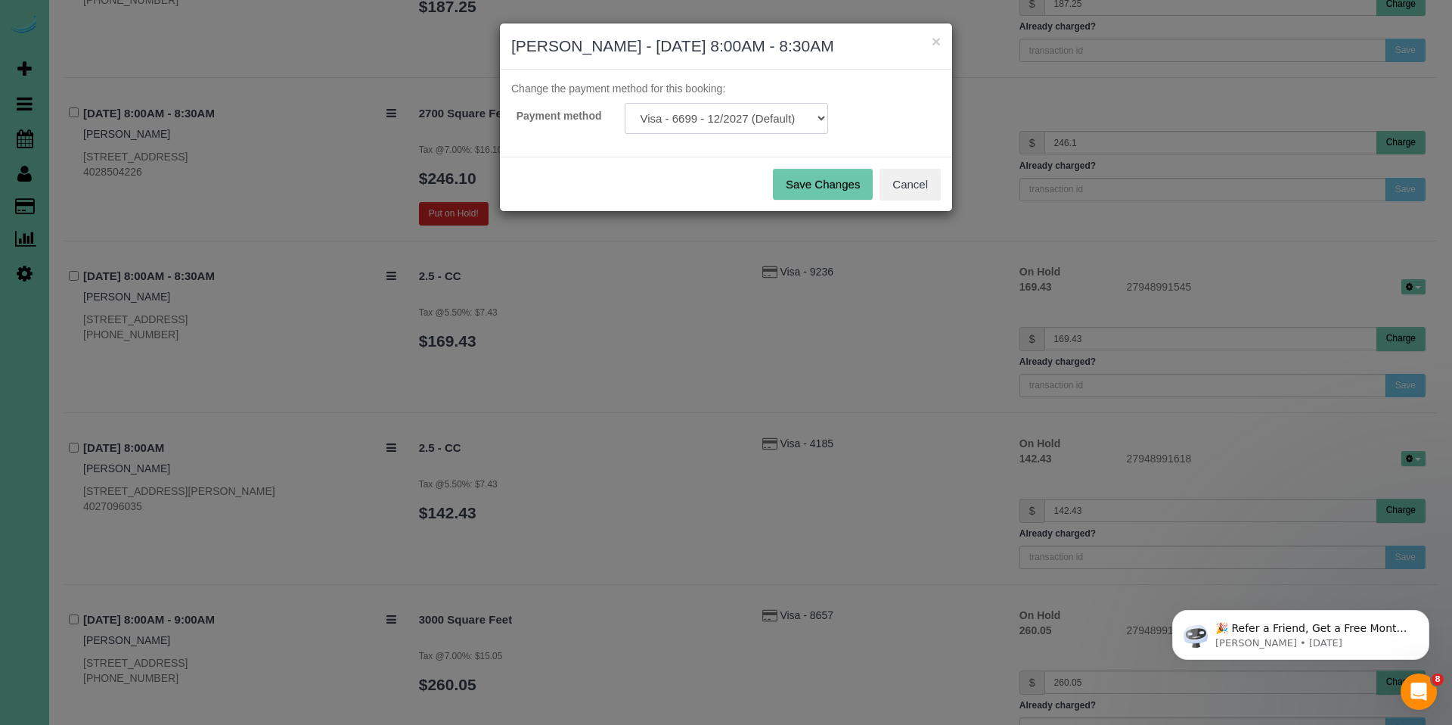
click at [711, 124] on select "Visa - 6699 - 12/2027 (Default) Add Credit Card ─────────────── Cash Check Payp…" at bounding box center [726, 118] width 203 height 31
click at [933, 45] on button "×" at bounding box center [936, 41] width 9 height 16
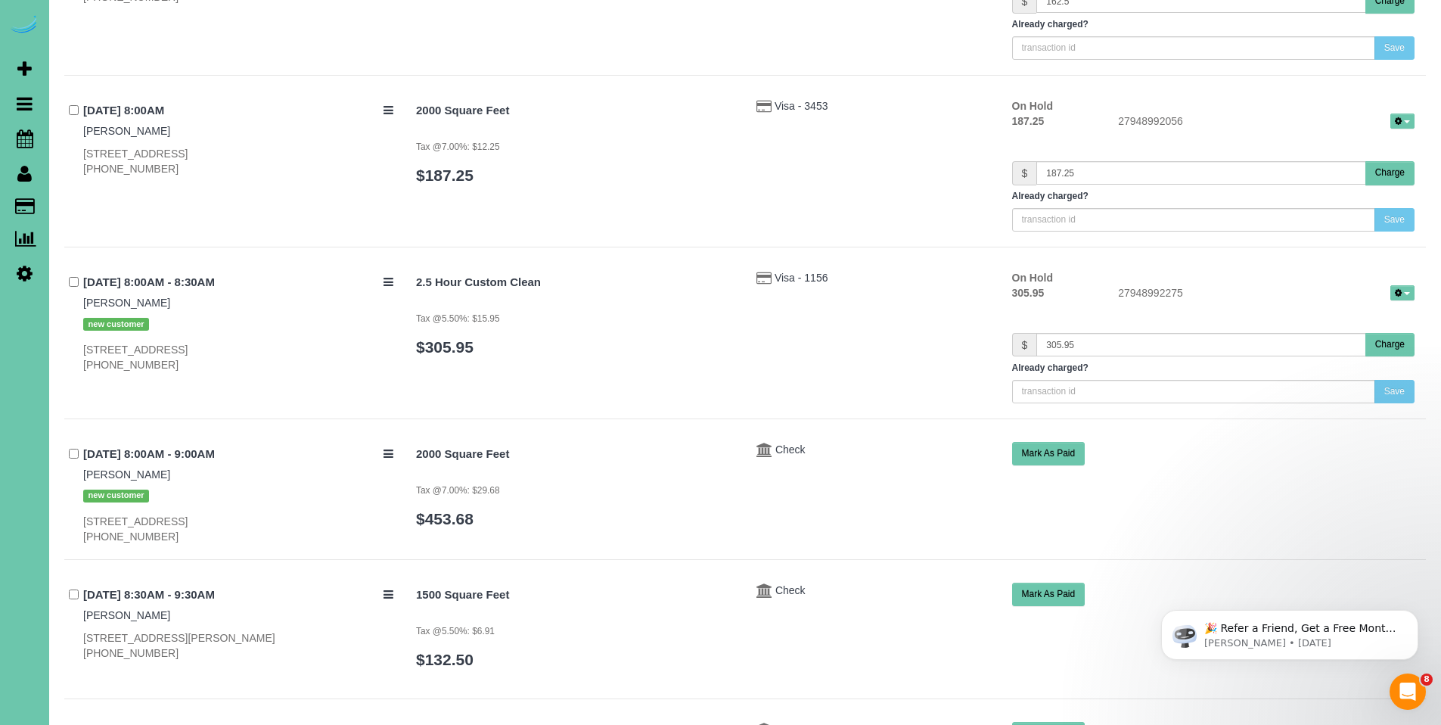
scroll to position [2433, 0]
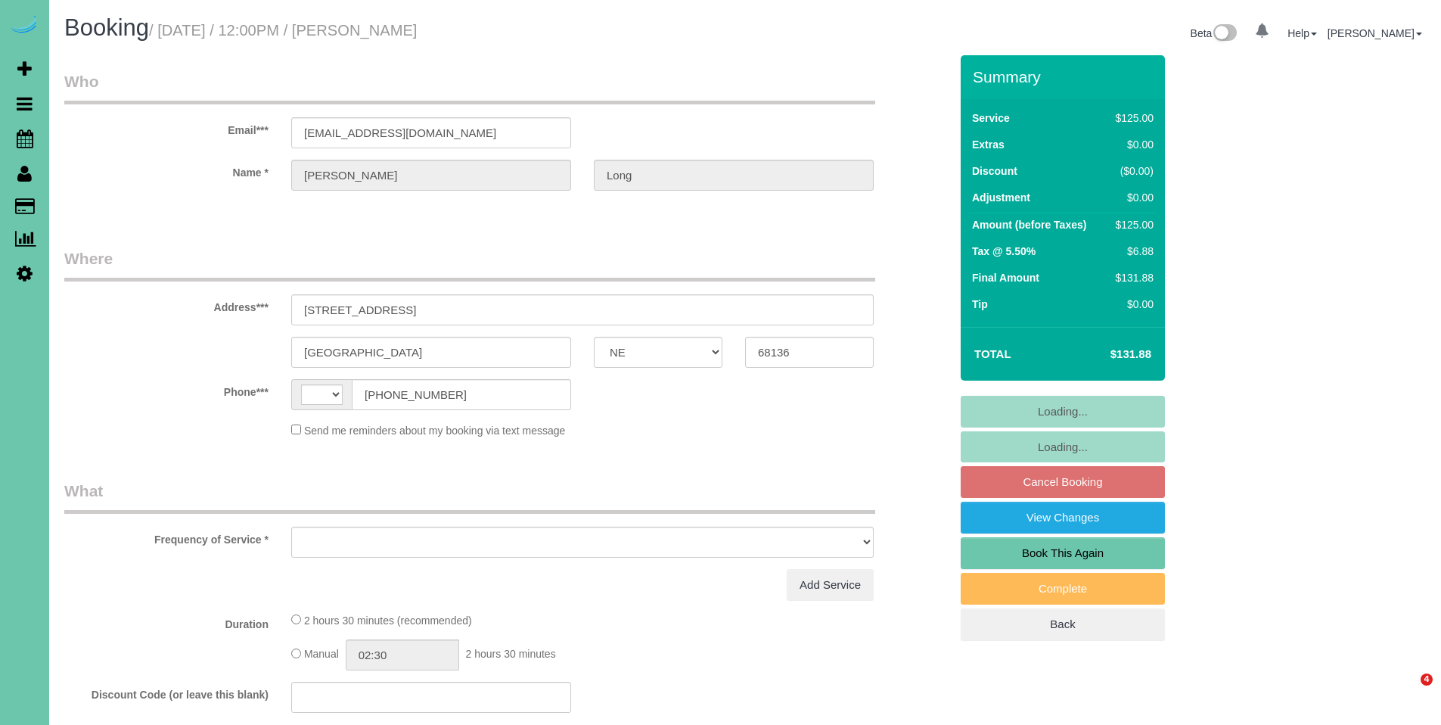
select select "NE"
select select "object:370"
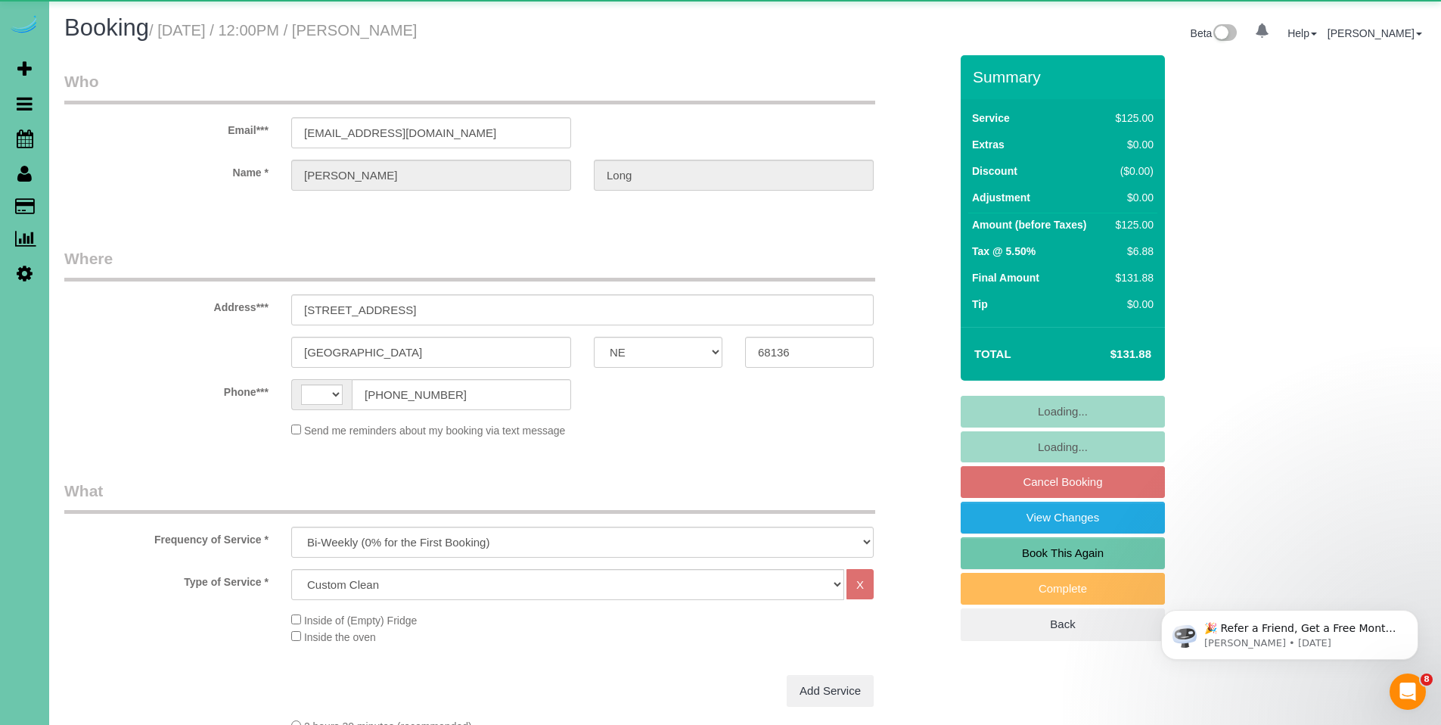
select select "string:[GEOGRAPHIC_DATA]"
select select "string:fspay-60e5f444-bc9e-4b4f-9b81-2978332286fa"
select select "object:712"
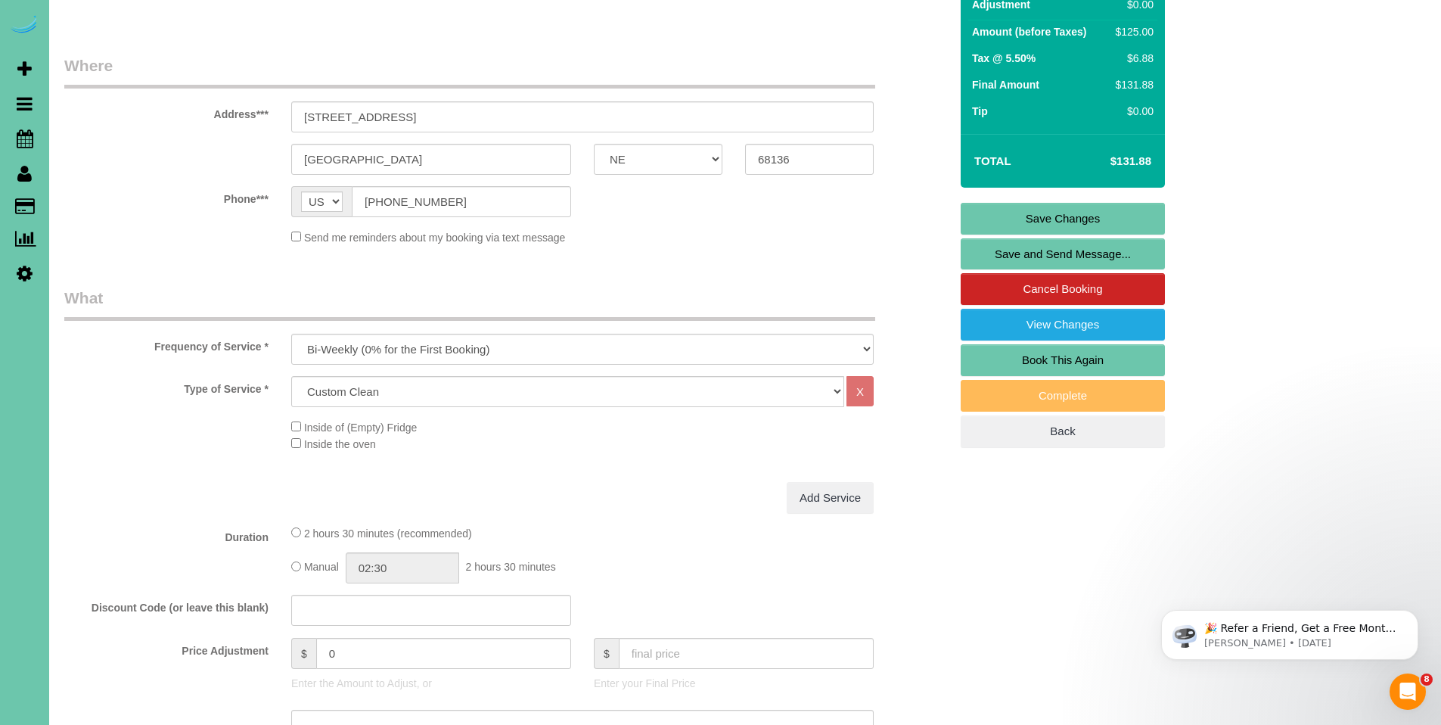
scroll to position [23, 0]
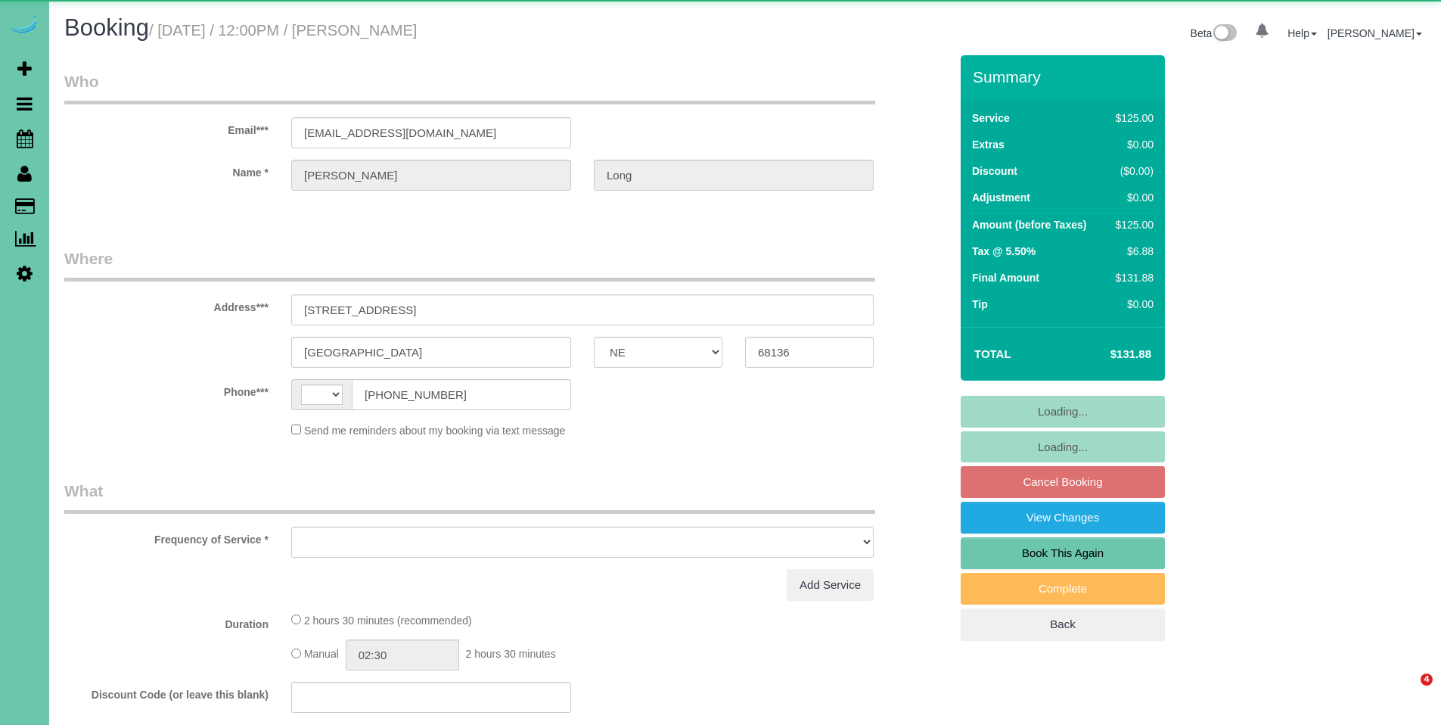
select select "NE"
select select "string:[GEOGRAPHIC_DATA]"
select select "object:640"
select select "string:fspay-60e5f444-bc9e-4b4f-9b81-2978332286fa"
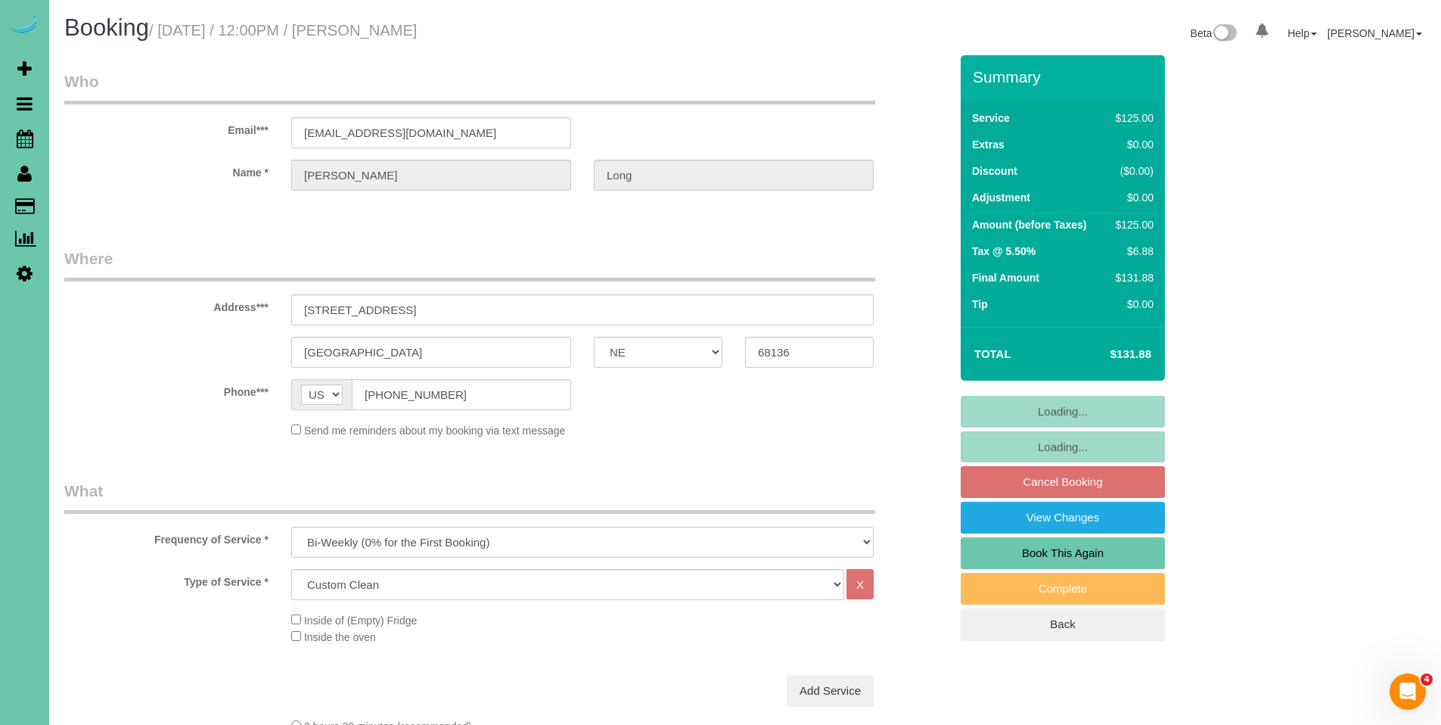
select select "object:644"
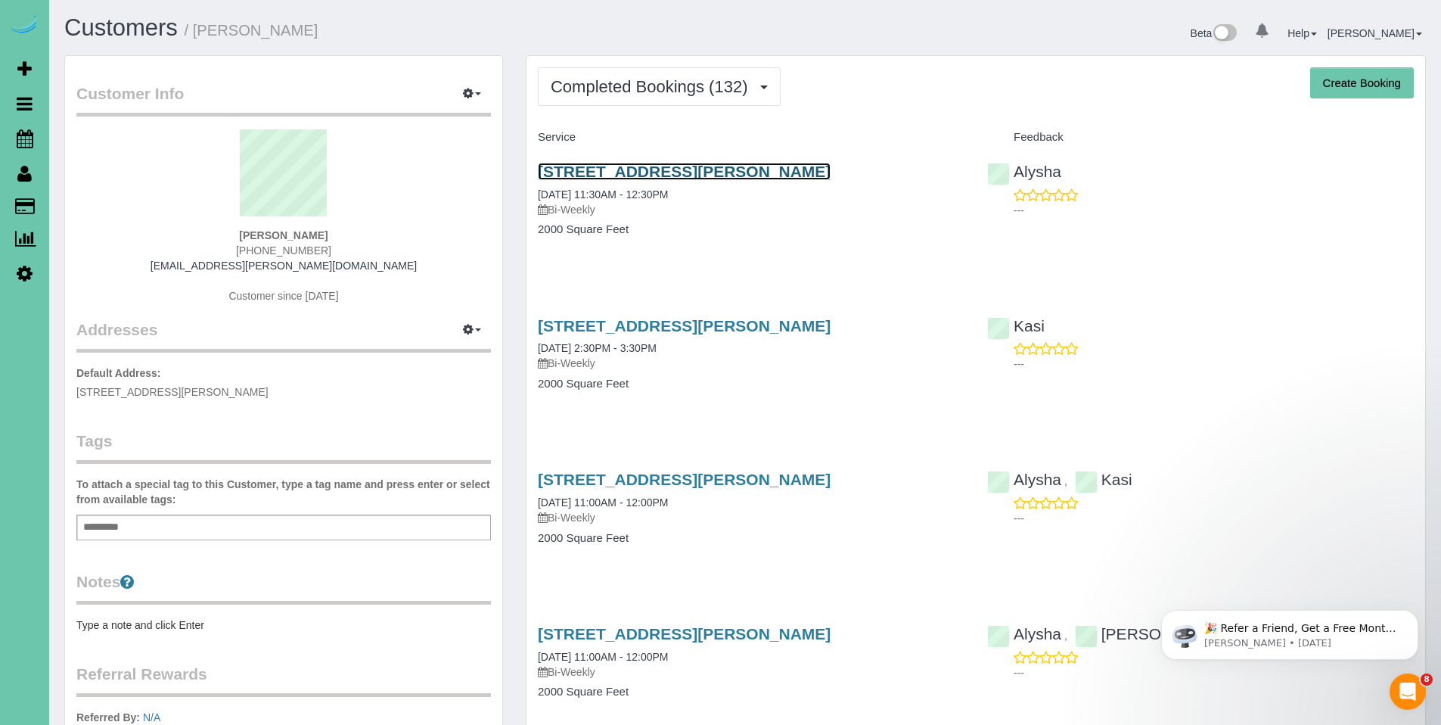
click at [641, 172] on link "17241 Chandler Street, Omaha, NE 68136" at bounding box center [684, 171] width 293 height 17
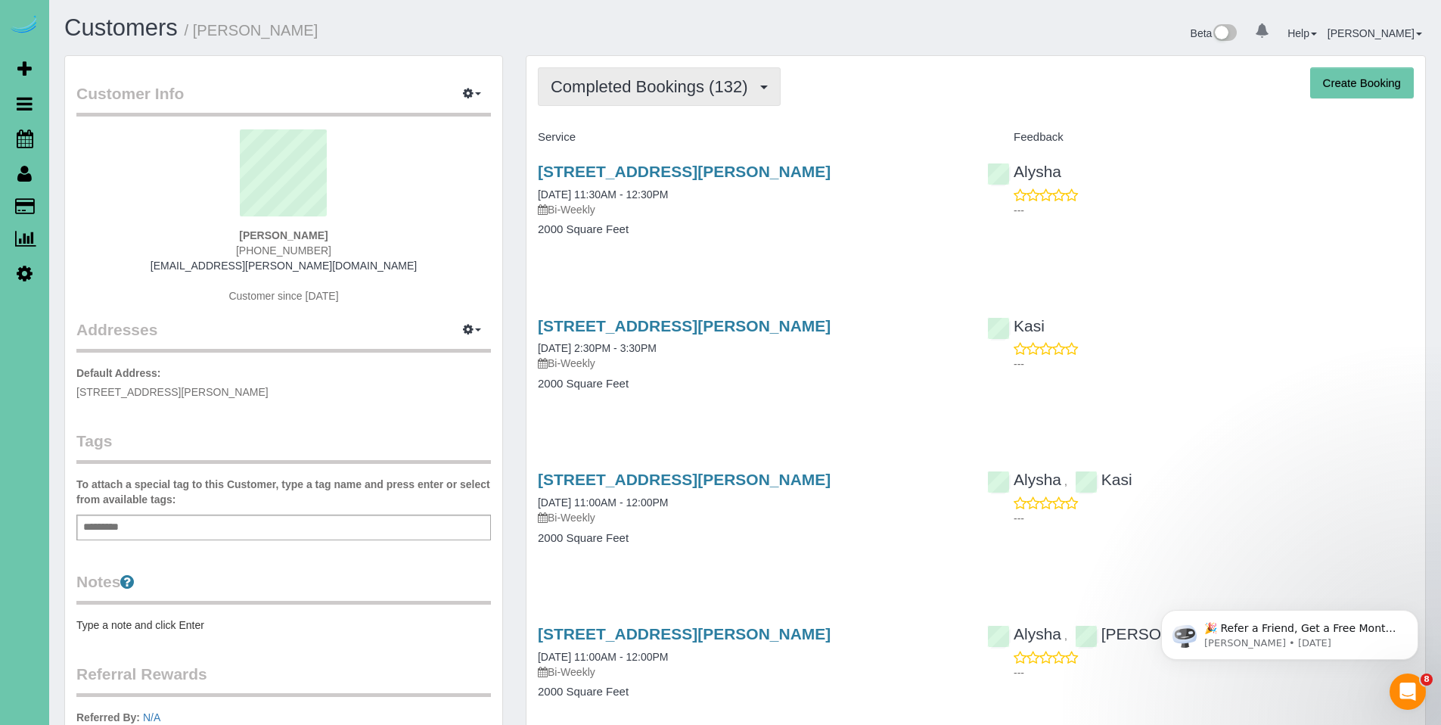
click at [654, 90] on span "Completed Bookings (132)" at bounding box center [653, 86] width 204 height 19
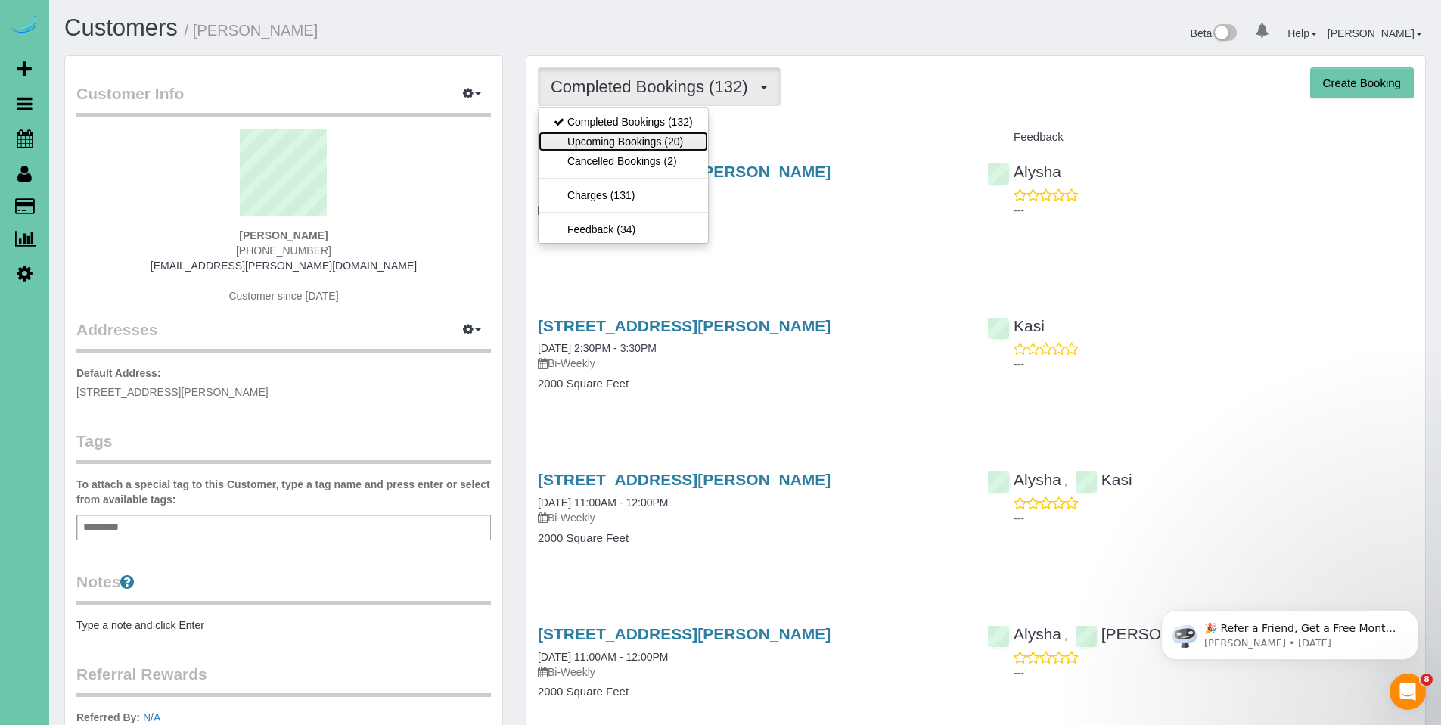
click at [628, 137] on link "Upcoming Bookings (20)" at bounding box center [622, 142] width 169 height 20
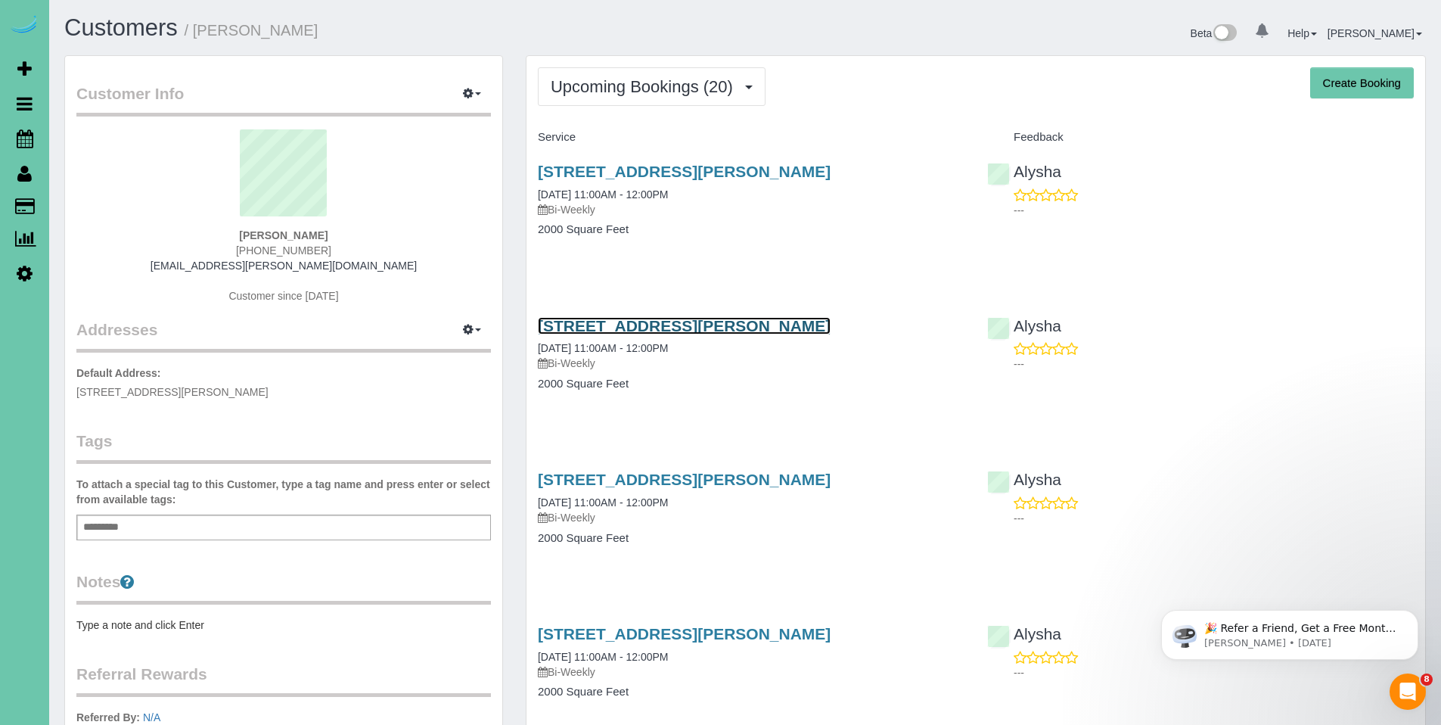
click at [691, 326] on link "17241 Chandler Street, Omaha, NE 68136" at bounding box center [684, 325] width 293 height 17
drag, startPoint x: 337, startPoint y: 236, endPoint x: 222, endPoint y: 237, distance: 114.2
click at [222, 238] on div "Diane Koehler 402-339-2512 billdkoehler@cox.net Customer since 2020" at bounding box center [283, 223] width 414 height 189
copy strong "Diane Koehler"
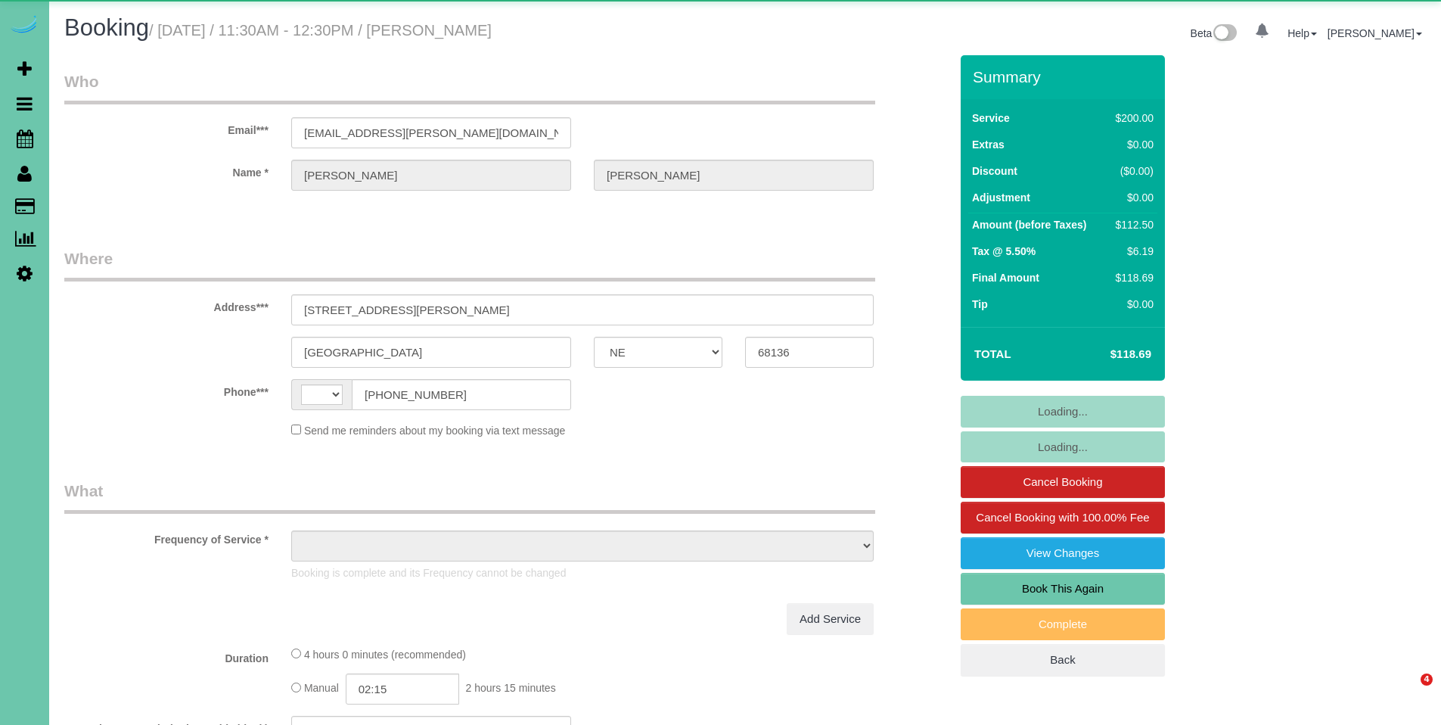
select select "NE"
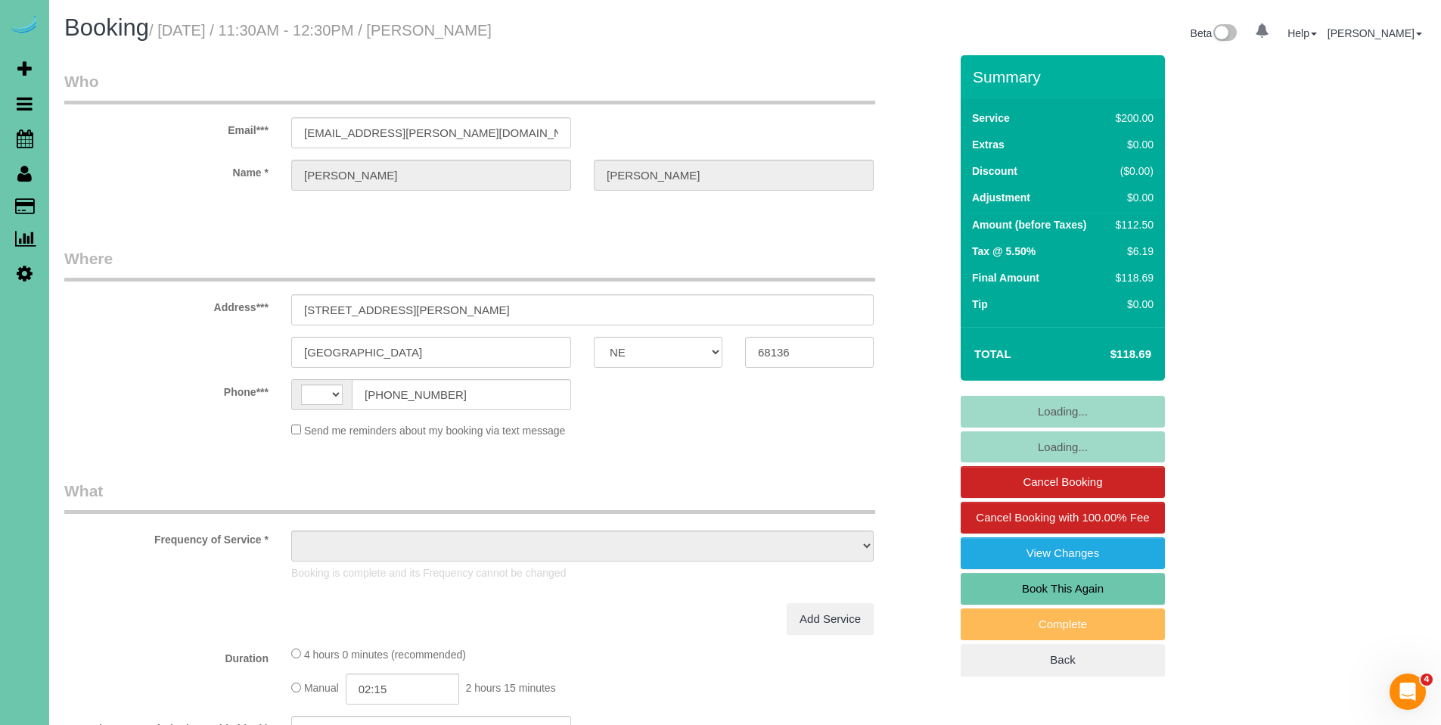
select select "string:[GEOGRAPHIC_DATA]"
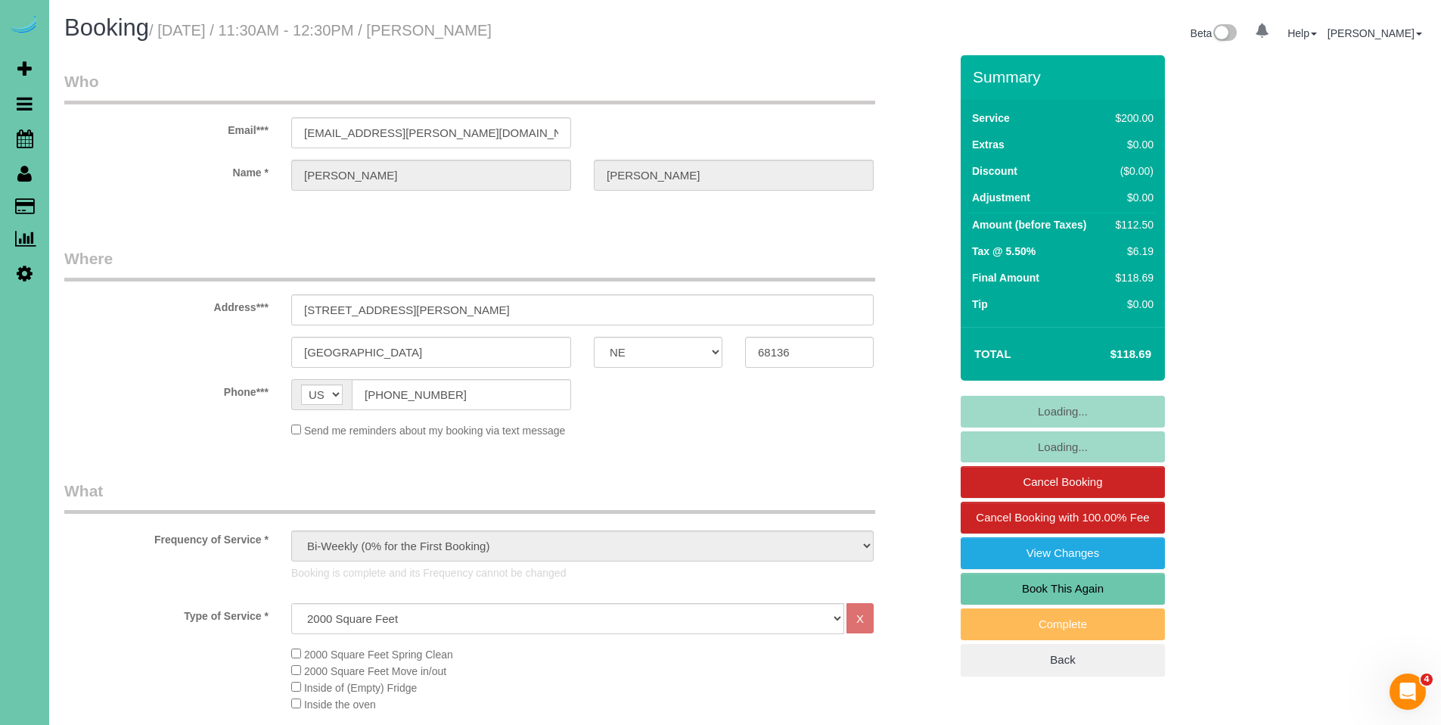
select select "object:715"
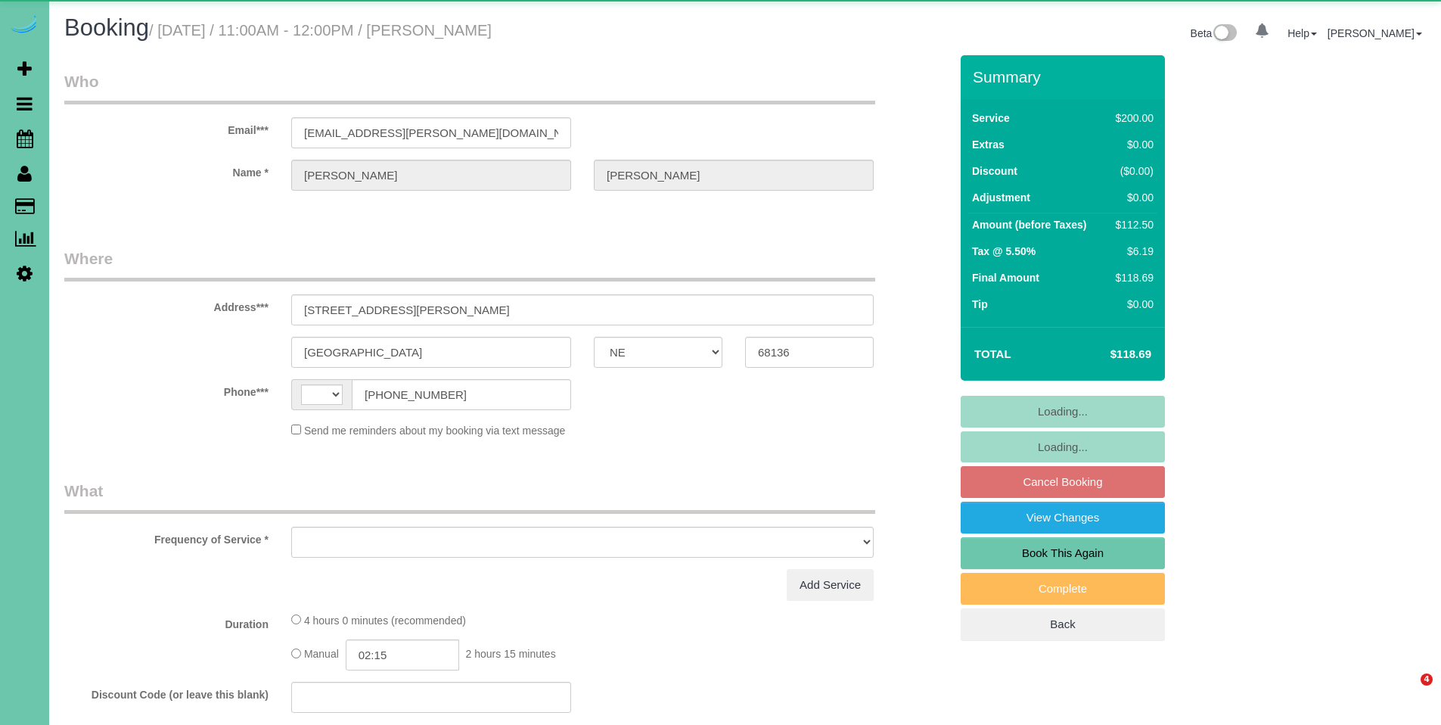
select select "NE"
select select "string:[GEOGRAPHIC_DATA]"
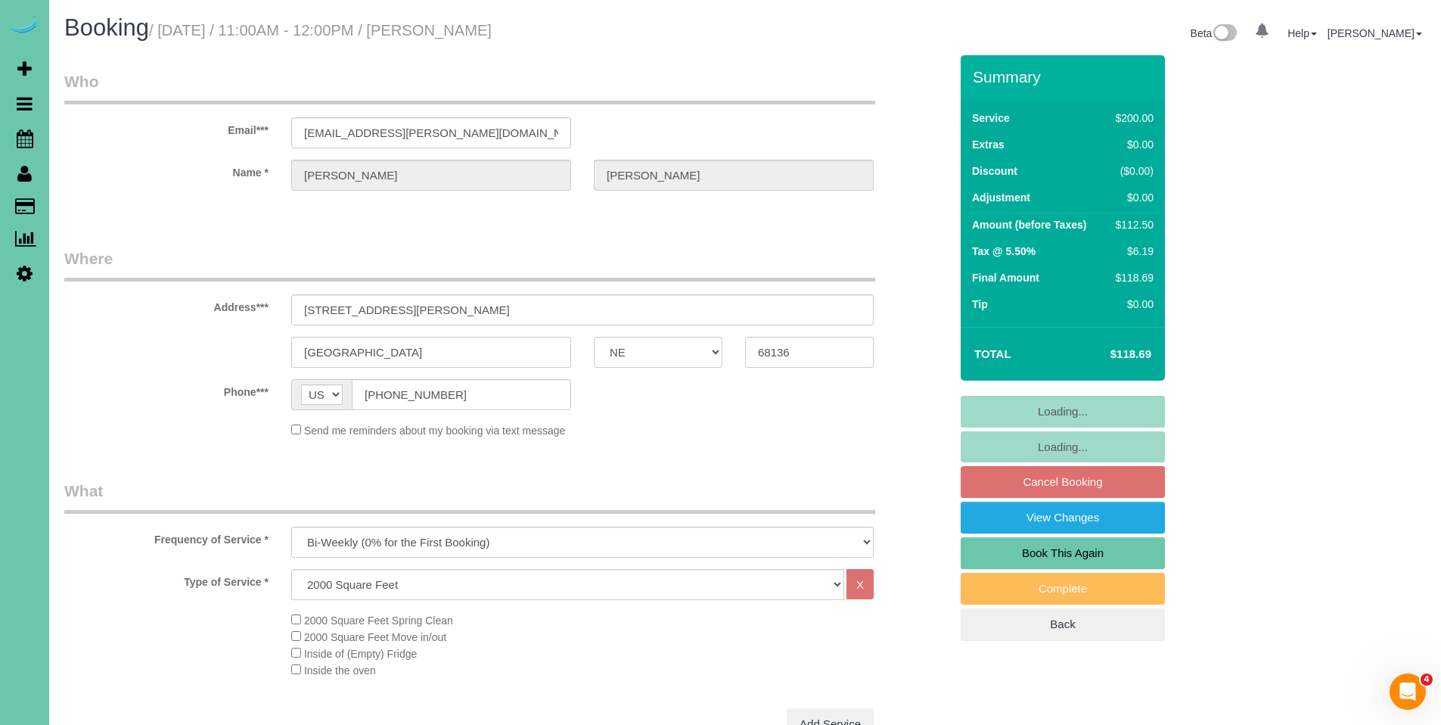
select select "object:890"
